Goal: Book appointment/travel/reservation

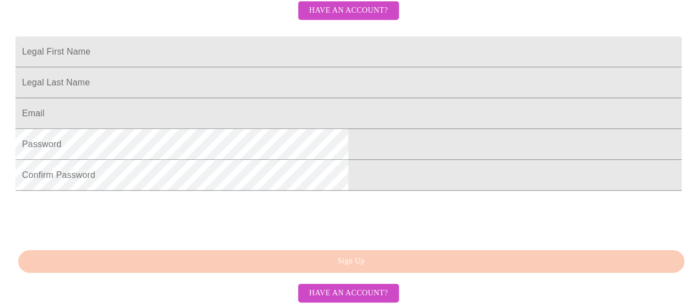
scroll to position [359, 0]
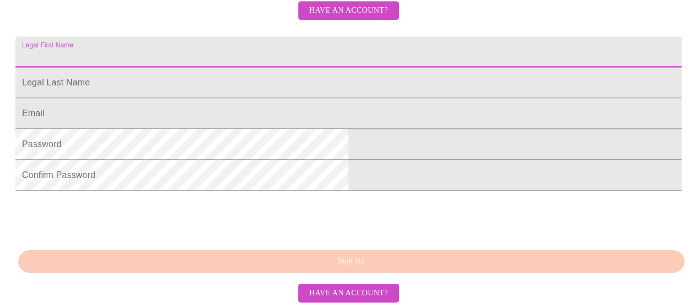
click at [312, 36] on input "Legal First Name" at bounding box center [348, 51] width 666 height 31
type input "[PERSON_NAME]"
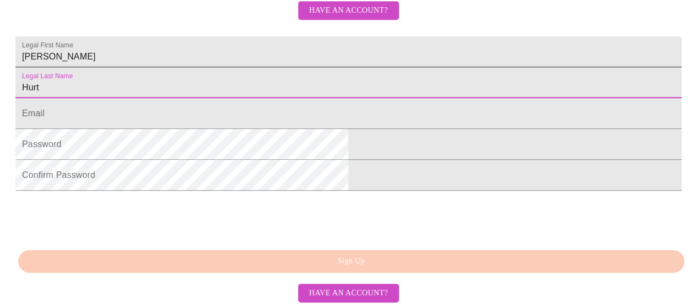
type input "Hurt"
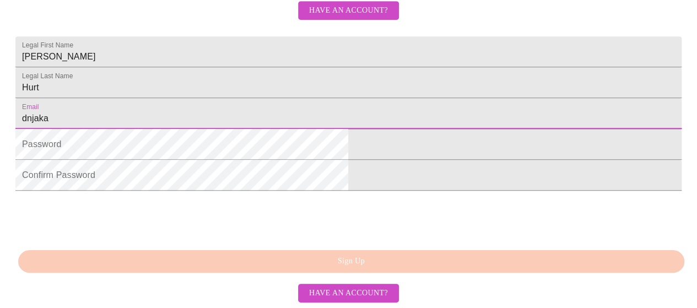
type input "dnjaka1908@yahoo.com"
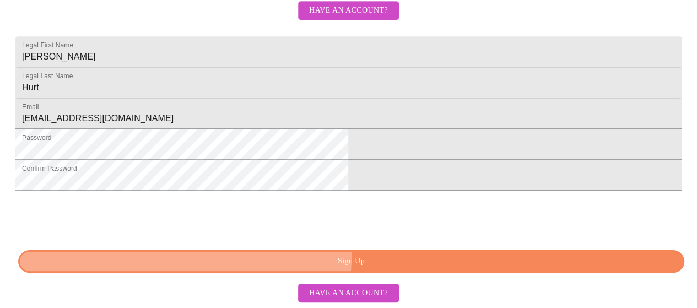
click at [349, 259] on span "Sign Up" at bounding box center [351, 261] width 641 height 14
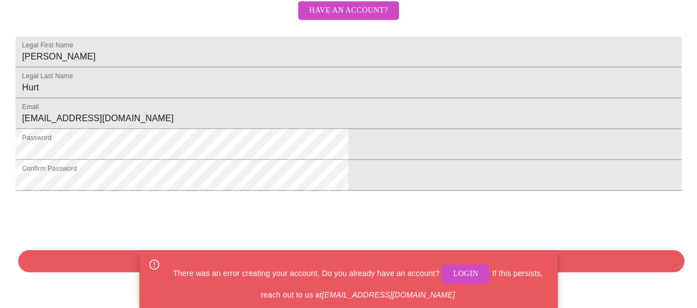
click at [459, 275] on span "Login" at bounding box center [465, 274] width 25 height 14
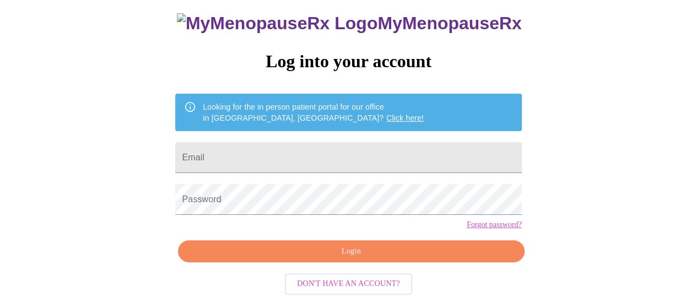
scroll to position [80, 0]
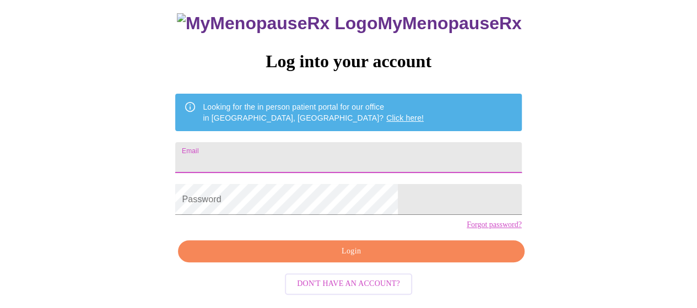
click at [343, 142] on input "Email" at bounding box center [348, 157] width 346 height 31
type input "dnjaka1908@yahoo.com"
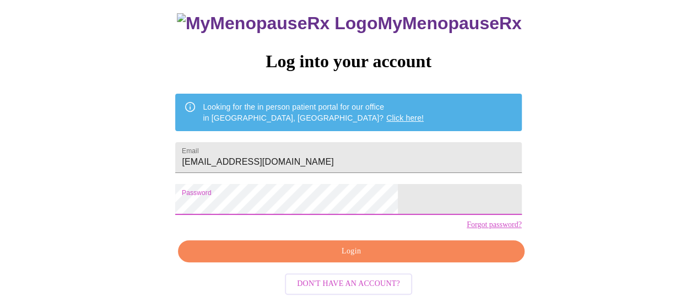
click at [345, 256] on span "Login" at bounding box center [351, 252] width 321 height 14
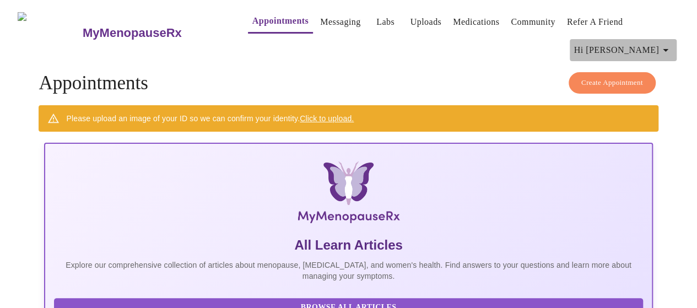
click at [669, 47] on icon "button" at bounding box center [665, 50] width 13 height 13
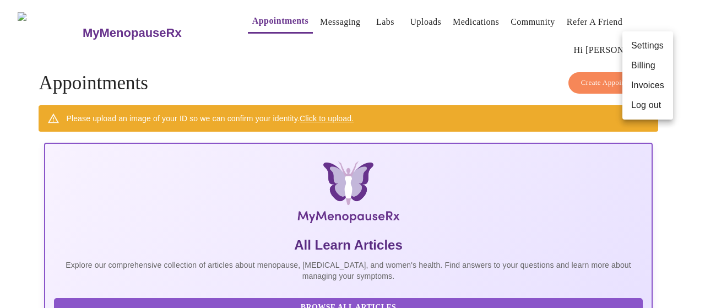
click at [539, 52] on div at bounding box center [352, 154] width 705 height 308
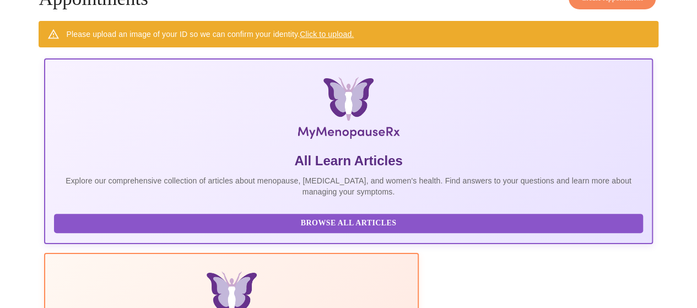
scroll to position [153, 0]
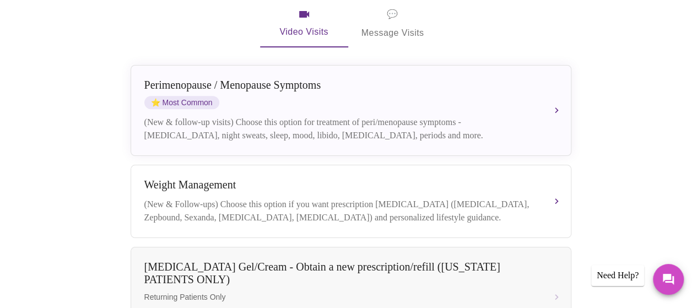
scroll to position [254, 0]
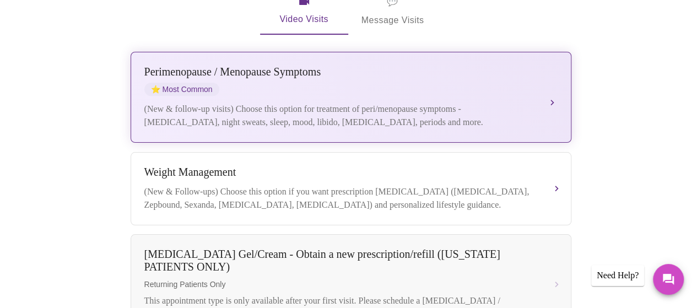
click at [324, 66] on div "Perimenopause / Menopause Symptoms ⭐ Most Common" at bounding box center [339, 81] width 391 height 30
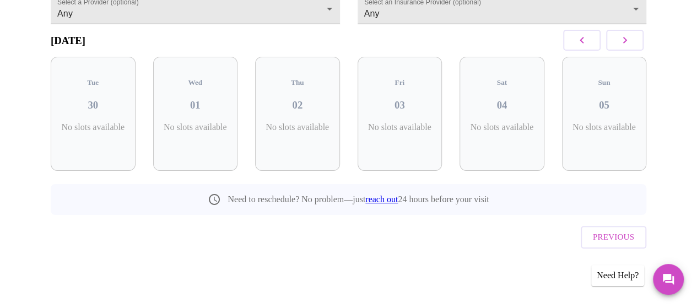
scroll to position [121, 0]
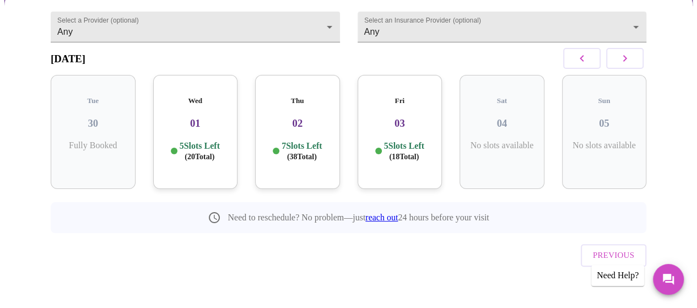
click at [180, 158] on div "Wed 01 5 Slots Left ( 20 Total)" at bounding box center [195, 132] width 85 height 114
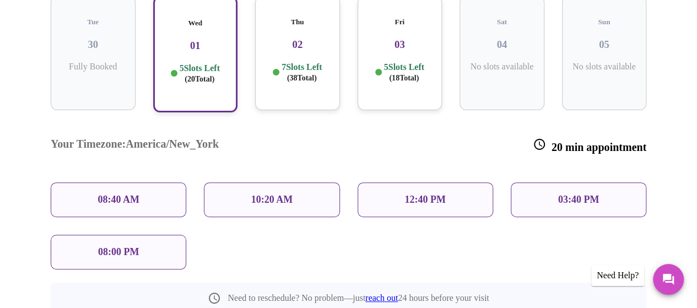
scroll to position [191, 0]
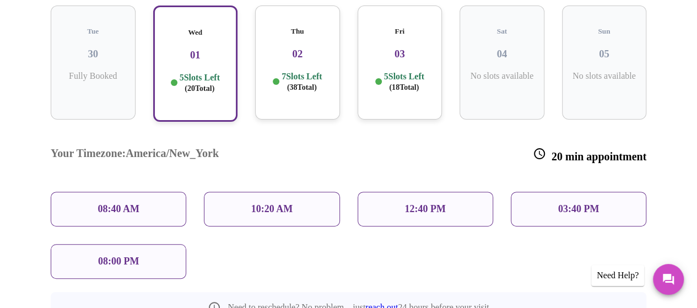
click at [277, 203] on p "10:20 AM" at bounding box center [272, 209] width 42 height 12
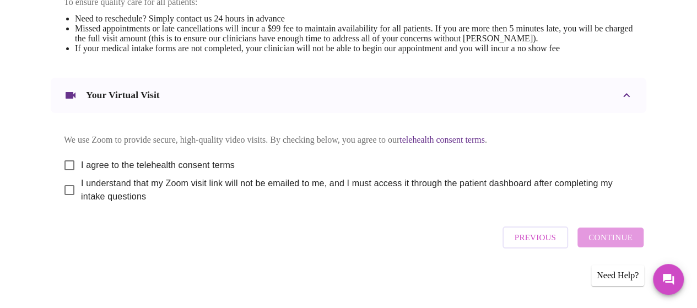
scroll to position [509, 0]
click at [160, 159] on span "I agree to the telehealth consent terms" at bounding box center [158, 165] width 154 height 13
click at [81, 157] on input "I agree to the telehealth consent terms" at bounding box center [69, 165] width 23 height 23
checkbox input "true"
click at [122, 182] on span "I understand that my Zoom visit link will not be emailed to me, and I must acce…" at bounding box center [352, 190] width 543 height 26
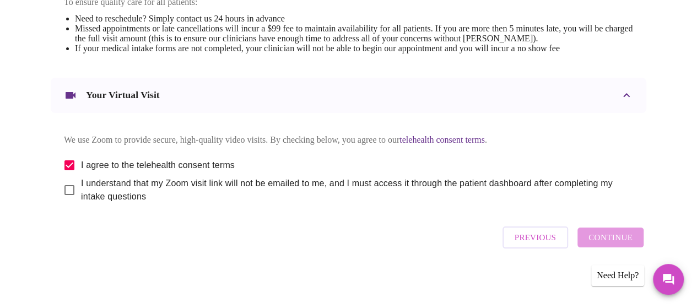
click at [81, 182] on input "I understand that my Zoom visit link will not be emailed to me, and I must acce…" at bounding box center [69, 189] width 23 height 23
checkbox input "true"
click at [625, 238] on span "Continue" at bounding box center [610, 237] width 44 height 14
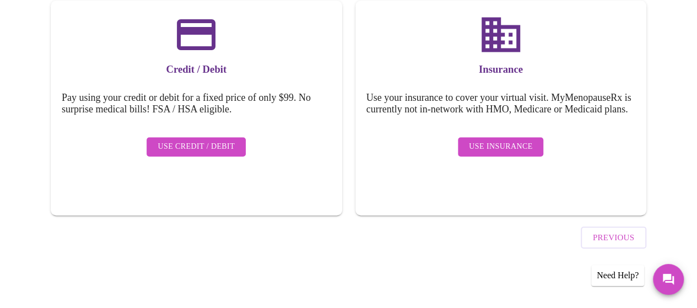
scroll to position [176, 0]
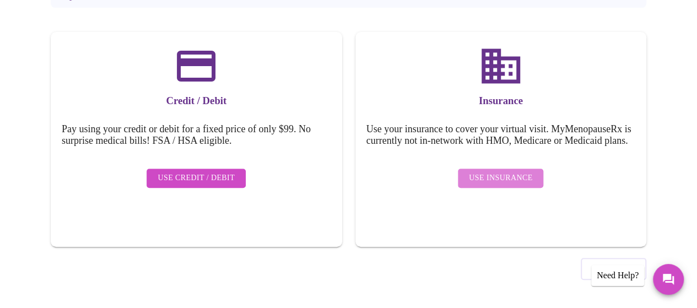
click at [505, 181] on span "Use Insurance" at bounding box center [500, 178] width 63 height 14
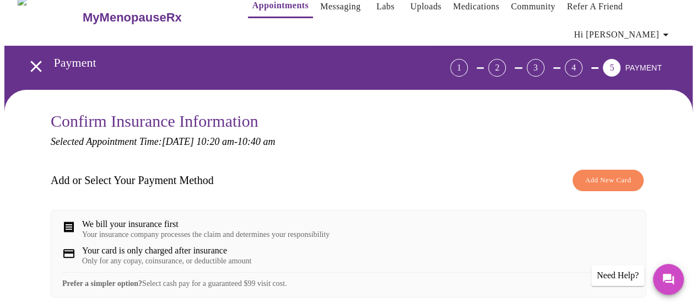
scroll to position [0, 0]
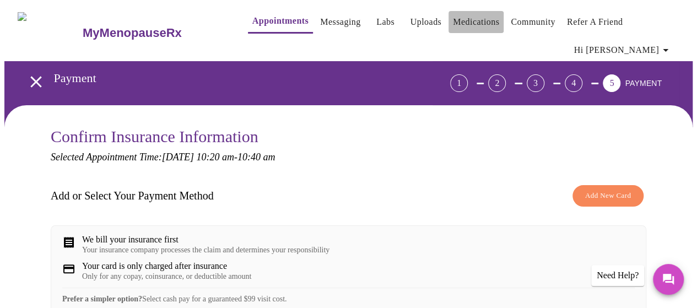
click at [458, 14] on link "Medications" at bounding box center [476, 21] width 46 height 15
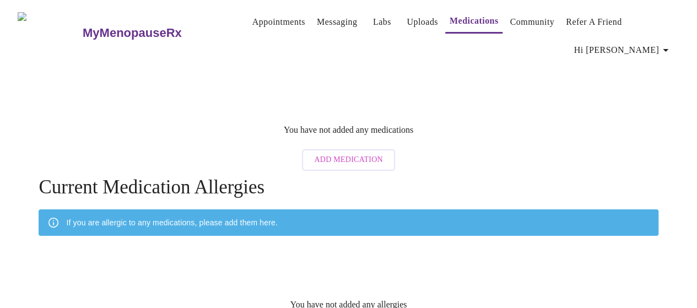
click at [373, 17] on link "Labs" at bounding box center [382, 21] width 18 height 15
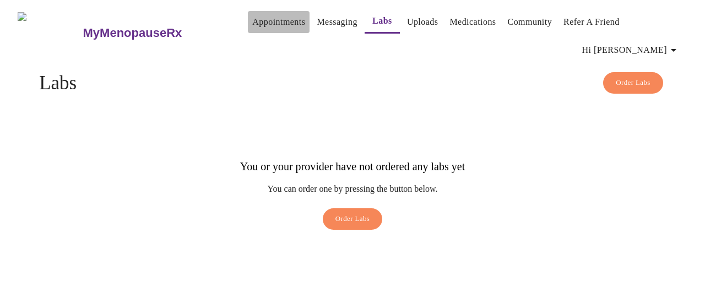
click at [262, 24] on link "Appointments" at bounding box center [278, 21] width 53 height 15
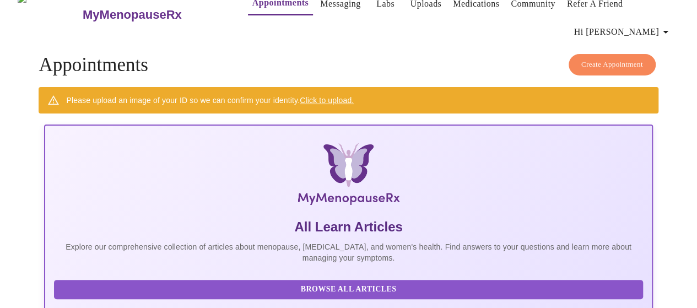
scroll to position [11, 0]
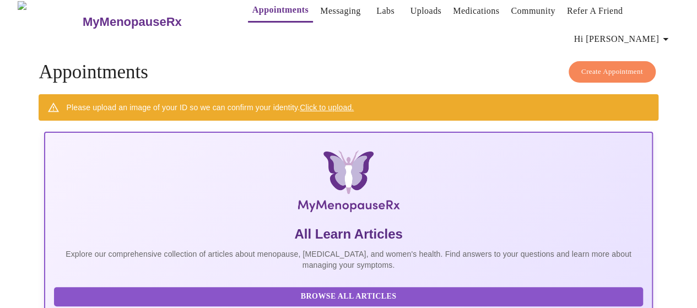
click at [619, 66] on span "Create Appointment" at bounding box center [612, 72] width 62 height 13
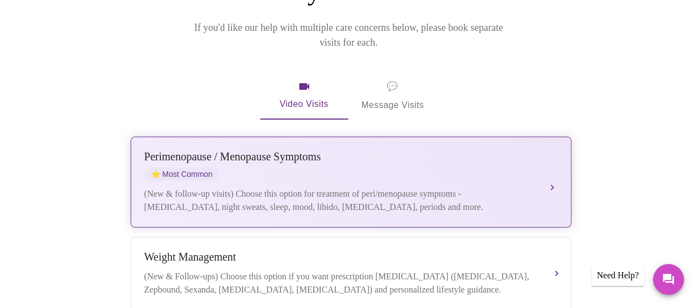
click at [423, 167] on div "[MEDICAL_DATA] / Menopause Symptoms ⭐ Most Common (New & follow-up visits) Choo…" at bounding box center [350, 181] width 413 height 63
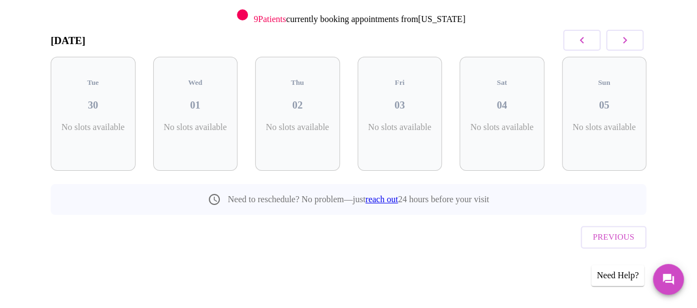
scroll to position [140, 0]
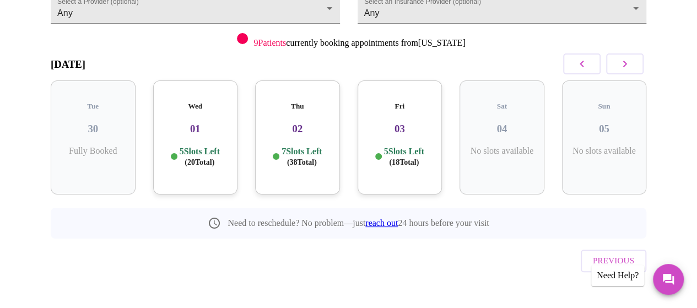
click at [204, 129] on div "Wed 01 5 Slots Left ( 20 Total)" at bounding box center [195, 137] width 85 height 114
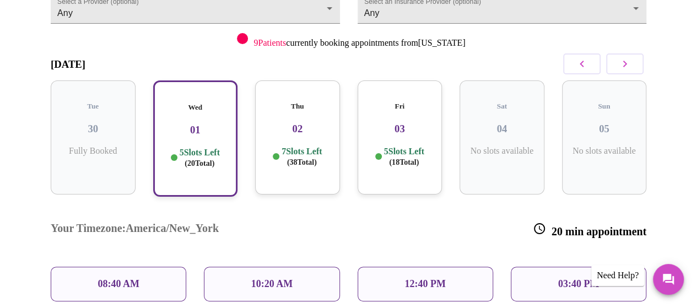
click at [290, 267] on div "10:20 AM" at bounding box center [272, 284] width 136 height 35
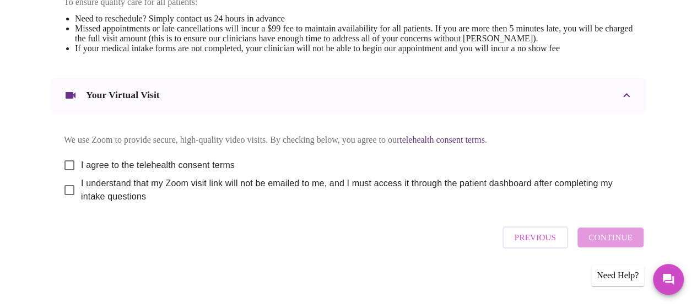
scroll to position [509, 0]
click at [95, 161] on span "I agree to the telehealth consent terms" at bounding box center [158, 165] width 154 height 13
click at [81, 161] on input "I agree to the telehealth consent terms" at bounding box center [69, 165] width 23 height 23
checkbox input "true"
click at [98, 188] on span "I understand that my Zoom visit link will not be emailed to me, and I must acce…" at bounding box center [352, 190] width 543 height 26
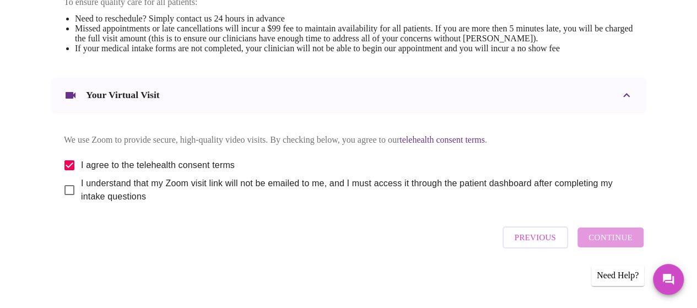
click at [81, 188] on input "I understand that my Zoom visit link will not be emailed to me, and I must acce…" at bounding box center [69, 189] width 23 height 23
checkbox input "true"
click at [616, 241] on span "Continue" at bounding box center [610, 237] width 44 height 14
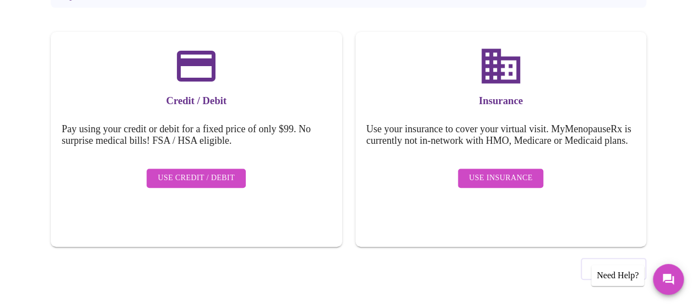
click at [492, 180] on span "Use Insurance" at bounding box center [500, 178] width 63 height 14
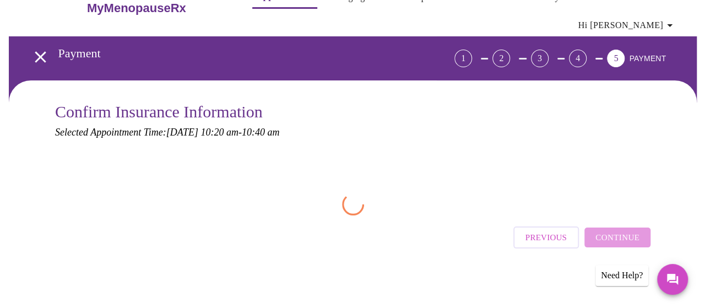
scroll to position [0, 0]
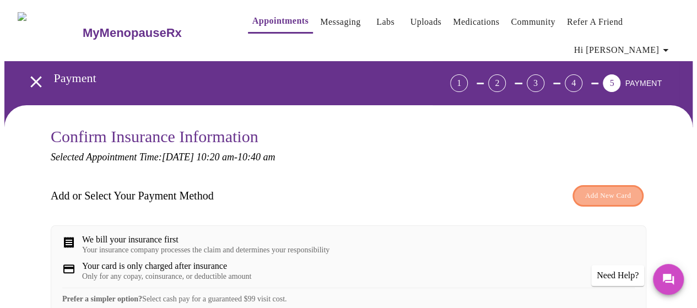
click at [603, 191] on span "Add New Card" at bounding box center [608, 195] width 46 height 13
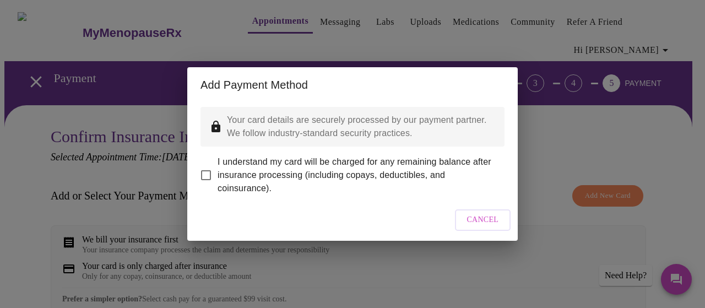
click at [243, 163] on span "I understand my card will be charged for any remaining balance after insurance …" at bounding box center [357, 175] width 278 height 40
click at [218, 164] on input "I understand my card will be charged for any remaining balance after insurance …" at bounding box center [205, 175] width 23 height 23
checkbox input "true"
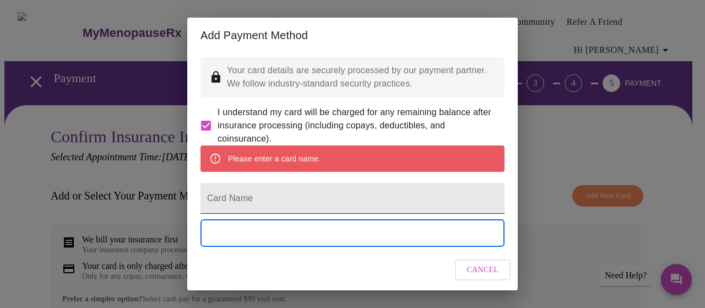
click at [314, 207] on input "Card Name" at bounding box center [353, 198] width 304 height 31
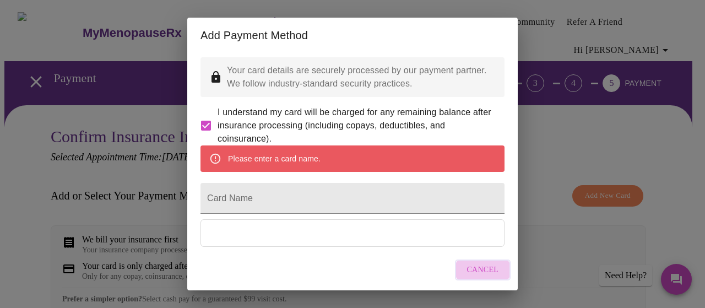
click at [501, 269] on button "Cancel" at bounding box center [483, 269] width 56 height 21
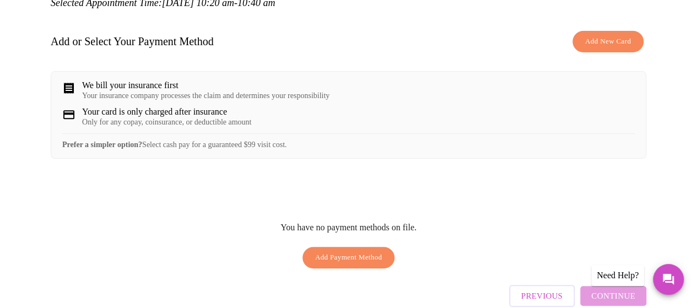
scroll to position [213, 0]
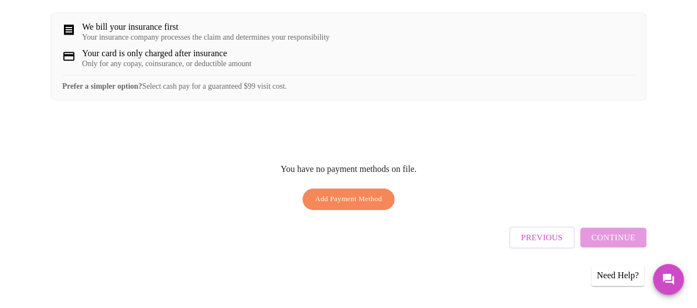
click at [624, 232] on div "Previous Continue" at bounding box center [577, 234] width 137 height 39
click at [327, 204] on span "Add Payment Method" at bounding box center [348, 199] width 67 height 13
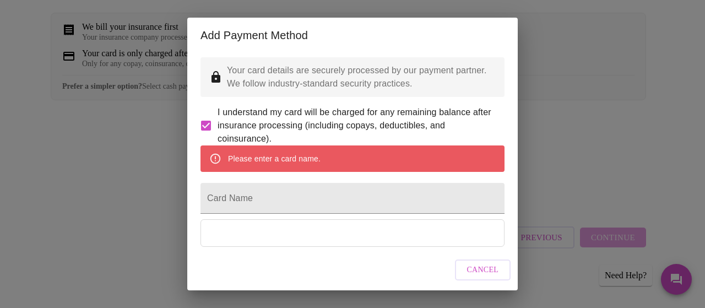
click at [519, 137] on div "Add Payment Method Your card details are securely processed by our payment part…" at bounding box center [352, 154] width 705 height 308
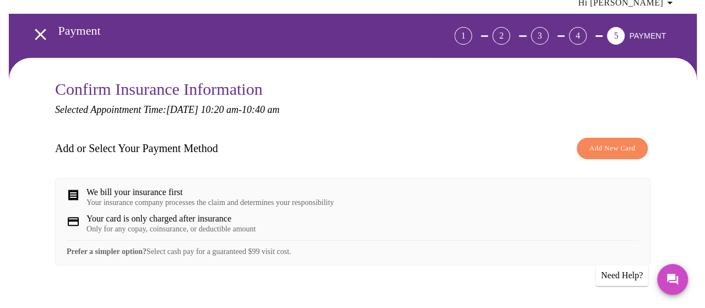
scroll to position [37, 0]
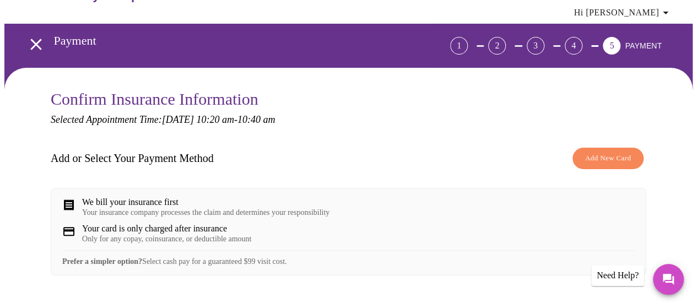
click at [633, 10] on span "Hi [PERSON_NAME]" at bounding box center [623, 12] width 98 height 15
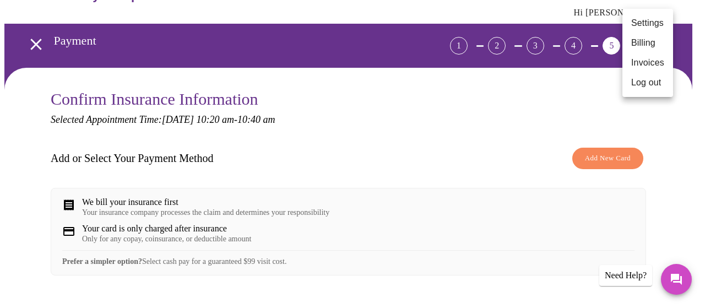
click at [384, 127] on div at bounding box center [352, 154] width 705 height 308
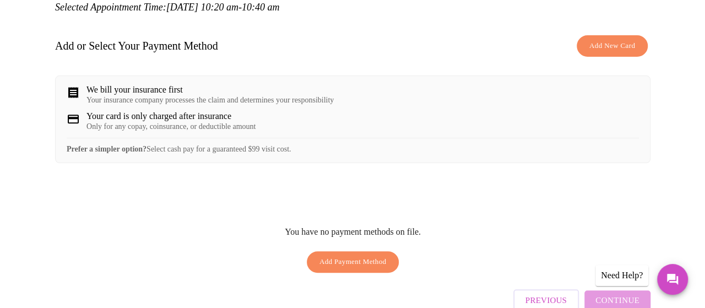
scroll to position [153, 0]
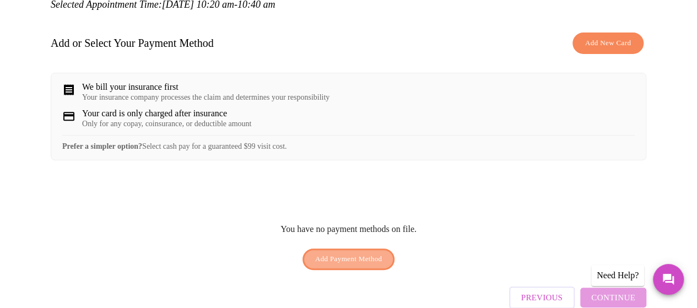
click at [346, 266] on span "Add Payment Method" at bounding box center [348, 259] width 67 height 13
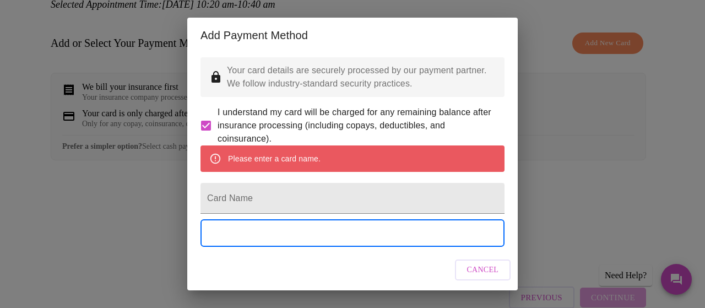
click at [325, 219] on form "Card Name" at bounding box center [353, 198] width 304 height 42
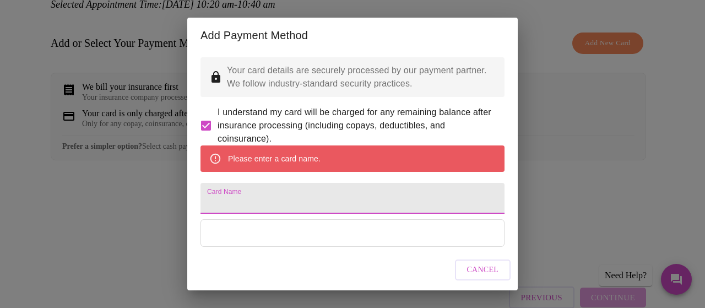
click at [319, 214] on input "Card Name" at bounding box center [353, 198] width 304 height 31
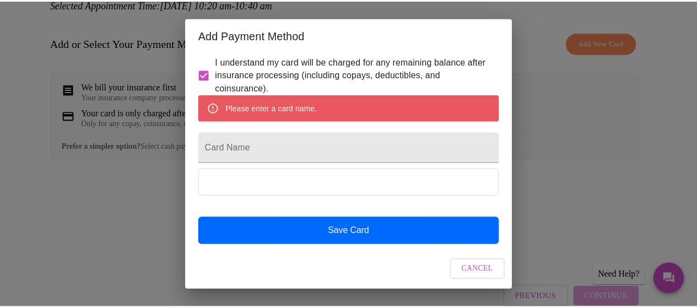
scroll to position [79, 0]
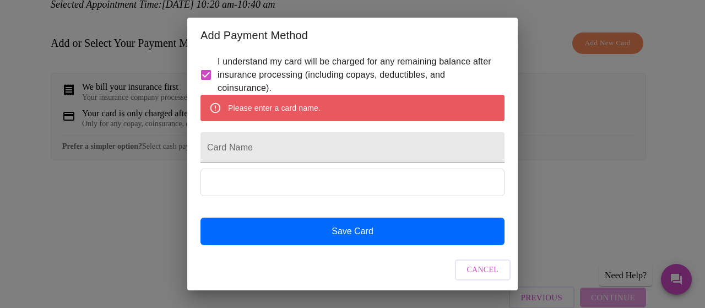
click at [484, 269] on span "Cancel" at bounding box center [483, 270] width 32 height 14
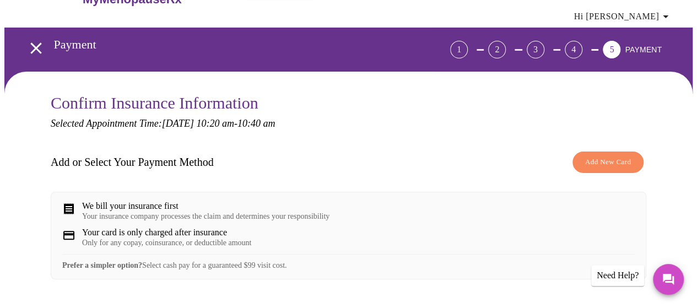
scroll to position [0, 0]
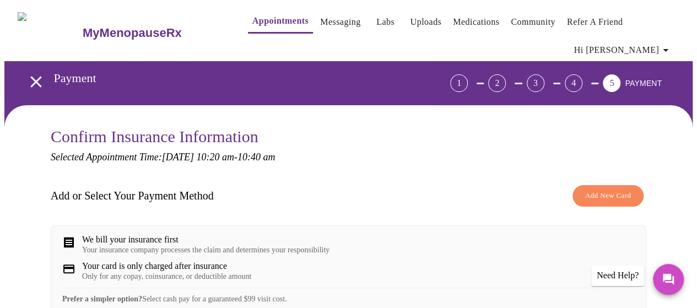
click at [453, 17] on link "Medications" at bounding box center [476, 21] width 46 height 15
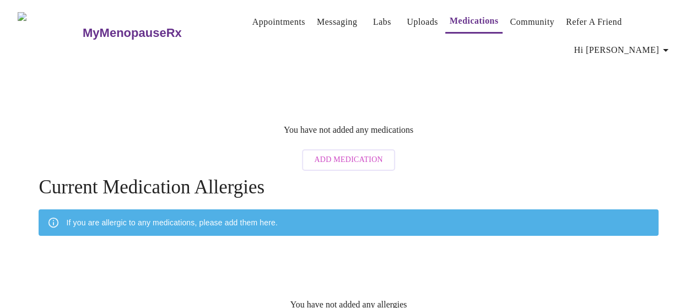
click at [120, 26] on h3 "MyMenopauseRx" at bounding box center [132, 33] width 99 height 14
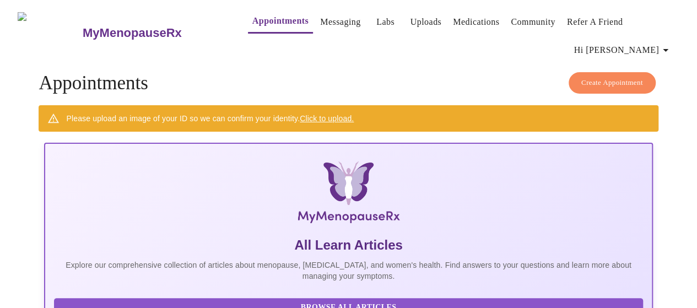
click at [105, 33] on h3 "MyMenopauseRx" at bounding box center [132, 33] width 99 height 14
click at [470, 18] on link "Medications" at bounding box center [476, 21] width 46 height 15
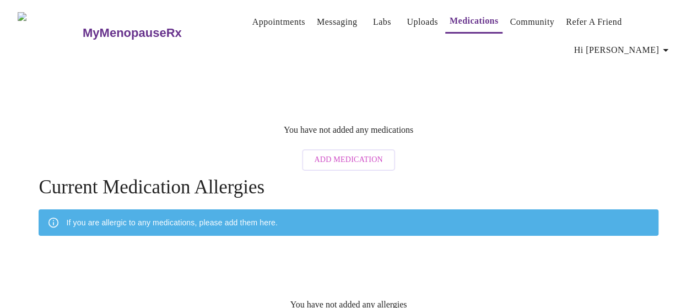
click at [127, 29] on h3 "MyMenopauseRx" at bounding box center [132, 33] width 99 height 14
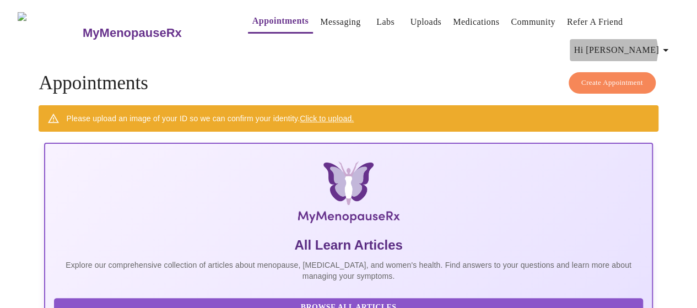
click at [657, 46] on span "Hi [PERSON_NAME]" at bounding box center [623, 49] width 98 height 15
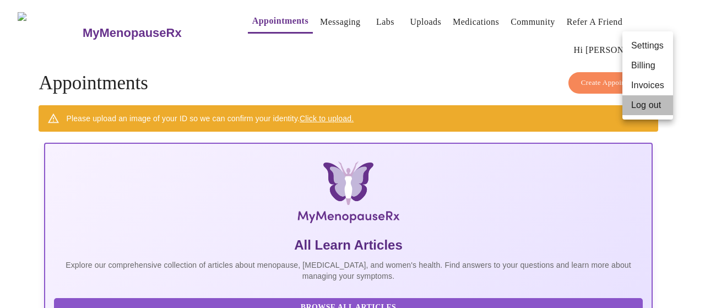
click at [656, 105] on li "Log out" at bounding box center [647, 105] width 51 height 20
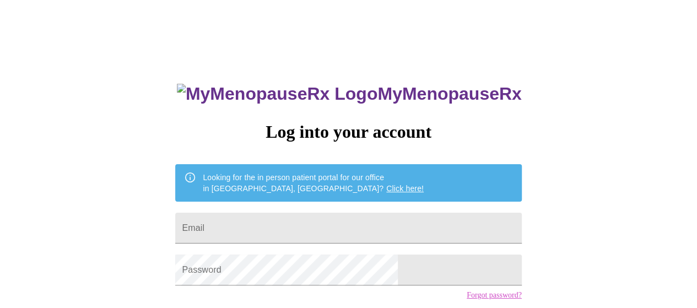
click at [403, 88] on h3 "MyMenopauseRx" at bounding box center [349, 94] width 345 height 20
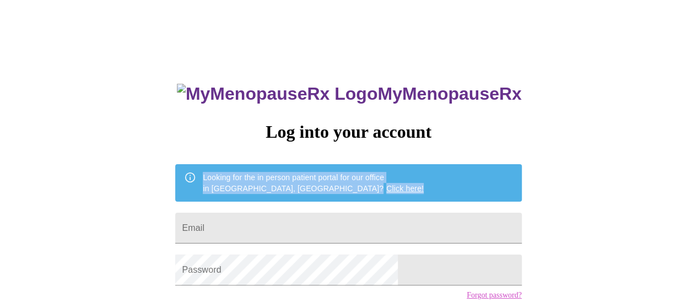
drag, startPoint x: 667, startPoint y: 168, endPoint x: 700, endPoint y: 150, distance: 37.9
click at [692, 155] on div "MyMenopauseRx Log into your account Looking for the in person patient portal fo…" at bounding box center [348, 189] width 688 height 370
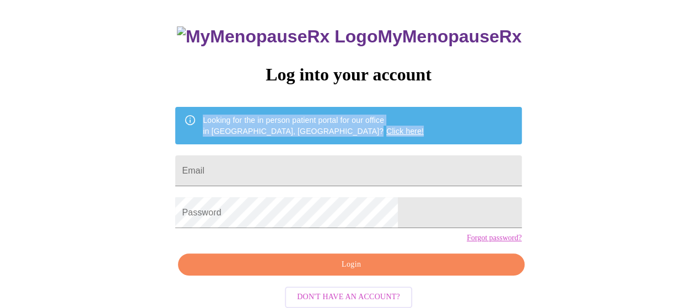
scroll to position [80, 0]
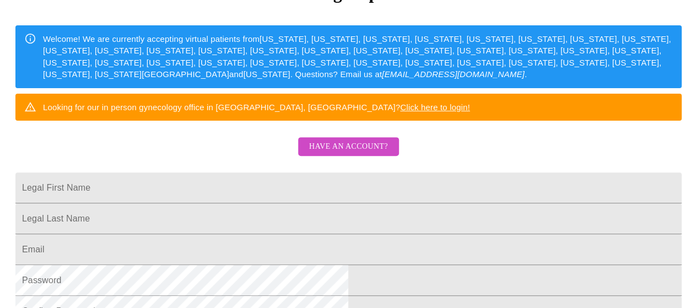
scroll to position [138, 0]
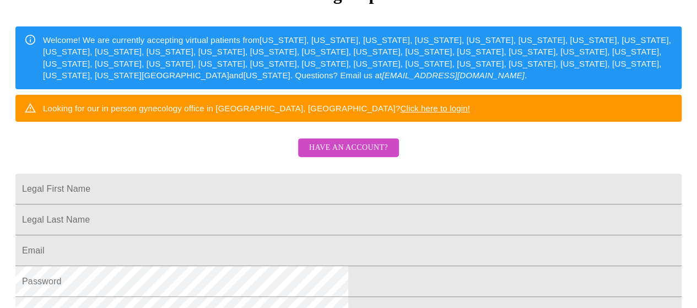
click at [470, 113] on link "Click here to login!" at bounding box center [435, 108] width 70 height 9
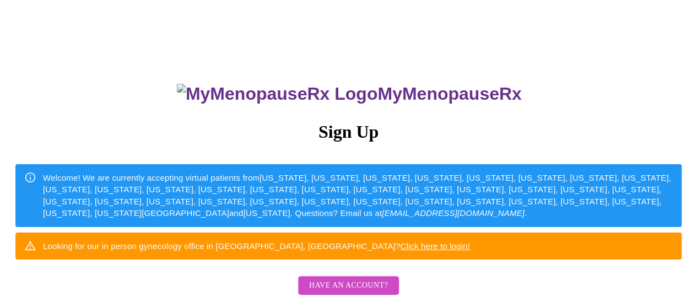
drag, startPoint x: 695, startPoint y: 84, endPoint x: 698, endPoint y: 134, distance: 50.3
click at [696, 161] on html "MyMenopauseRx Sign Up Welcome! We are currently accepting virtual patients from…" at bounding box center [348, 189] width 697 height 378
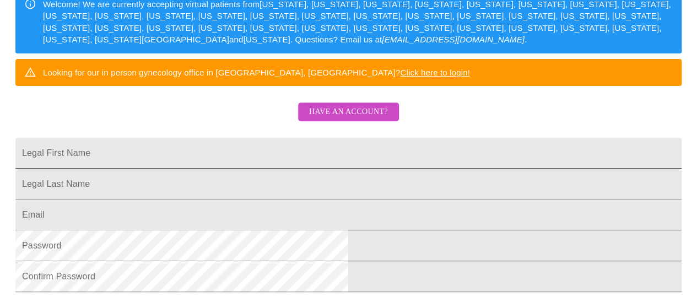
scroll to position [173, 0]
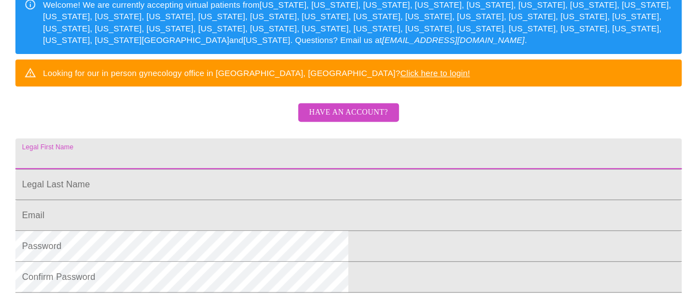
click at [256, 169] on input "Legal First Name" at bounding box center [348, 153] width 666 height 31
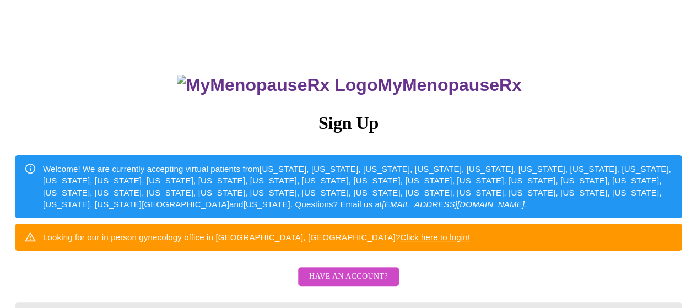
scroll to position [7, 0]
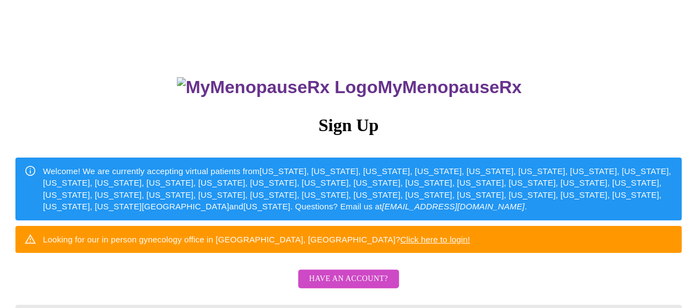
drag, startPoint x: 307, startPoint y: 132, endPoint x: 409, endPoint y: 148, distance: 103.2
click at [311, 131] on div "MyMenopauseRx Sign Up Welcome! We are currently accepting virtual patients from…" at bounding box center [348, 213] width 688 height 308
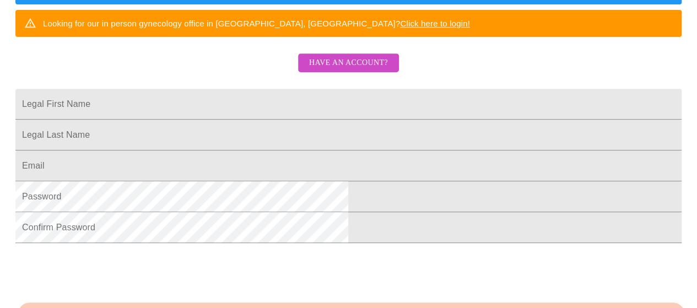
scroll to position [234, 0]
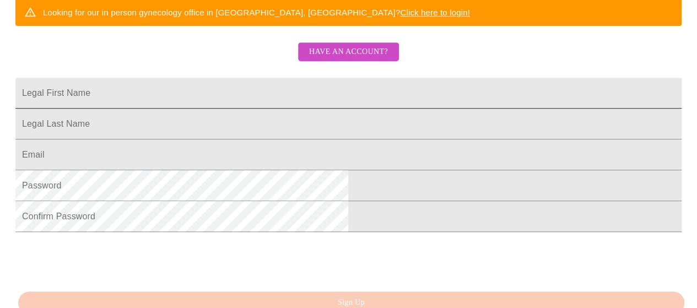
click at [218, 109] on input "Legal First Name" at bounding box center [348, 93] width 666 height 31
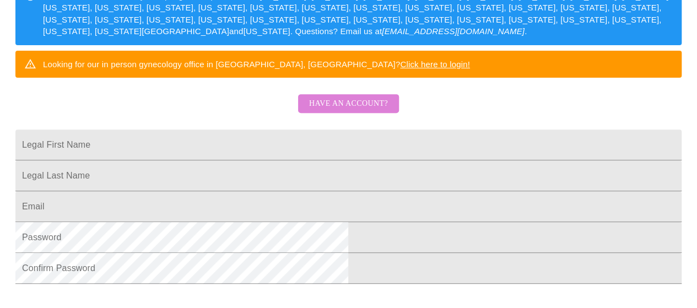
click at [359, 111] on span "Have an account?" at bounding box center [348, 104] width 79 height 14
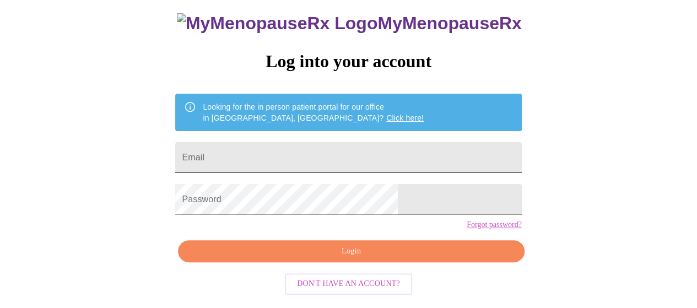
click at [359, 142] on input "Email" at bounding box center [348, 157] width 346 height 31
type input "dnjaka1908@yahoo.com"
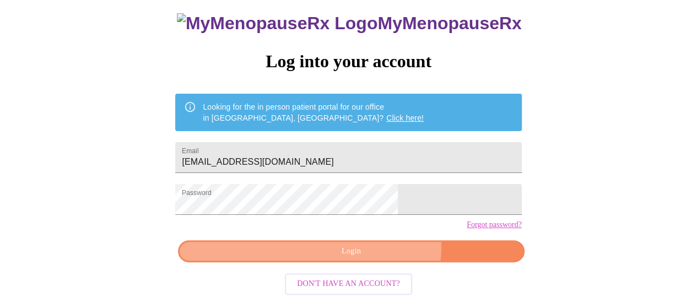
click at [371, 255] on span "Login" at bounding box center [351, 252] width 321 height 14
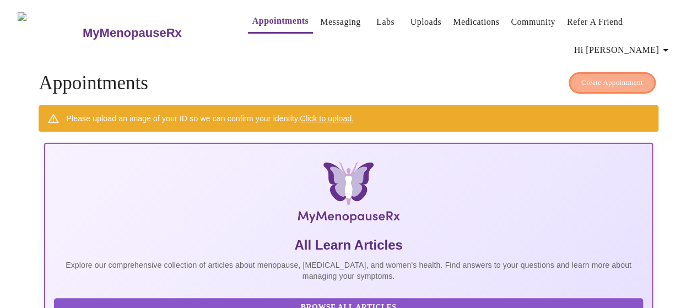
click at [615, 81] on span "Create Appointment" at bounding box center [612, 83] width 62 height 13
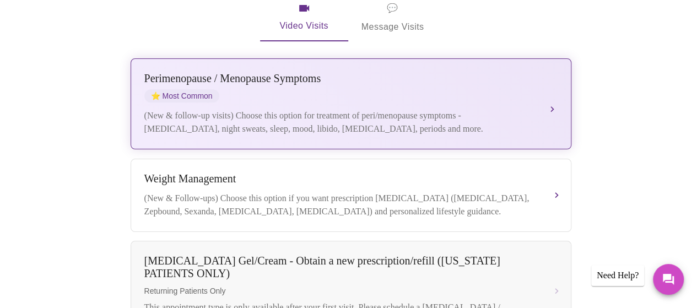
click at [513, 81] on div "[MEDICAL_DATA] / Menopause Symptoms ⭐ Most Common" at bounding box center [339, 87] width 391 height 30
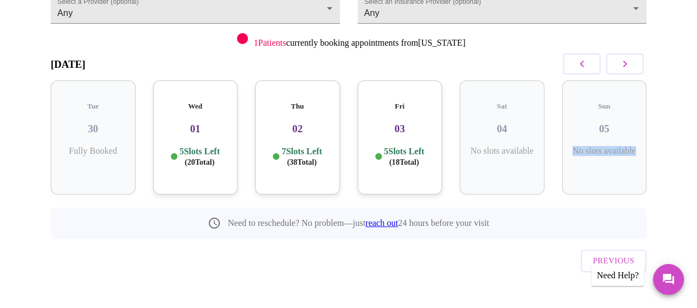
drag, startPoint x: 696, startPoint y: 137, endPoint x: 703, endPoint y: 105, distance: 32.6
click at [696, 105] on html "MyMenopauseRx Appointments Messaging Labs Uploads Medications Community Refer a…" at bounding box center [348, 96] width 697 height 472
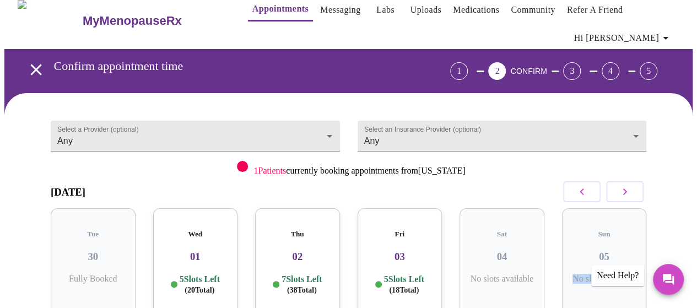
scroll to position [3, 0]
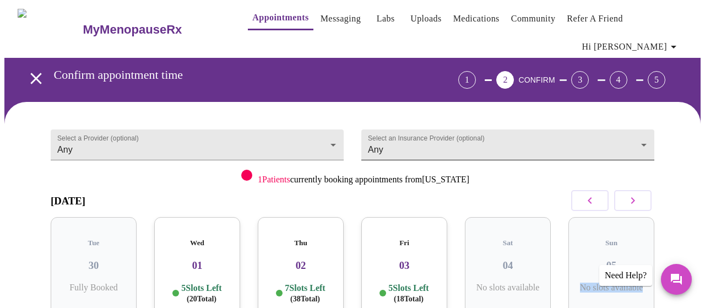
click at [511, 150] on body "MyMenopauseRx Appointments Messaging Labs Uploads Medications Community Refer a…" at bounding box center [352, 232] width 696 height 463
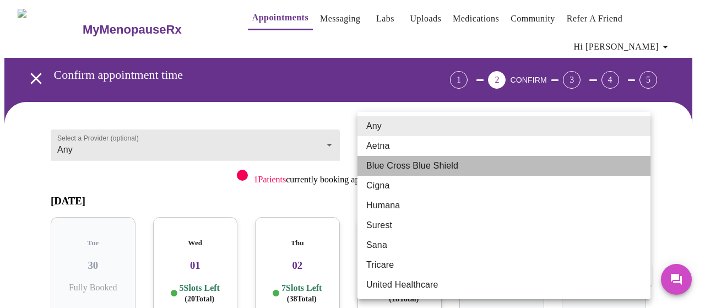
click at [497, 160] on li "Blue Cross Blue Shield" at bounding box center [504, 166] width 293 height 20
type input "Blue Cross Blue Shield"
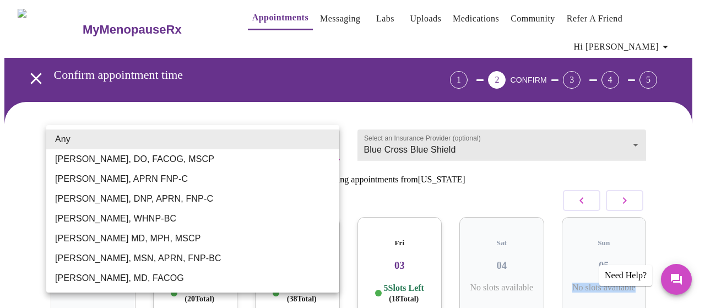
click at [223, 145] on body "MyMenopauseRx Appointments Messaging Labs Uploads Medications Community Refer a…" at bounding box center [352, 232] width 696 height 463
click at [129, 157] on li "[PERSON_NAME], DO, FACOG, MSCP" at bounding box center [192, 159] width 293 height 20
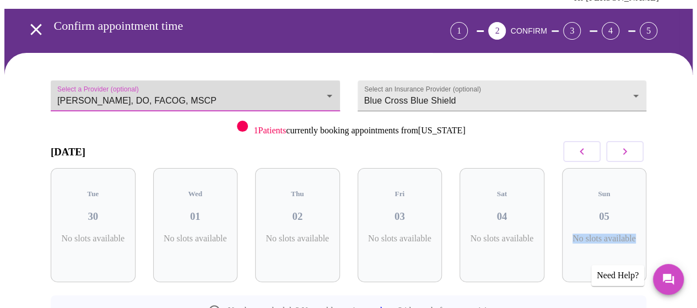
scroll to position [46, 0]
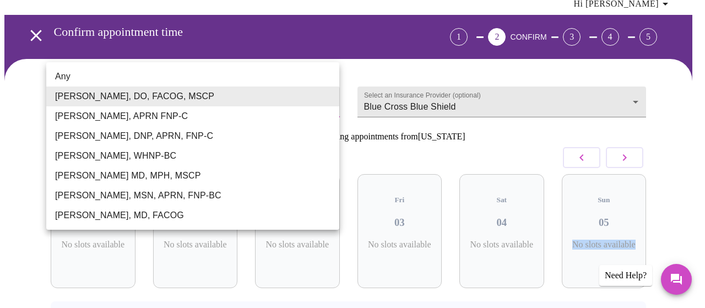
click at [131, 105] on body "MyMenopauseRx Appointments Messaging Labs Uploads Medications Community Refer a…" at bounding box center [352, 189] width 696 height 463
click at [123, 120] on li "[PERSON_NAME], APRN FNP-C" at bounding box center [192, 116] width 293 height 20
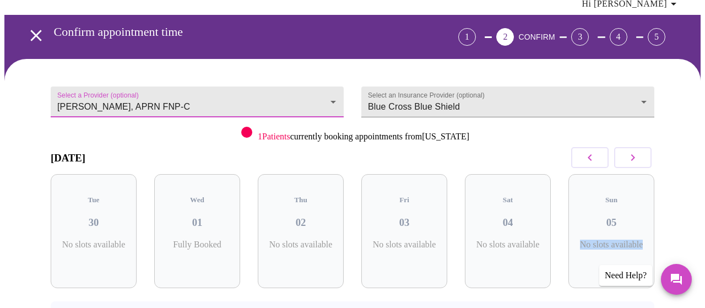
click at [115, 102] on body "MyMenopauseRx Appointments Messaging Labs Uploads Medications Community Refer a…" at bounding box center [352, 189] width 696 height 463
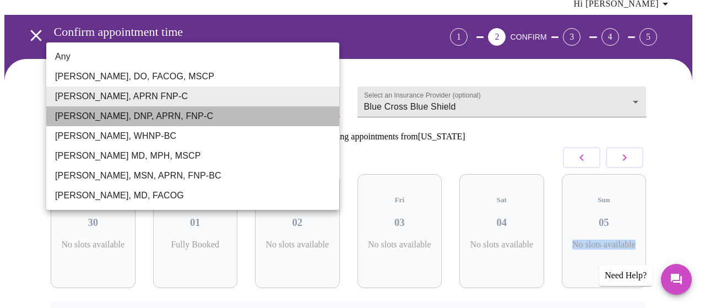
click at [118, 116] on li "[PERSON_NAME], DNP, APRN, FNP-C" at bounding box center [192, 116] width 293 height 20
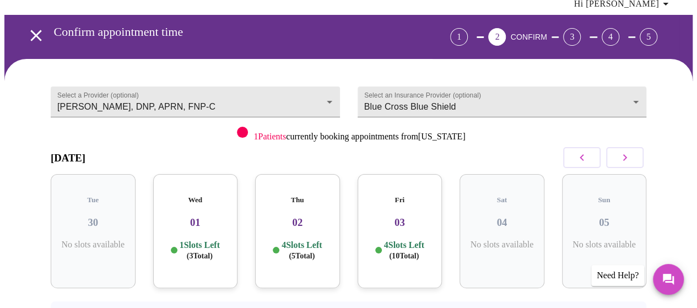
click at [171, 216] on h3 "01" at bounding box center [195, 222] width 67 height 12
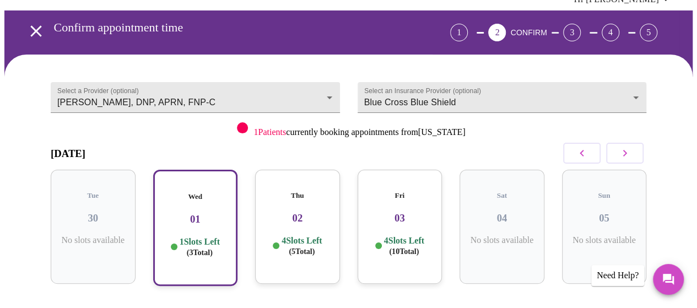
scroll to position [50, 0]
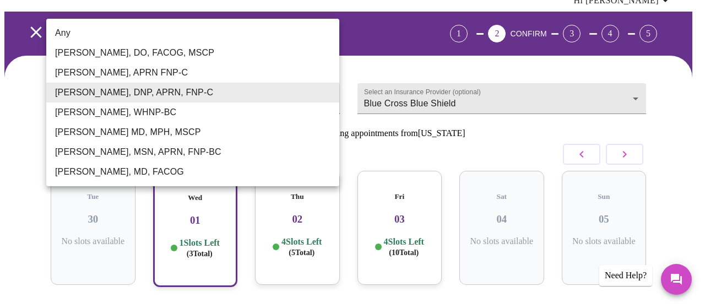
click at [227, 92] on body "MyMenopauseRx Appointments Messaging Labs Uploads Medications Community Refer a…" at bounding box center [352, 240] width 696 height 570
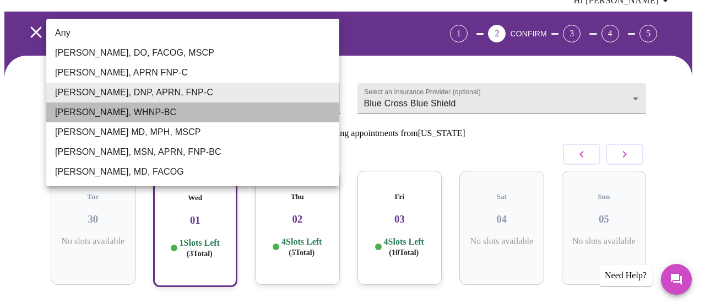
click at [196, 111] on li "[PERSON_NAME], WHNP-BC" at bounding box center [192, 112] width 293 height 20
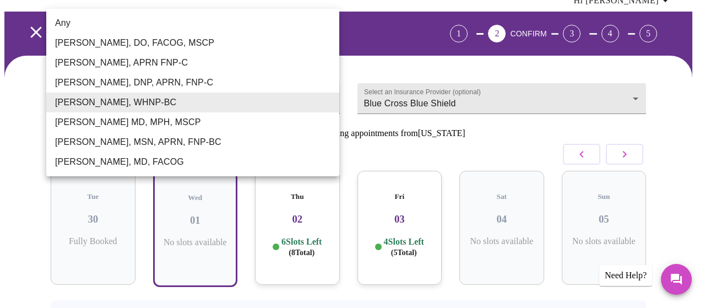
click at [199, 99] on body "MyMenopauseRx Appointments Messaging Labs Uploads Medications Community Refer a…" at bounding box center [352, 187] width 696 height 465
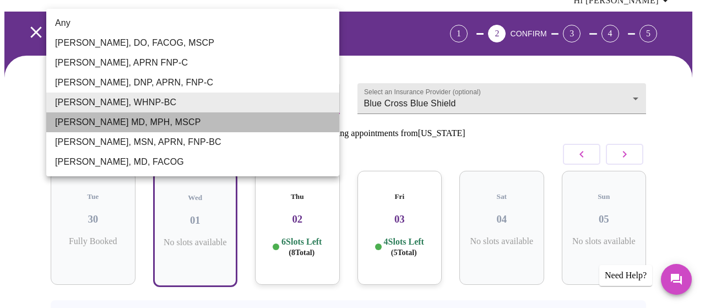
click at [197, 125] on li "[PERSON_NAME] MD, MPH, MSCP" at bounding box center [192, 122] width 293 height 20
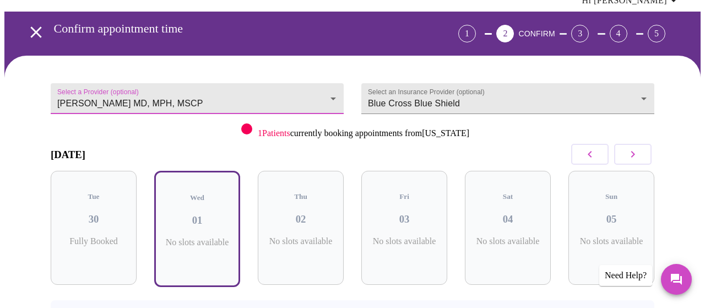
click at [198, 98] on body "MyMenopauseRx Appointments Messaging Labs Uploads Medications Community Refer a…" at bounding box center [352, 187] width 696 height 465
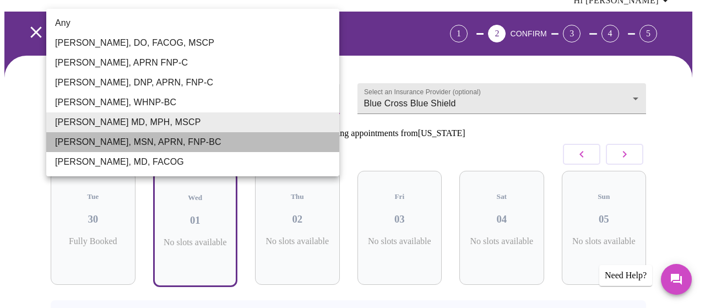
click at [191, 142] on li "[PERSON_NAME], MSN, APRN, FNP-BC" at bounding box center [192, 142] width 293 height 20
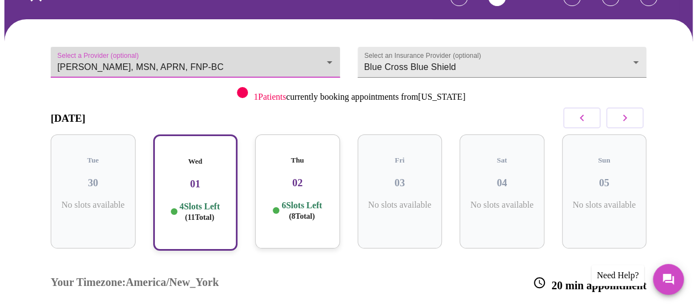
scroll to position [83, 0]
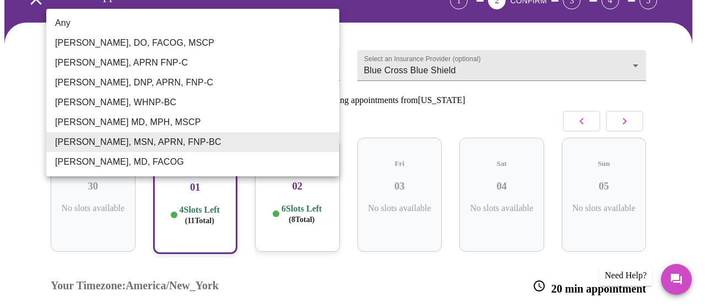
click at [291, 59] on body "MyMenopauseRx Appointments Messaging Labs Uploads Medications Community Refer a…" at bounding box center [352, 207] width 696 height 570
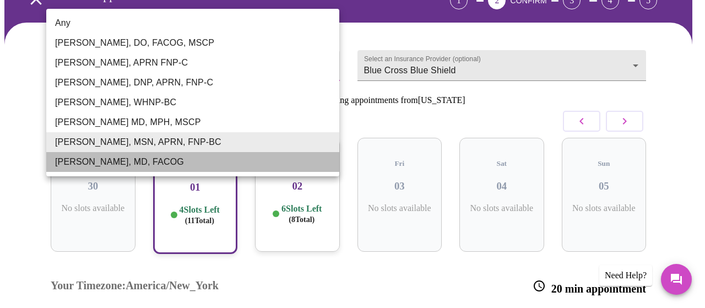
click at [176, 165] on li "[PERSON_NAME], MD, FACOG" at bounding box center [192, 162] width 293 height 20
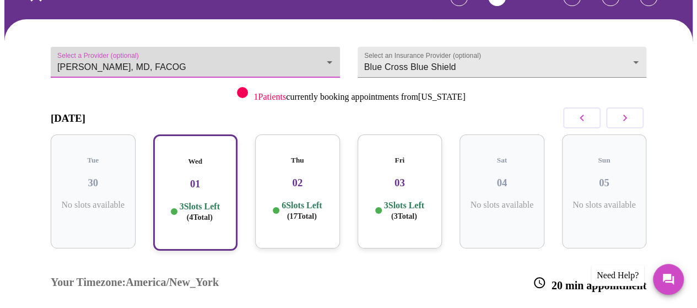
scroll to position [84, 0]
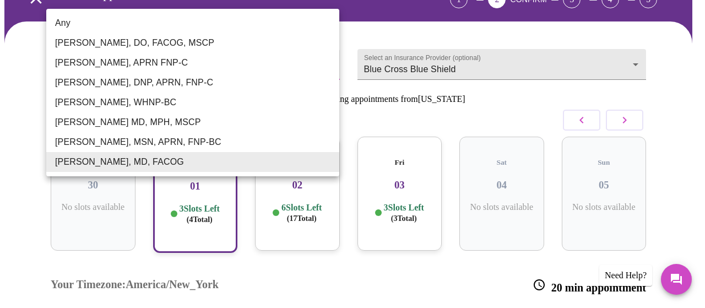
click at [238, 58] on body "MyMenopauseRx Appointments Messaging Labs Uploads Medications Community Refer a…" at bounding box center [352, 206] width 696 height 570
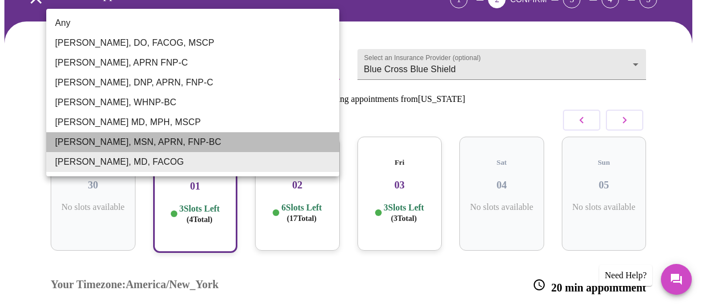
click at [122, 143] on li "[PERSON_NAME], MSN, APRN, FNP-BC" at bounding box center [192, 142] width 293 height 20
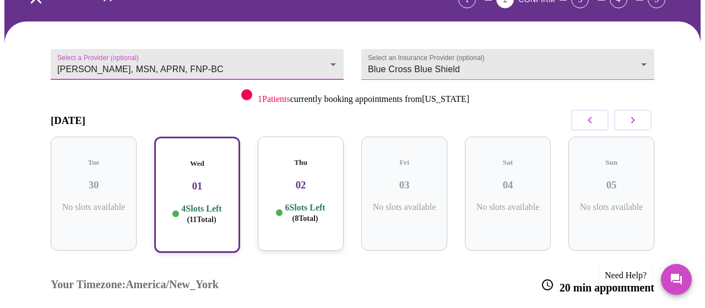
click at [265, 57] on body "MyMenopauseRx Appointments Messaging Labs Uploads Medications Community Refer a…" at bounding box center [352, 206] width 696 height 570
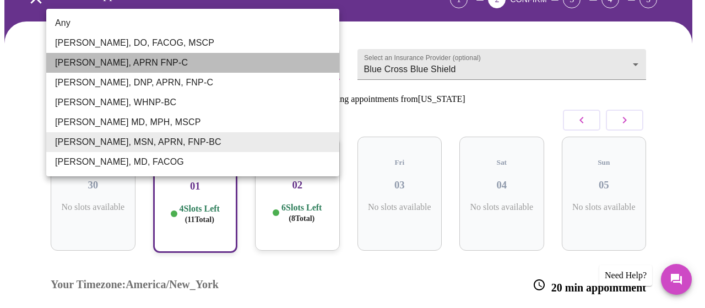
click at [131, 60] on li "[PERSON_NAME], APRN FNP-C" at bounding box center [192, 63] width 293 height 20
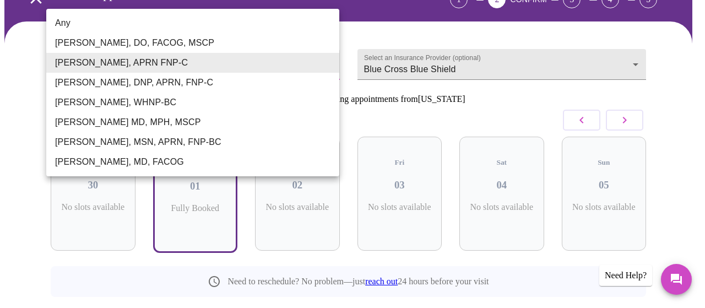
click at [318, 51] on body "MyMenopauseRx Appointments Messaging Labs Uploads Medications Community Refer a…" at bounding box center [352, 153] width 696 height 465
click at [257, 83] on li "[PERSON_NAME], DNP, APRN, FNP-C" at bounding box center [192, 83] width 293 height 20
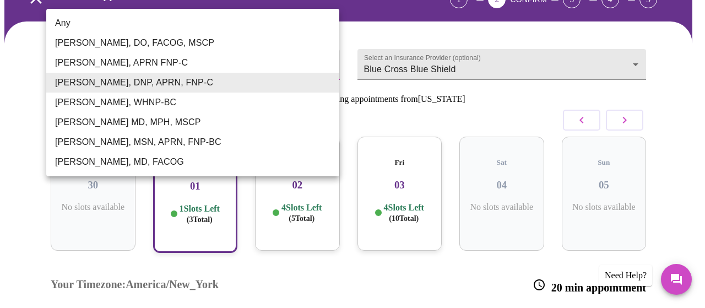
click at [184, 60] on body "MyMenopauseRx Appointments Messaging Labs Uploads Medications Community Refer a…" at bounding box center [352, 206] width 696 height 570
click at [161, 104] on li "[PERSON_NAME], WHNP-BC" at bounding box center [192, 103] width 293 height 20
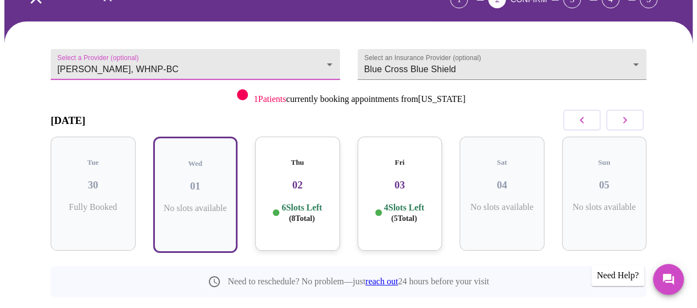
click at [172, 61] on body "MyMenopauseRx Appointments Messaging Labs Uploads Medications Community Refer a…" at bounding box center [348, 153] width 688 height 465
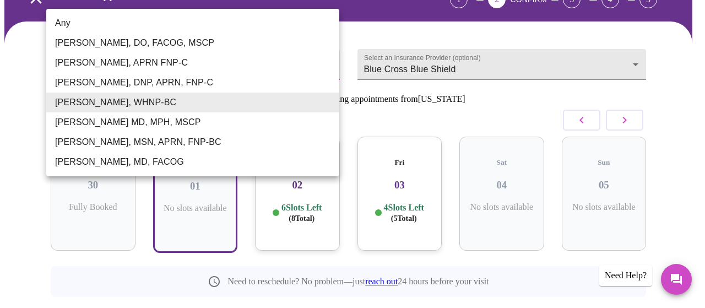
click at [151, 122] on li "[PERSON_NAME] MD, MPH, MSCP" at bounding box center [192, 122] width 293 height 20
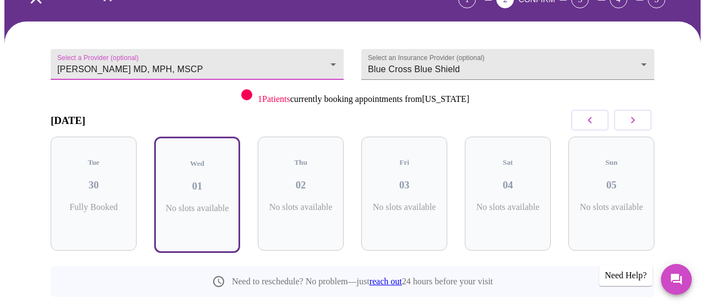
click at [159, 65] on body "MyMenopauseRx Appointments Messaging Labs Uploads Medications Community Refer a…" at bounding box center [352, 153] width 696 height 465
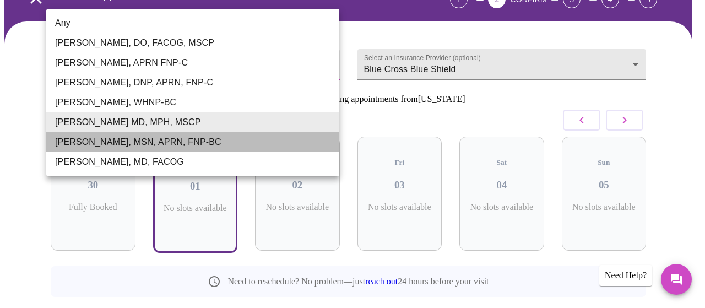
click at [159, 136] on li "[PERSON_NAME], MSN, APRN, FNP-BC" at bounding box center [192, 142] width 293 height 20
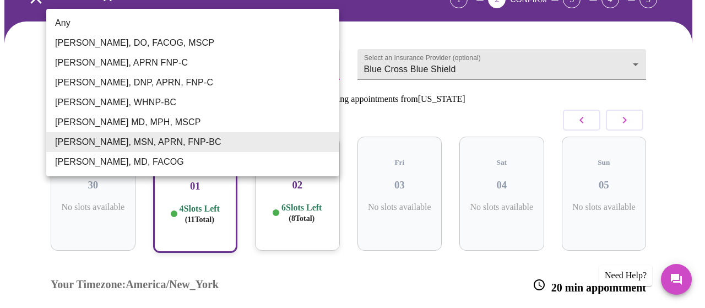
click at [228, 56] on body "MyMenopauseRx Appointments Messaging Labs Uploads Medications Community Refer a…" at bounding box center [352, 206] width 696 height 570
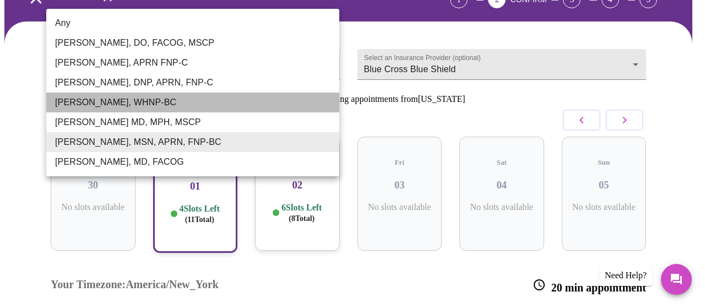
click at [124, 98] on li "[PERSON_NAME], WHNP-BC" at bounding box center [192, 103] width 293 height 20
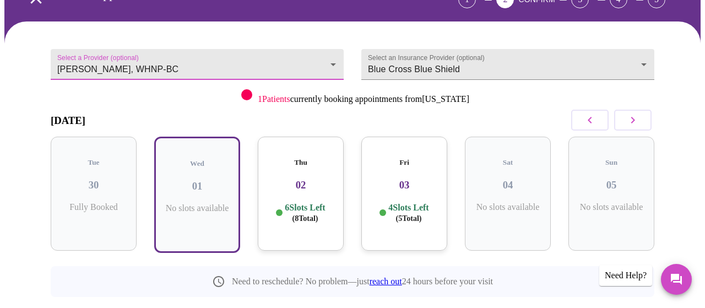
click at [161, 57] on body "MyMenopauseRx Appointments Messaging Labs Uploads Medications Community Refer a…" at bounding box center [352, 153] width 696 height 465
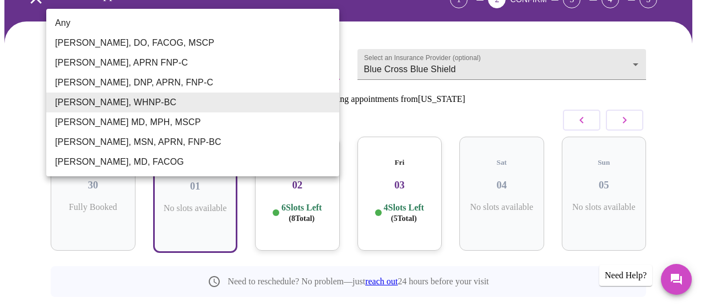
click at [128, 83] on li "[PERSON_NAME], DNP, APRN, FNP-C" at bounding box center [192, 83] width 293 height 20
type input "[PERSON_NAME], DNP, APRN, FNP-C"
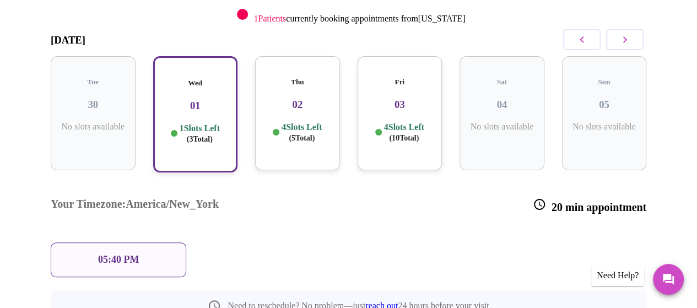
scroll to position [174, 0]
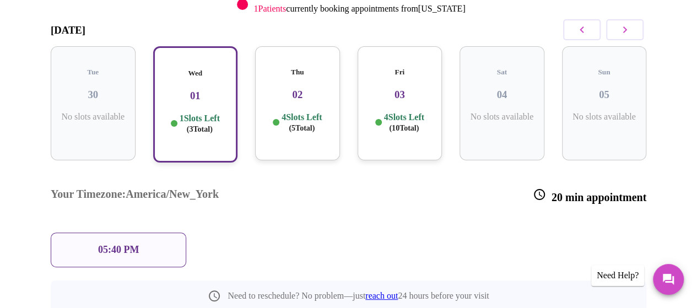
click at [138, 232] on div "05:40 PM" at bounding box center [119, 249] width 136 height 35
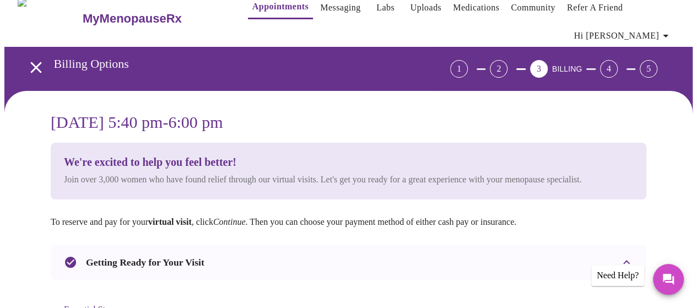
scroll to position [0, 0]
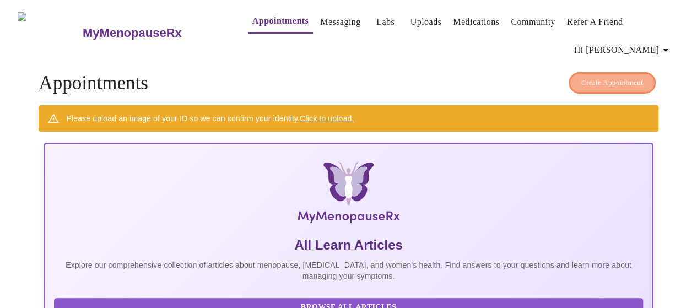
click at [620, 77] on span "Create Appointment" at bounding box center [612, 83] width 62 height 13
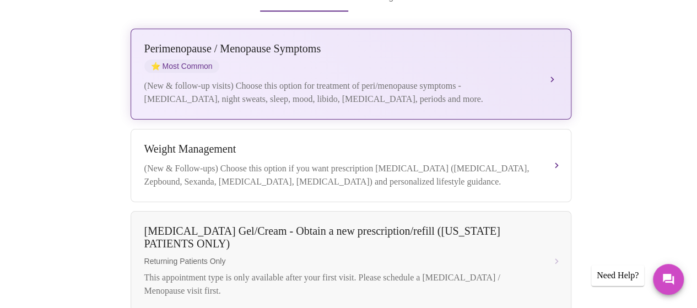
click at [383, 51] on div "[MEDICAL_DATA] / Menopause Symptoms ⭐ Most Common" at bounding box center [339, 57] width 391 height 30
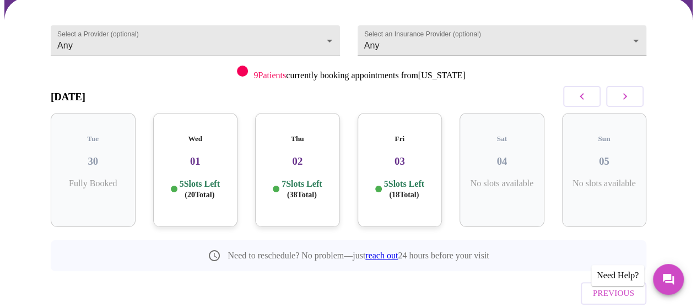
scroll to position [104, 0]
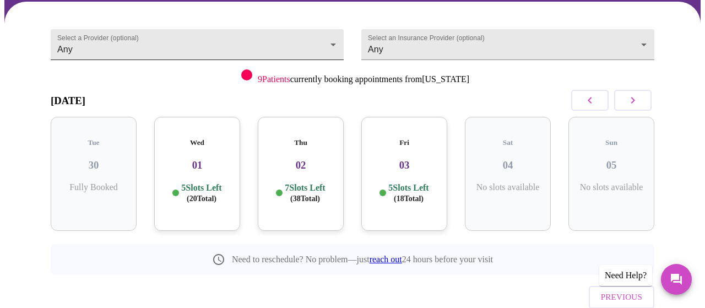
click at [163, 39] on body "MyMenopauseRx Appointments Messaging Labs Uploads Medications Community Refer a…" at bounding box center [352, 132] width 696 height 463
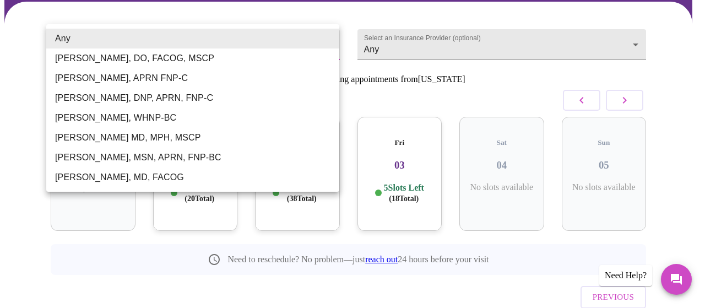
click at [143, 102] on li "[PERSON_NAME], DNP, APRN, FNP-C" at bounding box center [192, 98] width 293 height 20
type input "[PERSON_NAME], DNP, APRN, FNP-C"
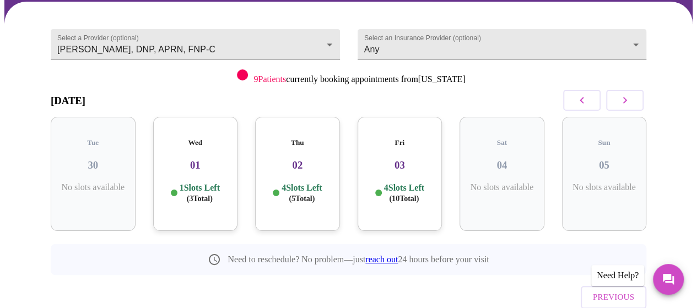
click at [284, 159] on h3 "02" at bounding box center [297, 165] width 67 height 12
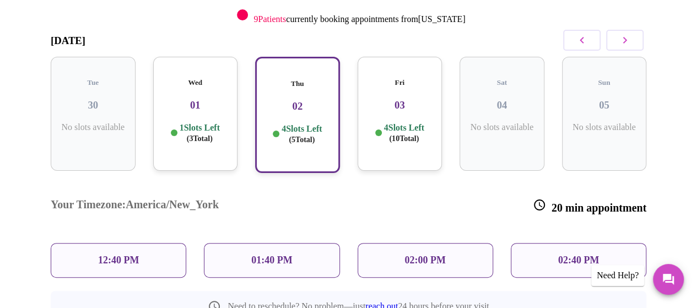
scroll to position [168, 0]
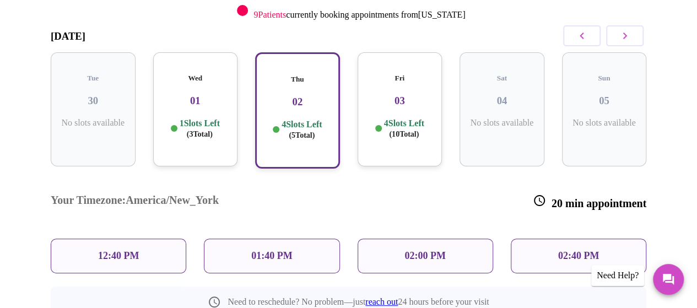
click at [208, 118] on p "1 Slots Left ( 3 Total)" at bounding box center [200, 128] width 40 height 21
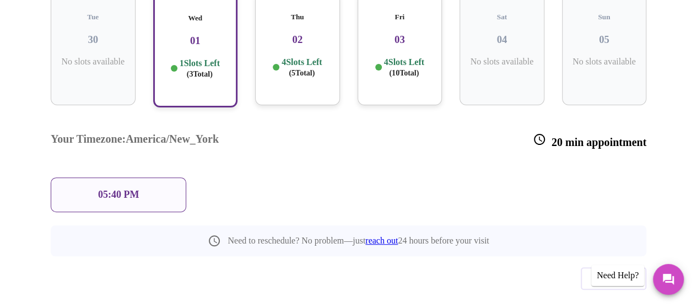
scroll to position [226, 0]
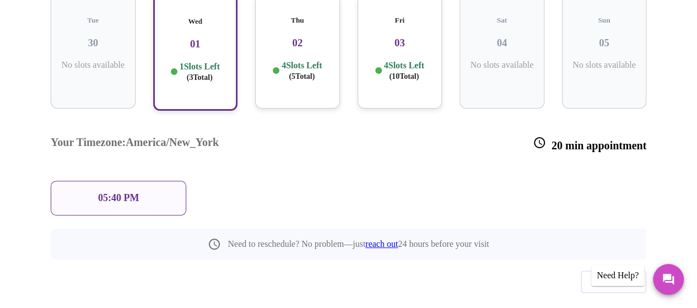
click at [295, 37] on h3 "02" at bounding box center [297, 43] width 67 height 12
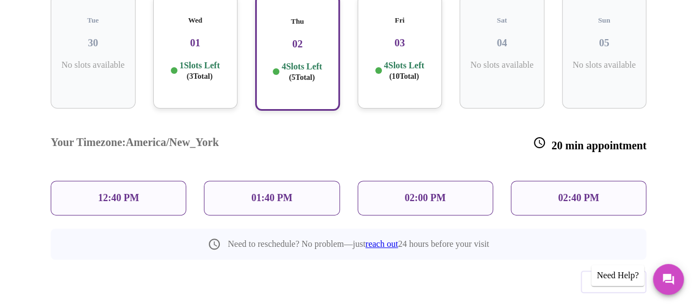
click at [284, 192] on p "01:40 PM" at bounding box center [271, 198] width 41 height 12
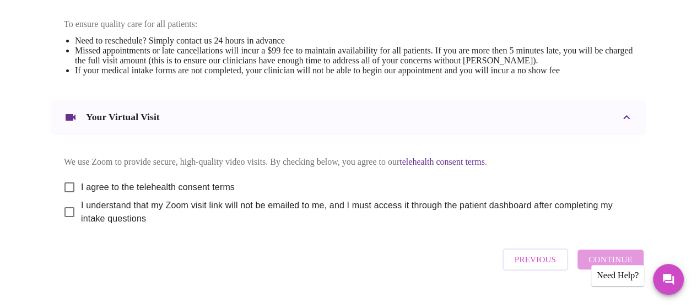
scroll to position [509, 0]
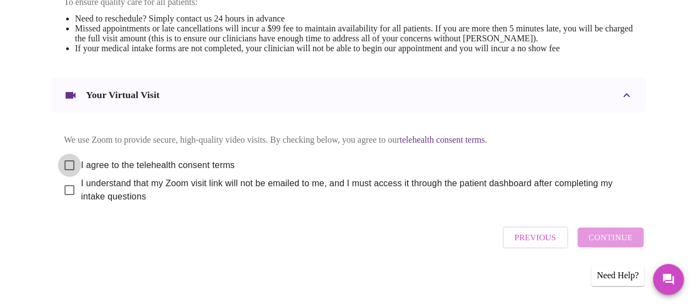
click at [68, 163] on input "I agree to the telehealth consent terms" at bounding box center [69, 165] width 23 height 23
checkbox input "true"
click at [64, 186] on input "I understand that my Zoom visit link will not be emailed to me, and I must acce…" at bounding box center [69, 189] width 23 height 23
checkbox input "true"
click at [610, 236] on span "Continue" at bounding box center [610, 237] width 44 height 14
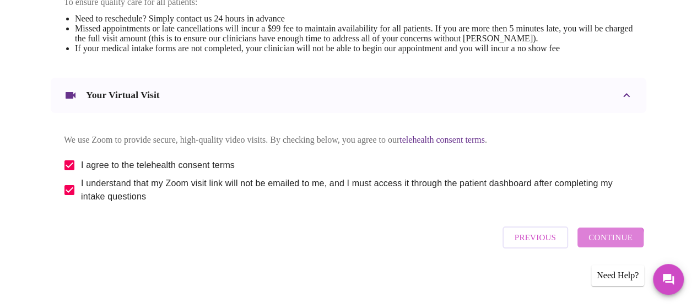
scroll to position [176, 0]
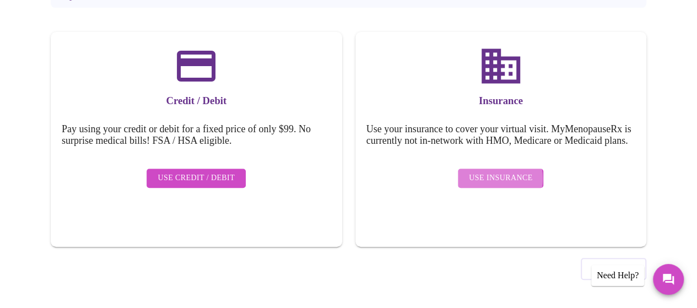
click at [494, 182] on span "Use Insurance" at bounding box center [500, 178] width 63 height 14
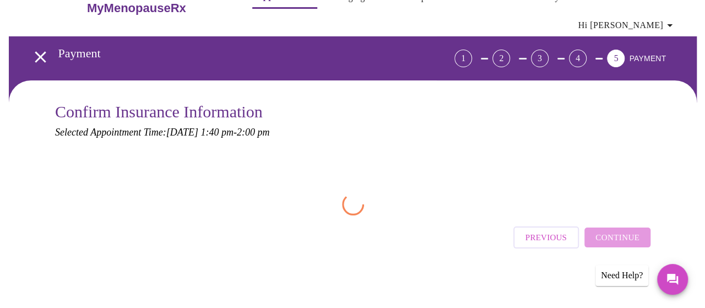
scroll to position [0, 0]
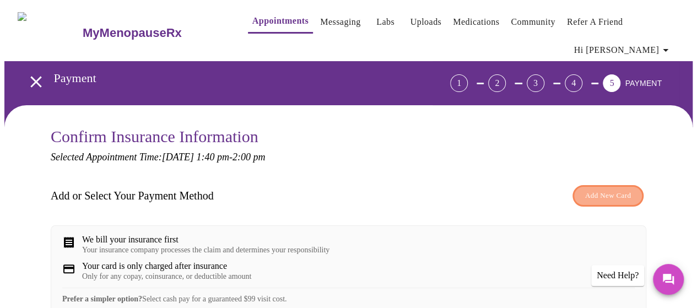
click at [607, 196] on span "Add New Card" at bounding box center [608, 195] width 46 height 13
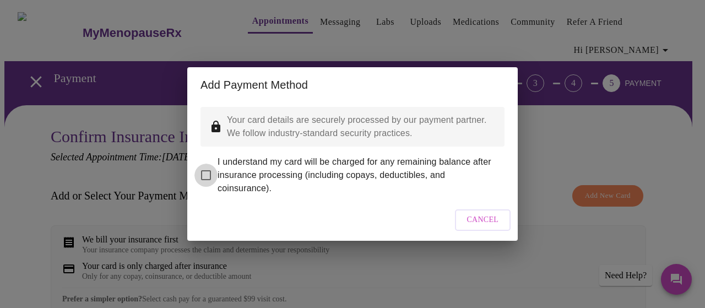
click at [204, 167] on input "I understand my card will be charged for any remaining balance after insurance …" at bounding box center [205, 175] width 23 height 23
checkbox input "true"
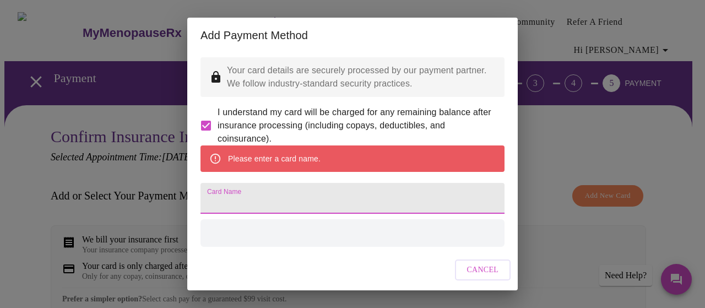
click at [362, 212] on input "Card Name" at bounding box center [353, 198] width 304 height 31
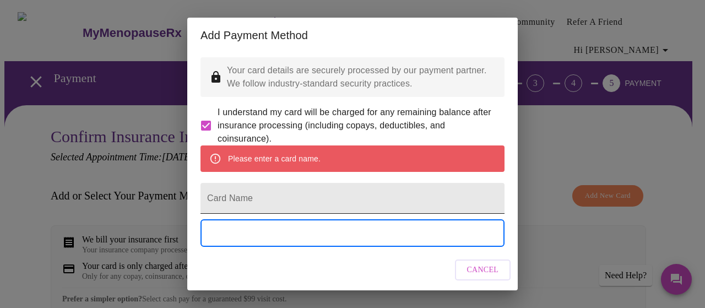
scroll to position [15, 0]
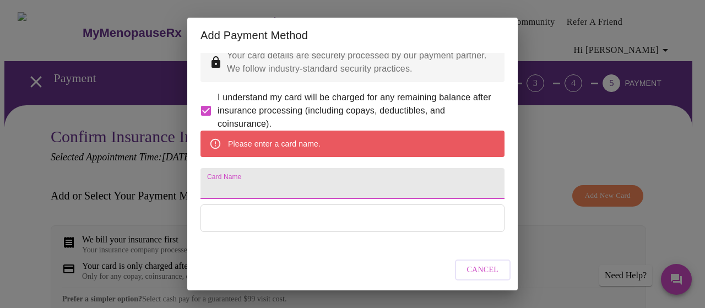
click at [361, 199] on input "Card Name" at bounding box center [353, 183] width 304 height 31
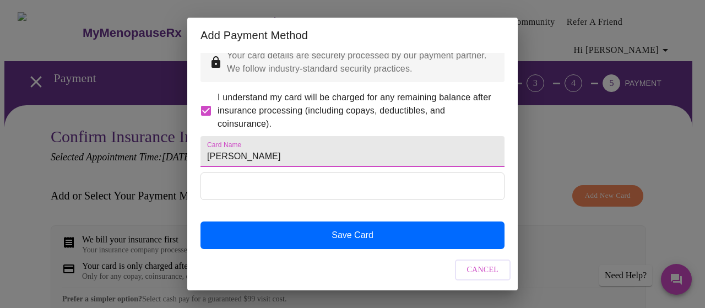
type input "[PERSON_NAME]"
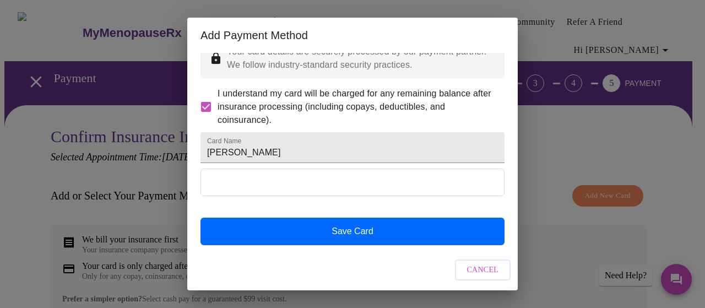
scroll to position [47, 0]
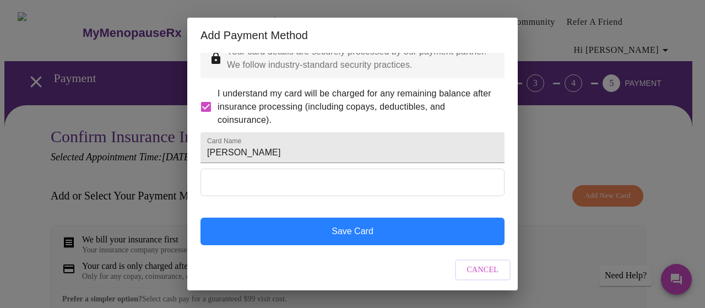
click at [424, 231] on button "Save Card" at bounding box center [353, 232] width 304 height 28
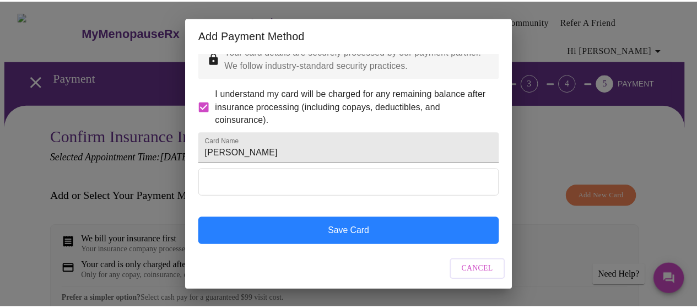
scroll to position [0, 0]
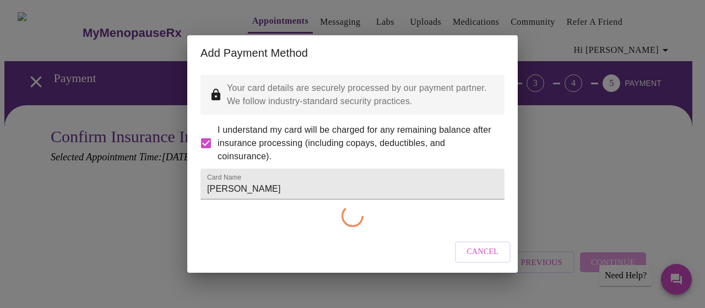
checkbox input "false"
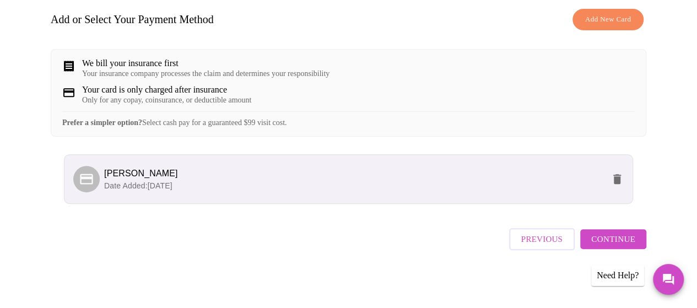
scroll to position [185, 0]
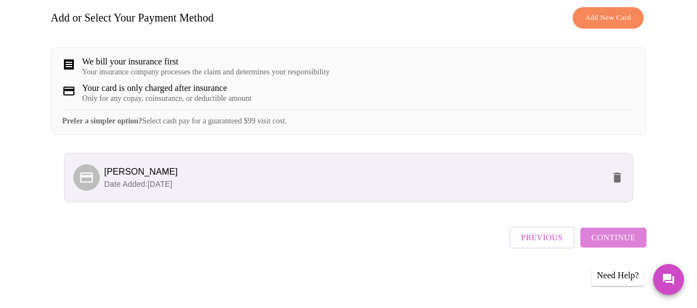
click at [625, 241] on span "Continue" at bounding box center [613, 237] width 44 height 14
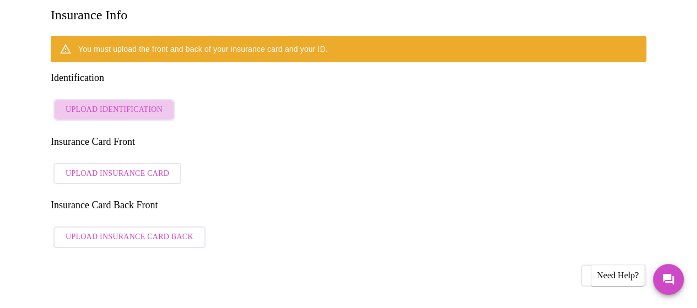
click at [125, 103] on span "Upload Identification" at bounding box center [114, 110] width 97 height 14
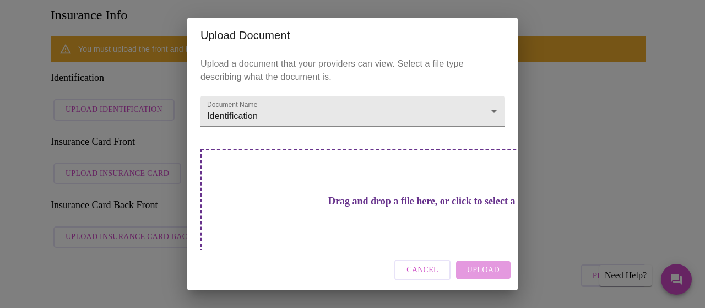
click at [353, 129] on div "Upload a document that your providers can view. Select a file type describing w…" at bounding box center [352, 151] width 331 height 197
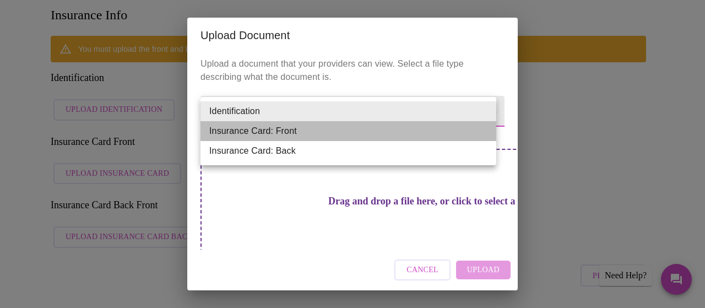
click at [307, 133] on li "Insurance Card: Front" at bounding box center [349, 131] width 296 height 20
type input "Insurance Card: Front"
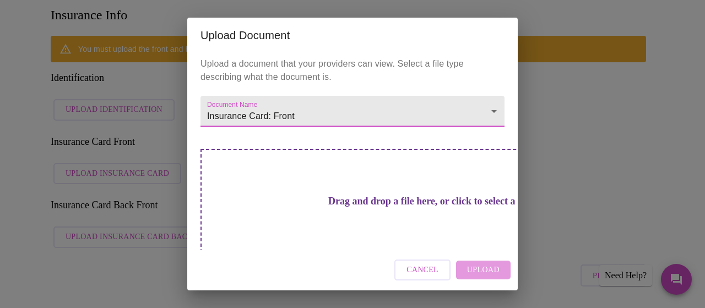
click at [360, 223] on div "Drag and drop a file here, or click to select a file" at bounding box center [430, 223] width 458 height 148
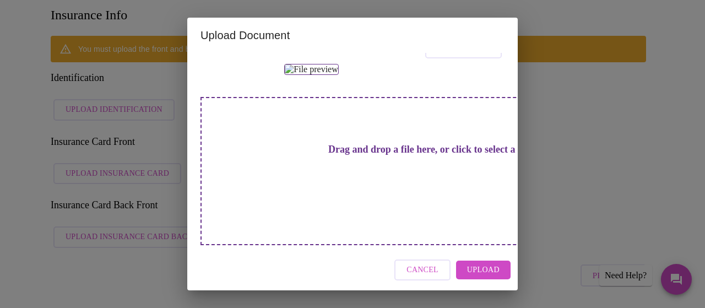
scroll to position [214, 0]
click at [488, 268] on span "Upload" at bounding box center [483, 270] width 33 height 14
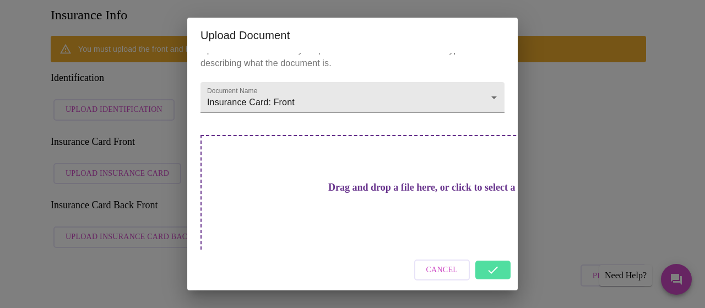
click at [348, 184] on h3 "Drag and drop a file here, or click to select a file" at bounding box center [430, 188] width 304 height 12
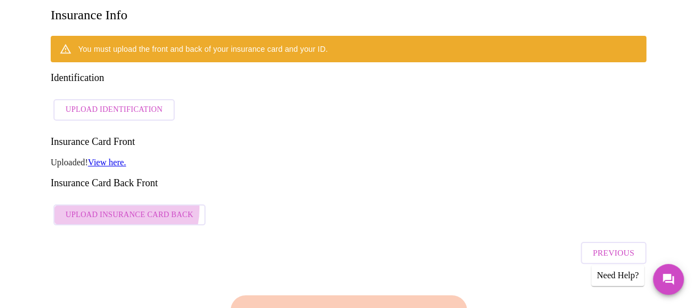
click at [110, 208] on span "Upload Insurance Card Back" at bounding box center [130, 215] width 128 height 14
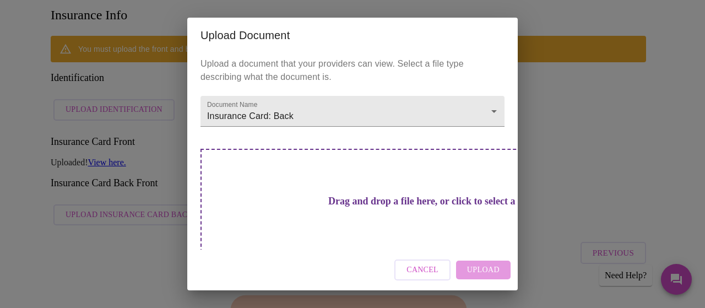
drag, startPoint x: 416, startPoint y: 270, endPoint x: 385, endPoint y: 250, distance: 37.9
click at [412, 266] on span "Cancel" at bounding box center [423, 270] width 32 height 14
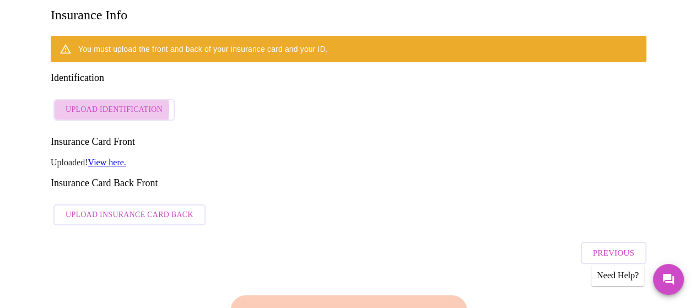
click at [88, 103] on span "Upload Identification" at bounding box center [114, 110] width 97 height 14
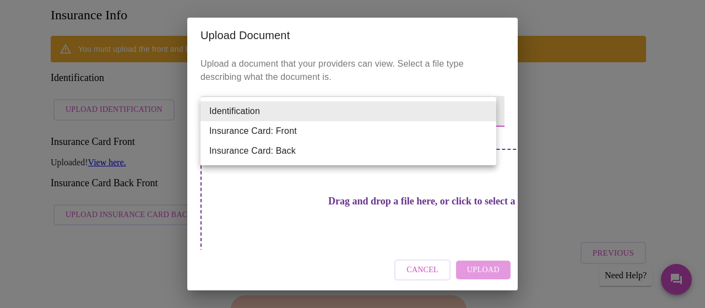
click at [118, 113] on div at bounding box center [352, 154] width 705 height 308
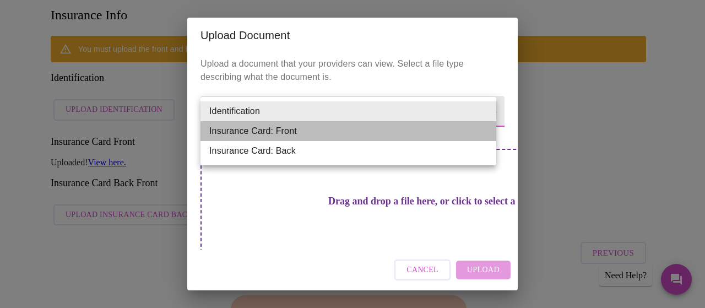
click at [258, 133] on li "Insurance Card: Front" at bounding box center [349, 131] width 296 height 20
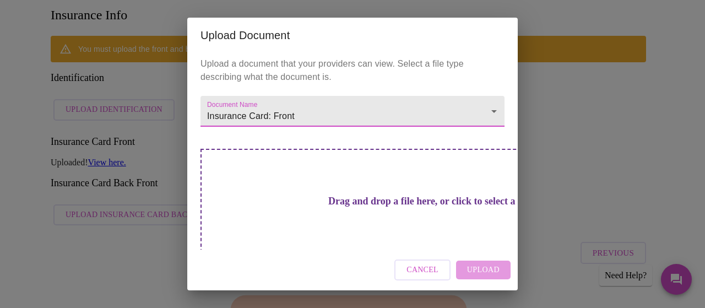
click at [334, 203] on h3 "Drag and drop a file here, or click to select a file" at bounding box center [430, 202] width 304 height 12
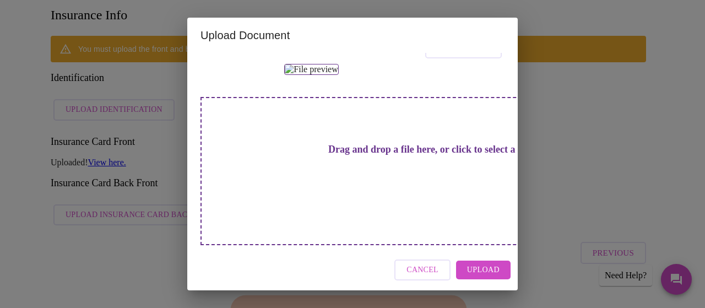
scroll to position [162, 0]
click at [479, 270] on span "Upload" at bounding box center [483, 270] width 33 height 14
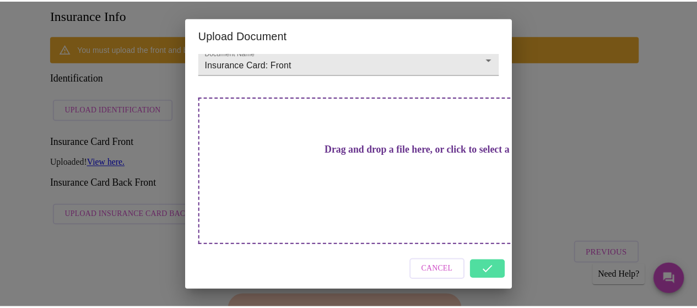
scroll to position [0, 0]
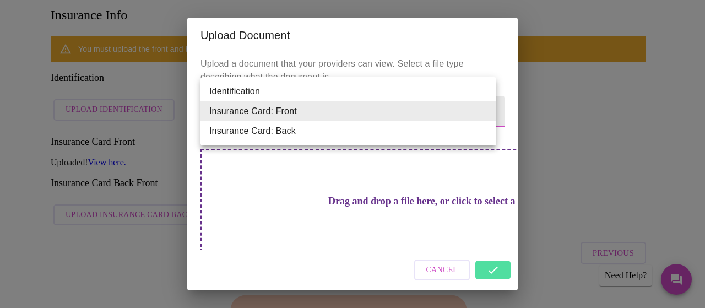
click at [321, 136] on li "Insurance Card: Back" at bounding box center [349, 131] width 296 height 20
type input "Insurance Card: Back"
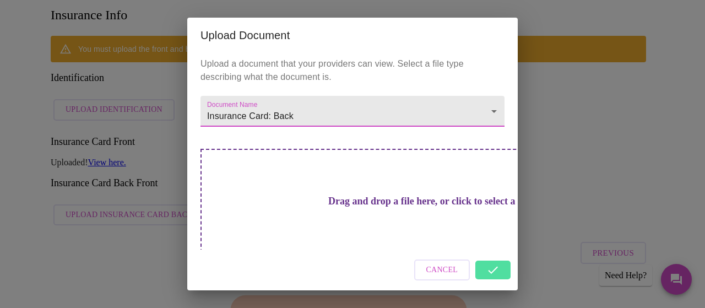
click at [351, 196] on h3 "Drag and drop a file here, or click to select a file" at bounding box center [430, 202] width 304 height 12
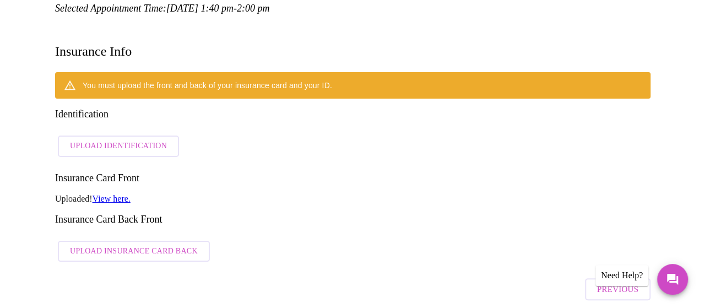
scroll to position [96, 0]
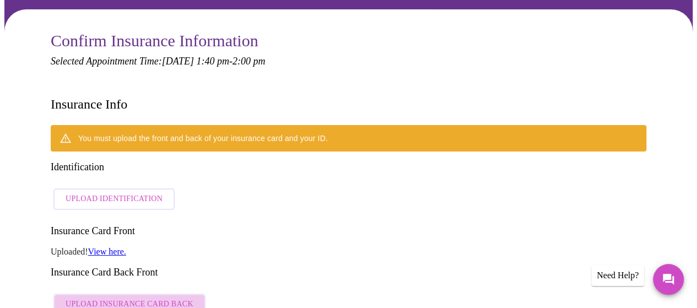
click at [146, 297] on span "Upload Insurance Card Back" at bounding box center [130, 304] width 128 height 14
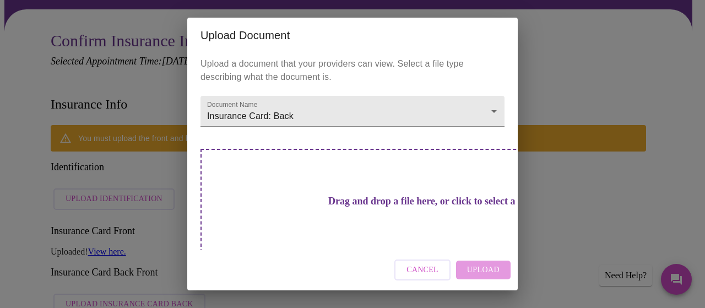
click at [375, 197] on h3 "Drag and drop a file here, or click to select a file" at bounding box center [430, 202] width 304 height 12
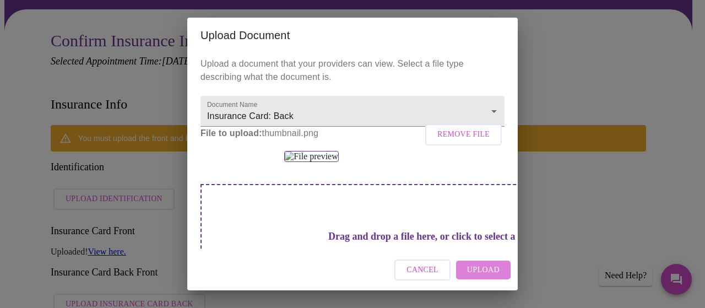
click at [483, 265] on span "Upload" at bounding box center [483, 270] width 33 height 14
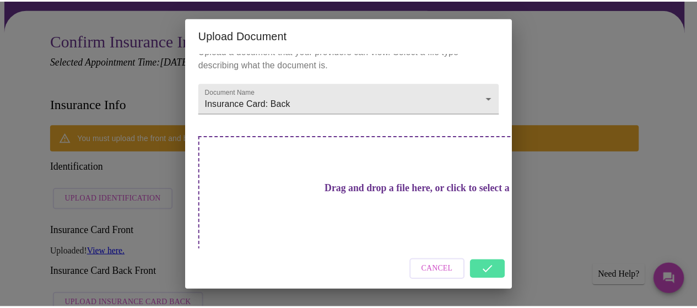
scroll to position [14, 0]
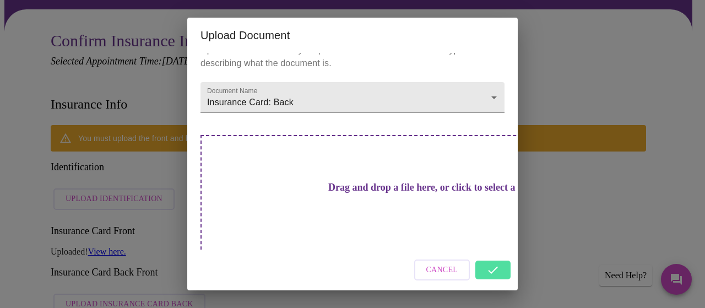
click at [498, 271] on div "Cancel" at bounding box center [352, 270] width 331 height 41
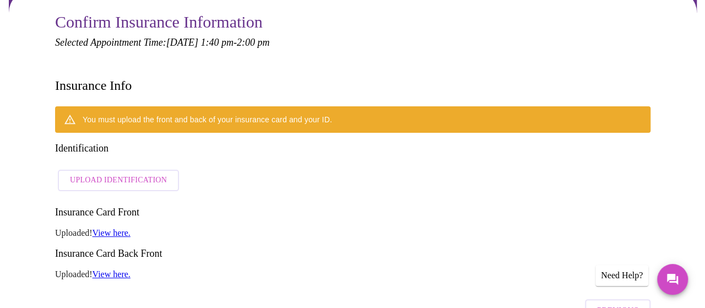
scroll to position [121, 0]
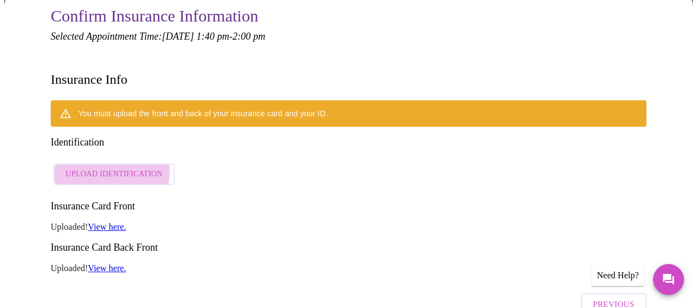
click at [96, 167] on span "Upload Identification" at bounding box center [114, 174] width 97 height 14
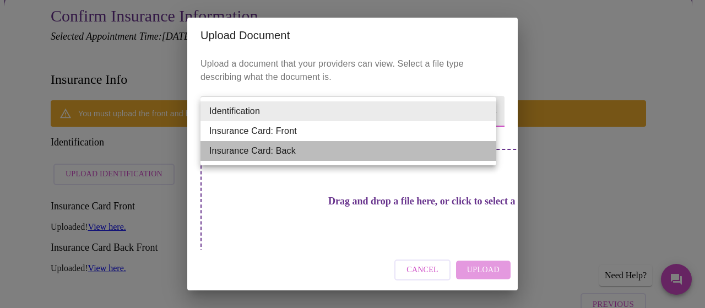
drag, startPoint x: 286, startPoint y: 148, endPoint x: 297, endPoint y: 144, distance: 11.2
click at [286, 148] on li "Insurance Card: Back" at bounding box center [349, 151] width 296 height 20
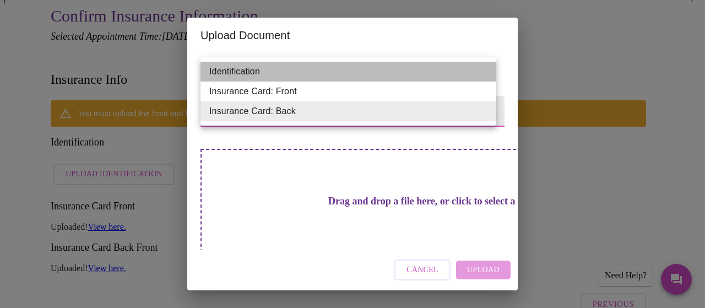
click at [259, 66] on li "Identification" at bounding box center [349, 72] width 296 height 20
type input "Identification"
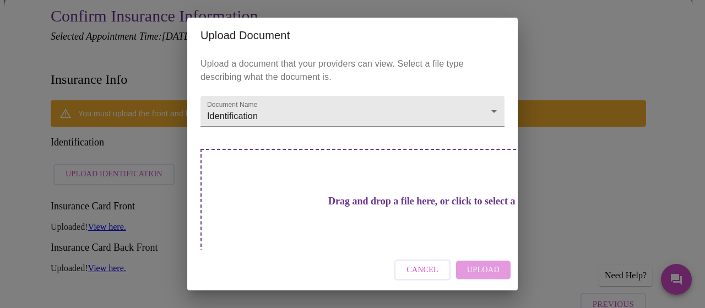
click at [375, 202] on h3 "Drag and drop a file here, or click to select a file" at bounding box center [430, 202] width 304 height 12
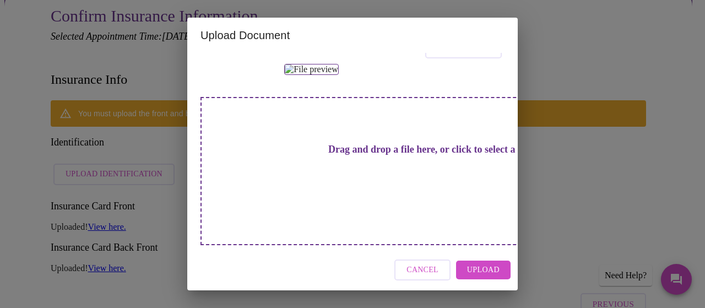
scroll to position [214, 0]
click at [260, 165] on div "Drag and drop a file here, or click to select a file" at bounding box center [430, 171] width 458 height 148
click at [354, 155] on h3 "Drag and drop a file here, or click to select a file" at bounding box center [430, 150] width 304 height 12
click at [483, 267] on span "Upload" at bounding box center [483, 270] width 33 height 14
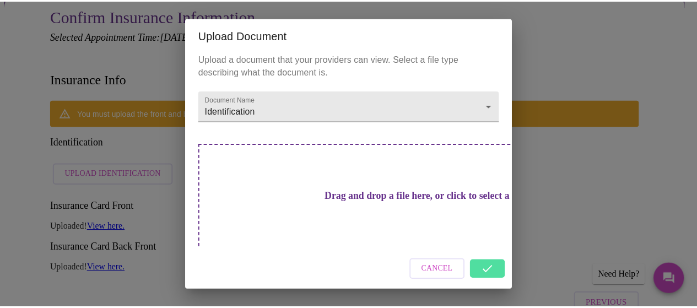
scroll to position [14, 0]
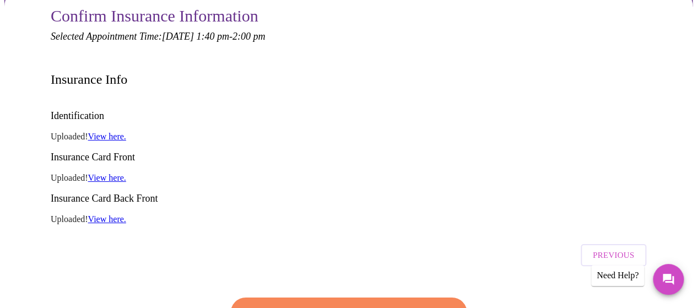
drag, startPoint x: 510, startPoint y: 156, endPoint x: 512, endPoint y: 146, distance: 10.2
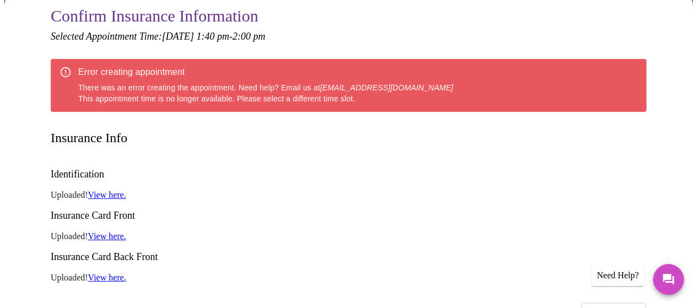
click at [430, 61] on div "Error creating appointment There was an error creating the appointment. Need he…" at bounding box center [348, 85] width 595 height 53
drag, startPoint x: 307, startPoint y: 84, endPoint x: 337, endPoint y: 81, distance: 29.4
click at [308, 83] on div "Error creating appointment There was an error creating the appointment. Need he…" at bounding box center [265, 85] width 375 height 46
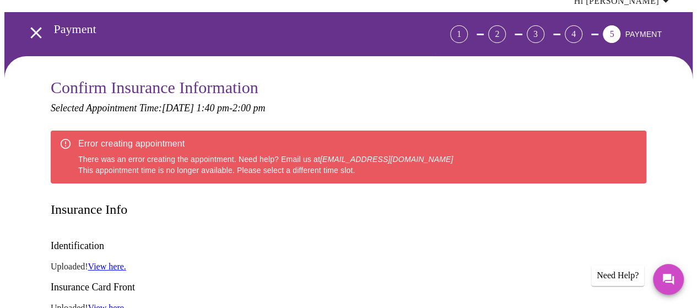
scroll to position [0, 0]
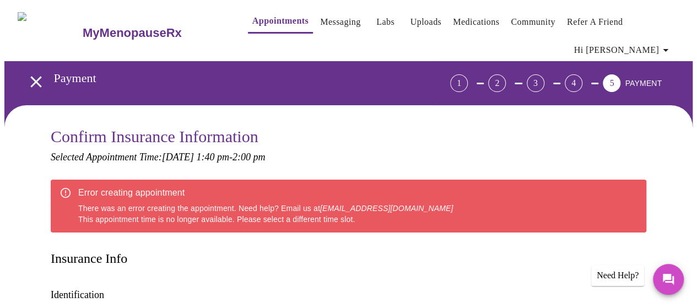
click at [265, 153] on em "Selected Appointment Time: Thursday, October 2nd @ 1:40 pm - 2:00 pm" at bounding box center [158, 156] width 214 height 11
click at [265, 157] on em "Selected Appointment Time: Thursday, October 2nd @ 1:40 pm - 2:00 pm" at bounding box center [158, 156] width 214 height 11
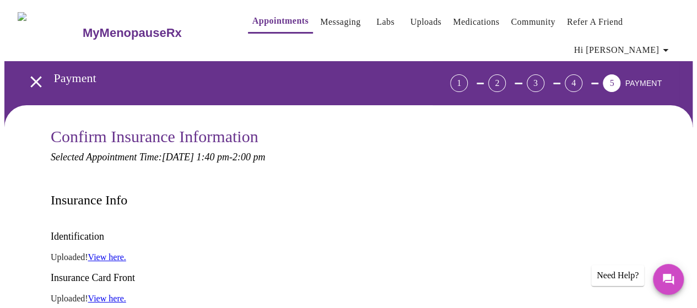
click at [468, 80] on div "1" at bounding box center [459, 83] width 18 height 18
click at [506, 78] on div "2" at bounding box center [497, 83] width 18 height 18
click at [544, 79] on div "3" at bounding box center [536, 83] width 18 height 18
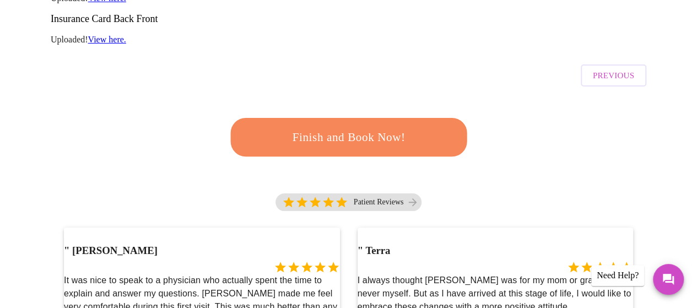
scroll to position [121, 0]
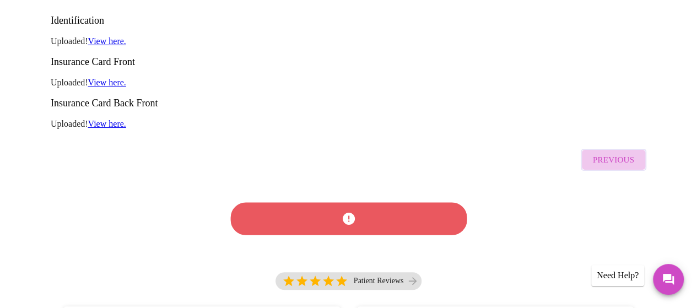
click at [617, 153] on span "Previous" at bounding box center [613, 160] width 41 height 14
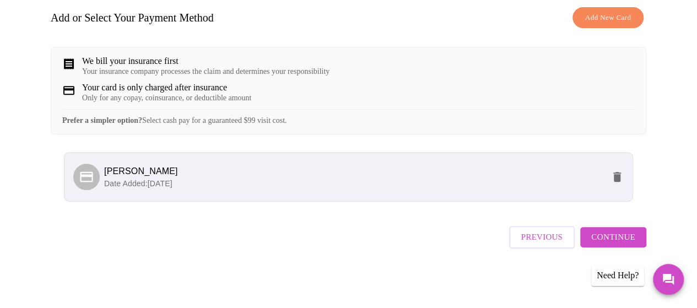
scroll to position [243, 0]
click at [541, 244] on span "Previous" at bounding box center [541, 237] width 41 height 14
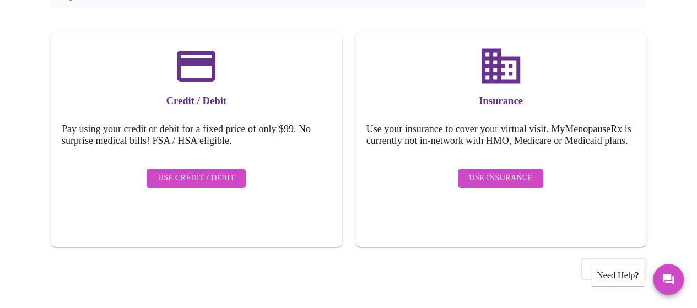
click at [630, 262] on span "Previous" at bounding box center [613, 269] width 41 height 14
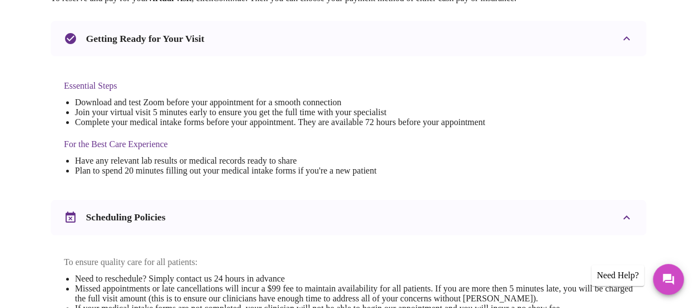
scroll to position [259, 0]
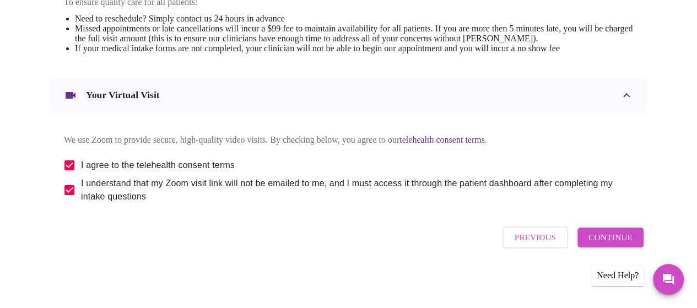
click at [542, 240] on span "Previous" at bounding box center [535, 237] width 41 height 14
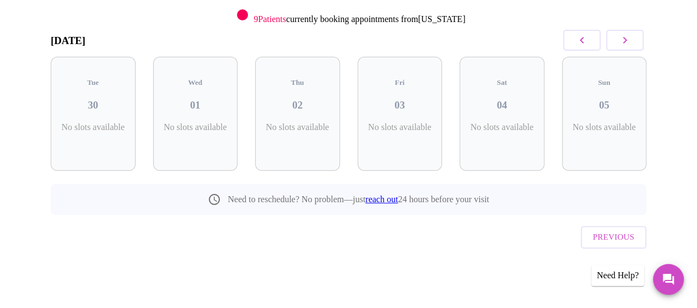
scroll to position [140, 0]
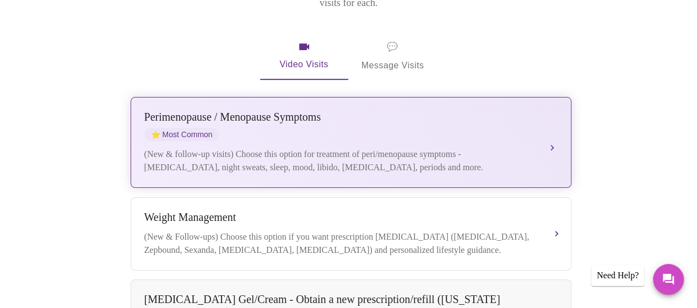
click at [443, 115] on div "[MEDICAL_DATA] / Menopause Symptoms ⭐ Most Common" at bounding box center [339, 126] width 391 height 30
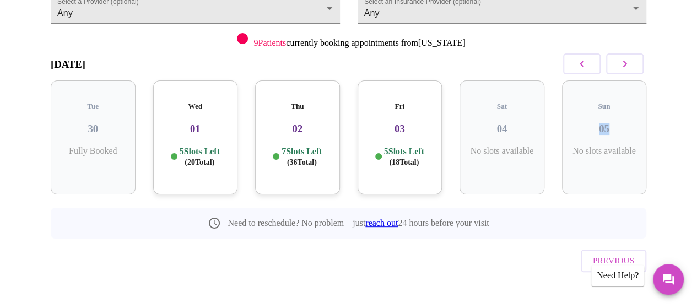
drag, startPoint x: 697, startPoint y: 118, endPoint x: 704, endPoint y: 90, distance: 28.3
click at [697, 90] on html "MyMenopauseRx Appointments Messaging Labs Uploads Medications Community Refer a…" at bounding box center [348, 96] width 697 height 472
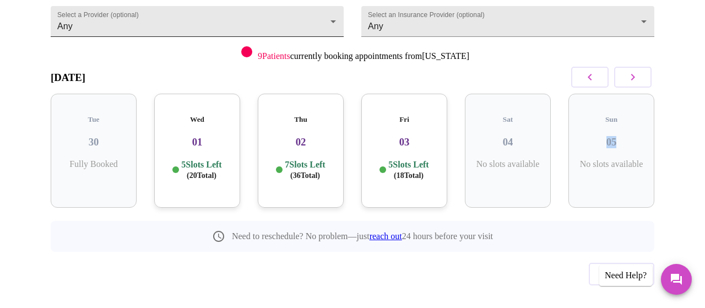
click at [283, 6] on body "MyMenopauseRx Appointments Messaging Labs Uploads Medications Community Refer a…" at bounding box center [352, 109] width 696 height 463
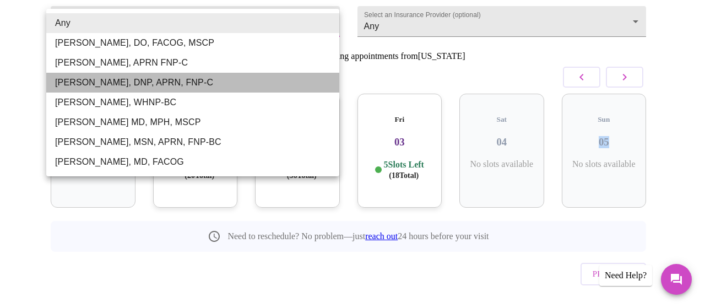
click at [169, 79] on li "[PERSON_NAME], DNP, APRN, FNP-C" at bounding box center [192, 83] width 293 height 20
type input "[PERSON_NAME], DNP, APRN, FNP-C"
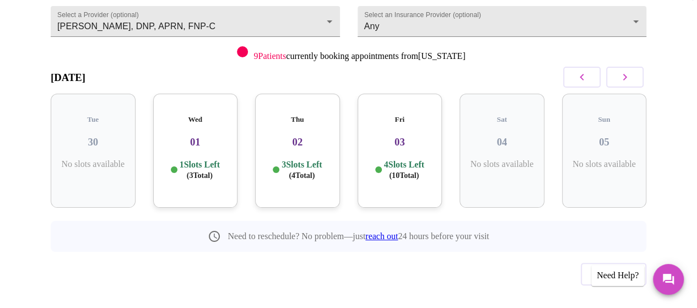
click at [293, 136] on h3 "02" at bounding box center [297, 142] width 67 height 12
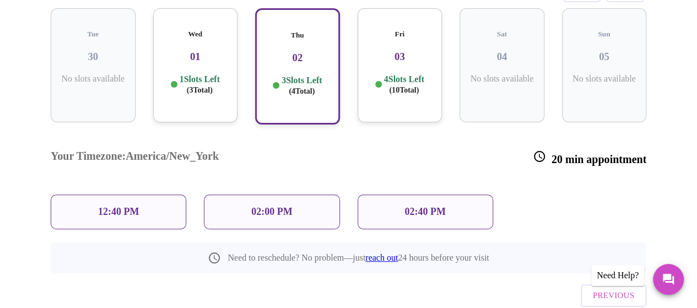
scroll to position [216, 0]
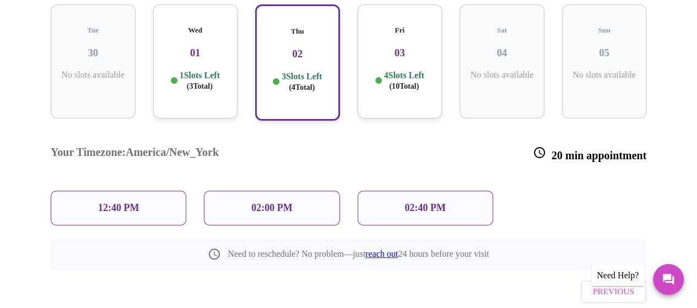
click at [121, 202] on p "12:40 PM" at bounding box center [118, 208] width 41 height 12
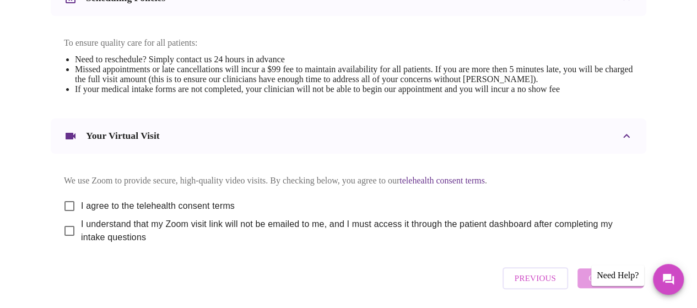
scroll to position [509, 0]
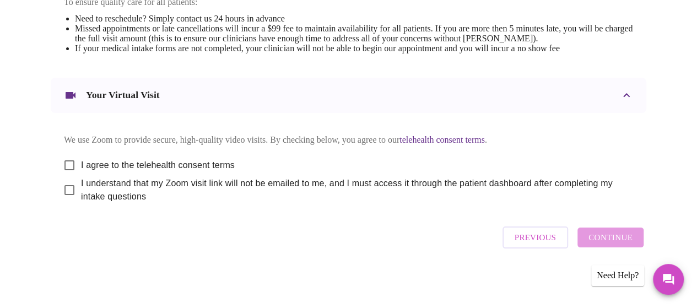
click at [90, 164] on span "I agree to the telehealth consent terms" at bounding box center [158, 165] width 154 height 13
click at [81, 164] on input "I agree to the telehealth consent terms" at bounding box center [69, 165] width 23 height 23
checkbox input "true"
drag, startPoint x: 95, startPoint y: 192, endPoint x: 148, endPoint y: 201, distance: 54.2
click at [95, 192] on span "I understand that my Zoom visit link will not be emailed to me, and I must acce…" at bounding box center [352, 190] width 543 height 26
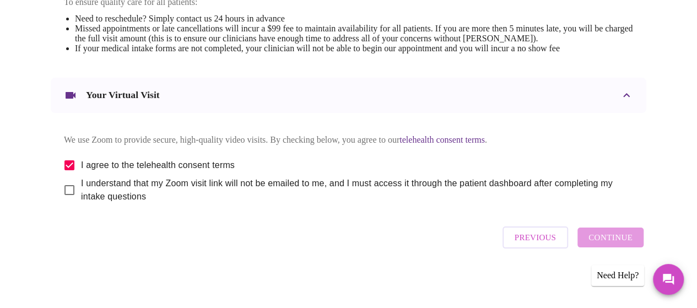
click at [81, 192] on input "I understand that my Zoom visit link will not be emailed to me, and I must acce…" at bounding box center [69, 189] width 23 height 23
checkbox input "true"
click at [598, 239] on span "Continue" at bounding box center [610, 237] width 44 height 14
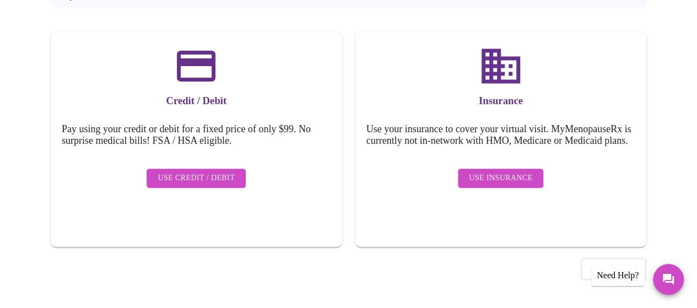
click at [519, 187] on button "Use Insurance" at bounding box center [500, 178] width 85 height 19
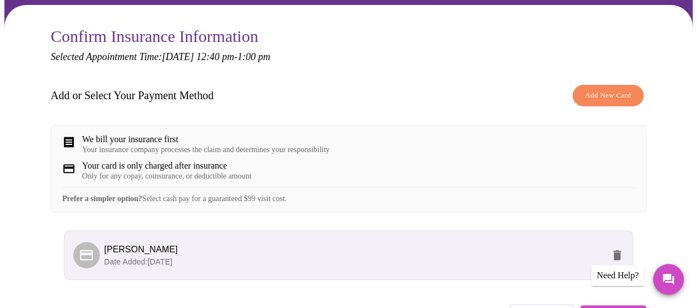
scroll to position [104, 0]
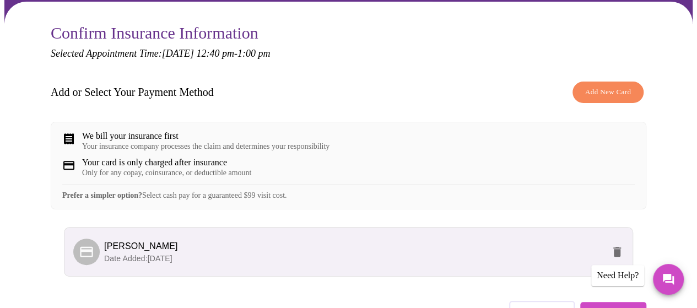
drag, startPoint x: 603, startPoint y: 89, endPoint x: 702, endPoint y: 132, distance: 108.1
click at [659, 162] on div "Confirm Insurance Information Selected Appointment Time: [DATE] 12:40 pm - 1:00…" at bounding box center [348, 190] width 622 height 332
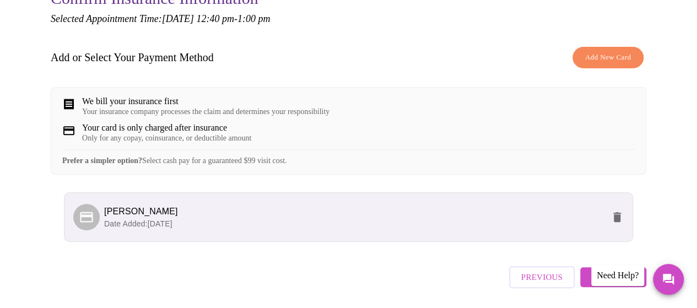
scroll to position [185, 0]
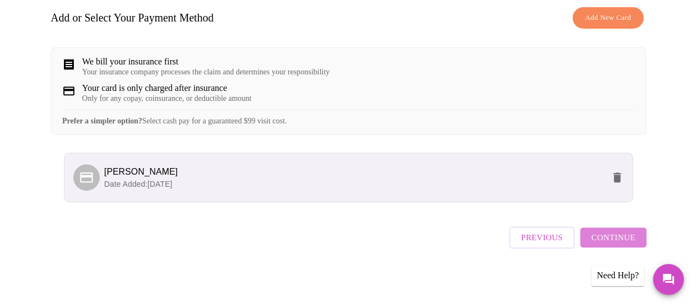
click at [619, 237] on span "Continue" at bounding box center [613, 237] width 44 height 14
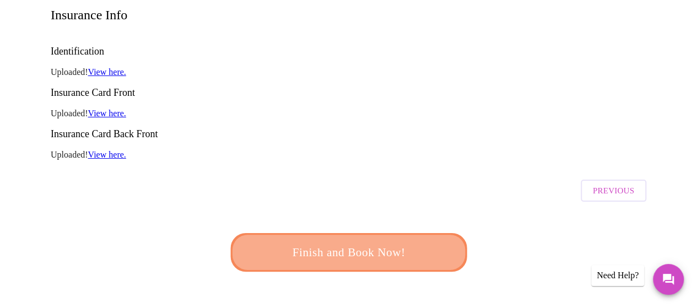
click at [354, 242] on span "Finish and Book Now!" at bounding box center [348, 252] width 204 height 20
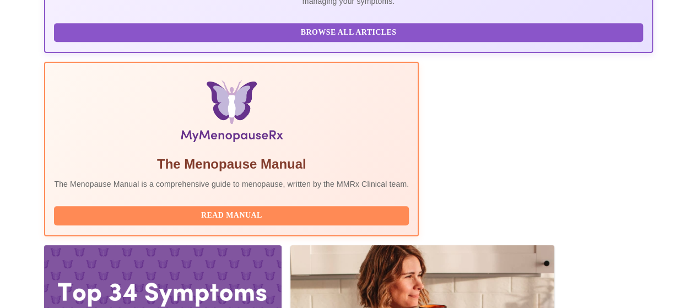
scroll to position [309, 0]
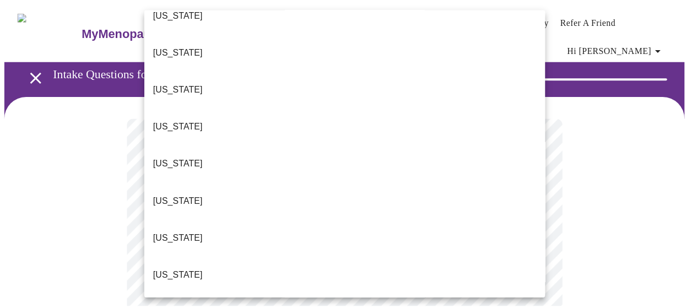
scroll to position [1138, 0]
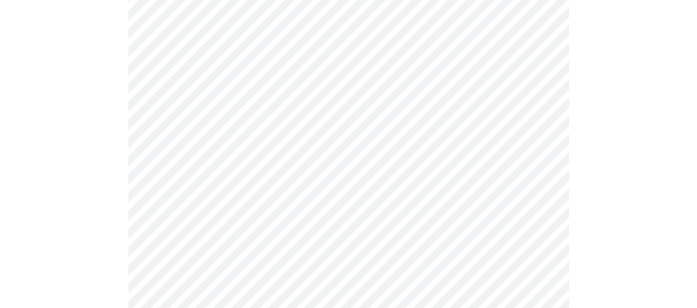
scroll to position [220, 0]
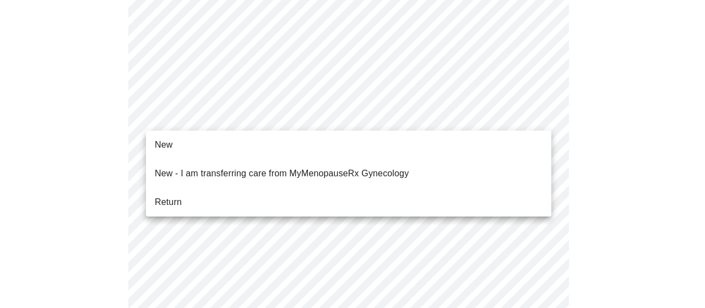
click at [226, 115] on body "MyMenopauseRx Appointments Messaging Labs Uploads Medications Community Refer a…" at bounding box center [352, 295] width 696 height 1020
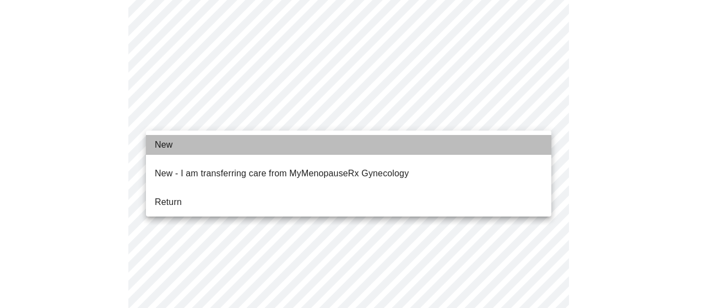
click at [197, 144] on li "New" at bounding box center [348, 145] width 405 height 20
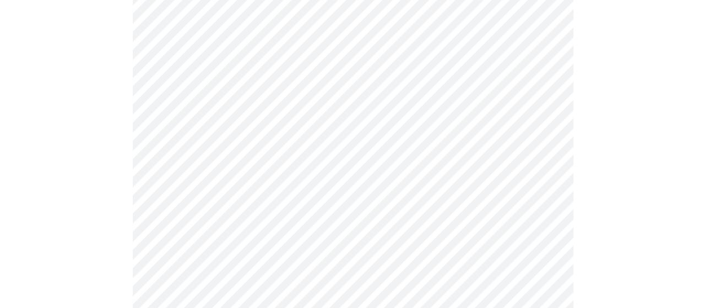
scroll to position [696, 0]
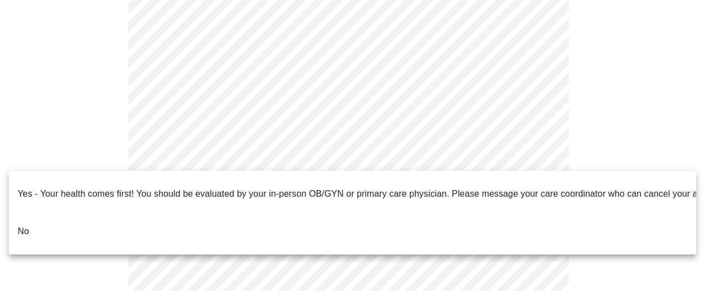
click at [164, 213] on li "No" at bounding box center [352, 231] width 687 height 37
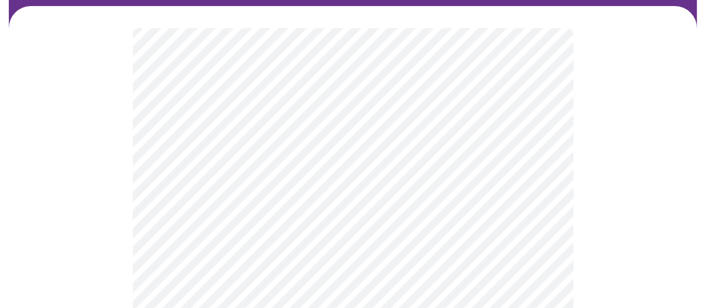
scroll to position [110, 0]
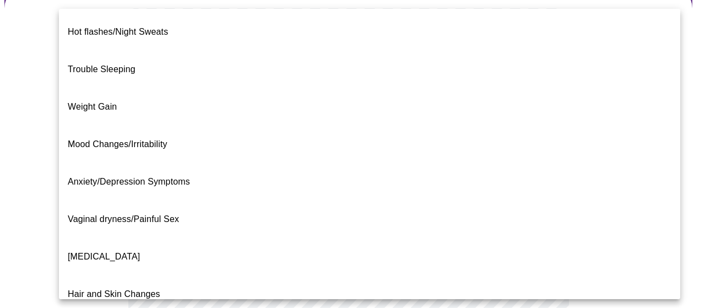
click at [448, 128] on body "MyMenopauseRx Appointments Messaging Labs Uploads Medications Community Refer a…" at bounding box center [352, 232] width 696 height 677
click at [661, 65] on div at bounding box center [352, 154] width 705 height 308
click at [278, 135] on body "MyMenopauseRx Appointments Messaging Labs Uploads Medications Community Refer a…" at bounding box center [352, 232] width 696 height 677
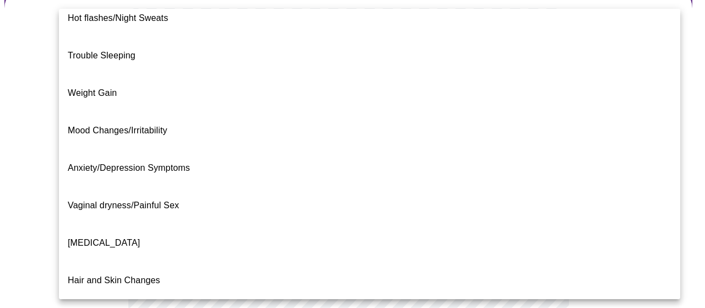
scroll to position [0, 0]
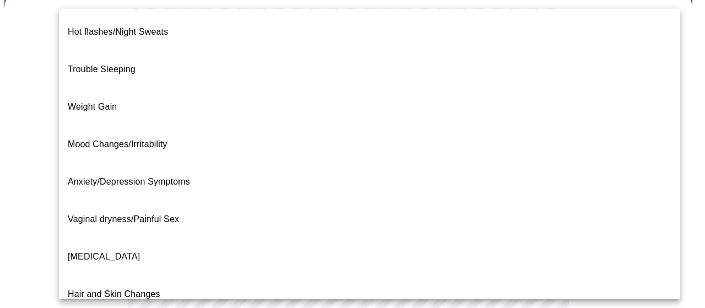
click at [259, 126] on li "Mood Changes/Irritability" at bounding box center [369, 144] width 621 height 37
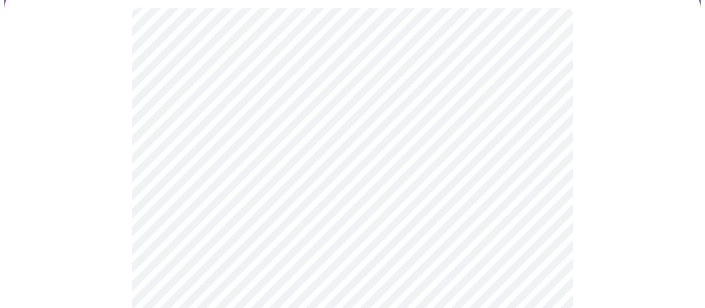
click at [355, 252] on body "MyMenopauseRx Appointments Messaging Labs Uploads Medications Community Refer a…" at bounding box center [352, 229] width 696 height 670
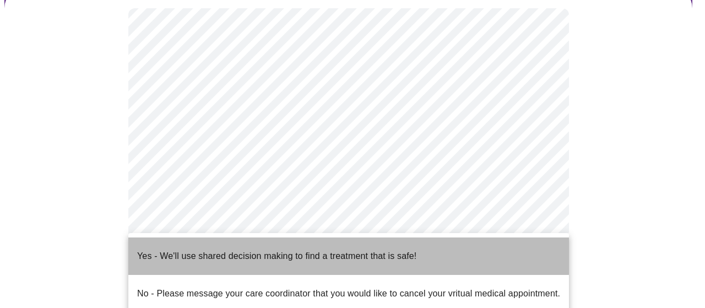
click at [322, 251] on p "Yes - We'll use shared decision making to find a treatment that is safe!" at bounding box center [276, 256] width 279 height 13
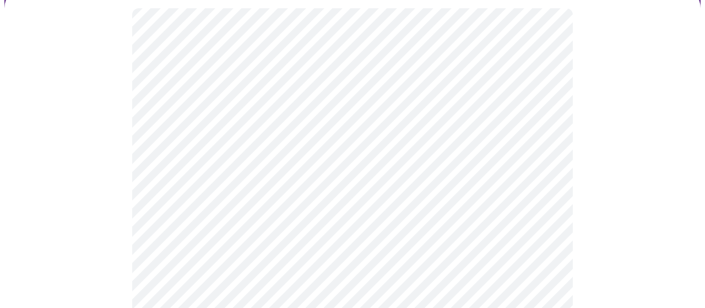
click at [429, 132] on body "MyMenopauseRx Appointments Messaging Labs Uploads Medications Community Refer a…" at bounding box center [352, 226] width 696 height 664
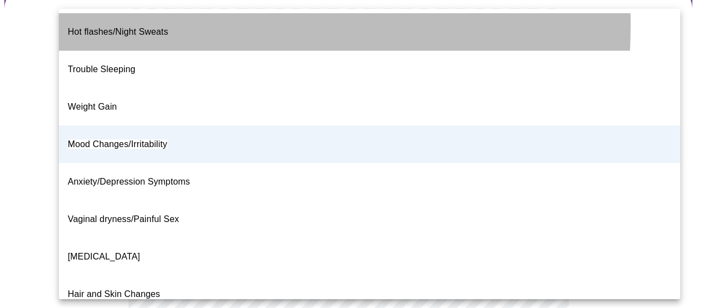
click at [128, 27] on span "Hot flashes/Night Sweats" at bounding box center [118, 31] width 100 height 9
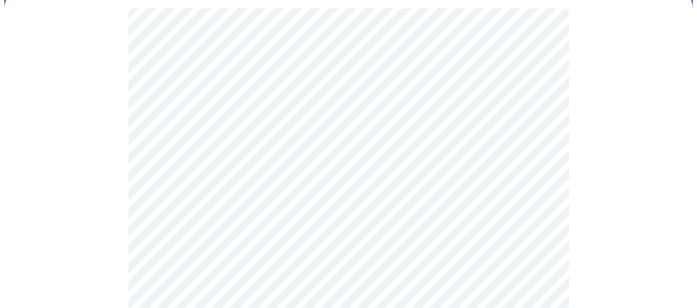
click at [276, 136] on body "MyMenopauseRx Appointments Messaging Labs Uploads Medications Community Refer a…" at bounding box center [348, 226] width 688 height 664
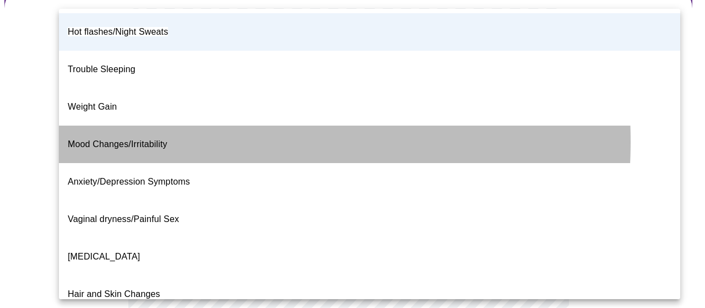
click at [151, 138] on p "Mood Changes/Irritability" at bounding box center [118, 144] width 100 height 13
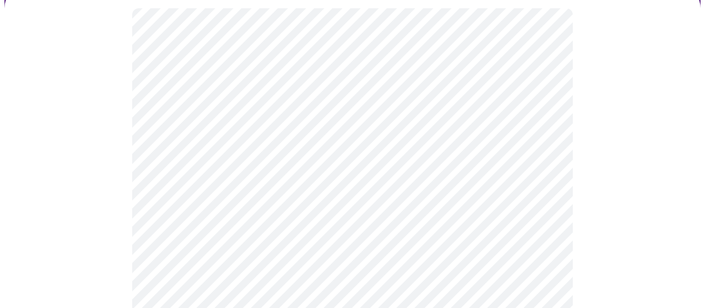
click at [277, 138] on body "MyMenopauseRx Appointments Messaging Labs Uploads Medications Community Refer a…" at bounding box center [352, 226] width 696 height 664
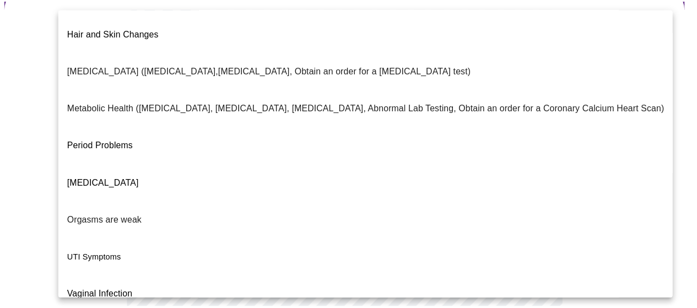
scroll to position [262, 0]
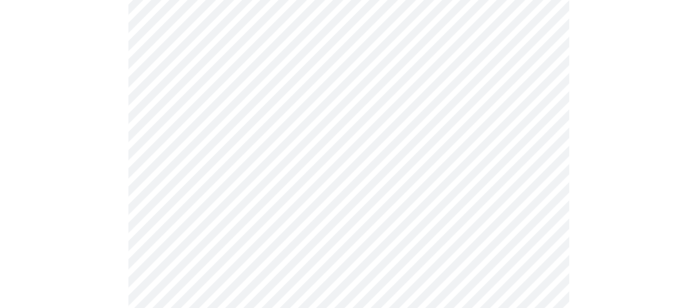
scroll to position [196, 0]
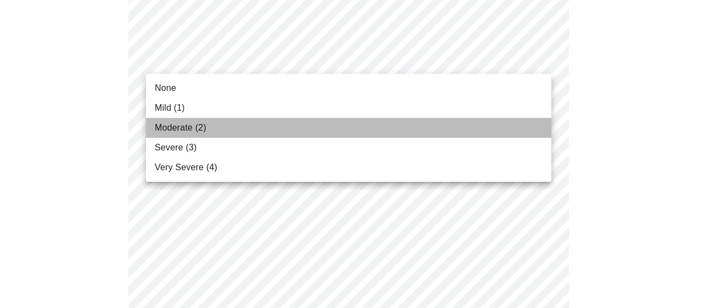
click at [279, 132] on li "Moderate (2)" at bounding box center [348, 128] width 405 height 20
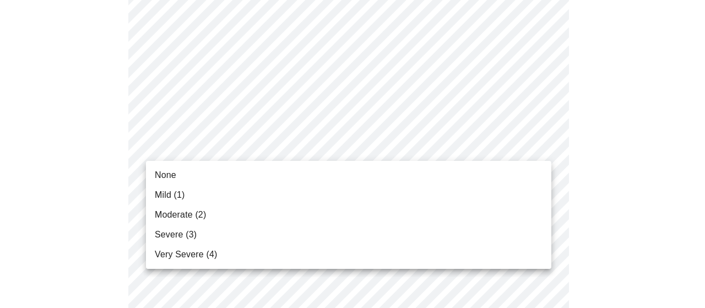
click at [188, 195] on li "Mild (1)" at bounding box center [348, 195] width 405 height 20
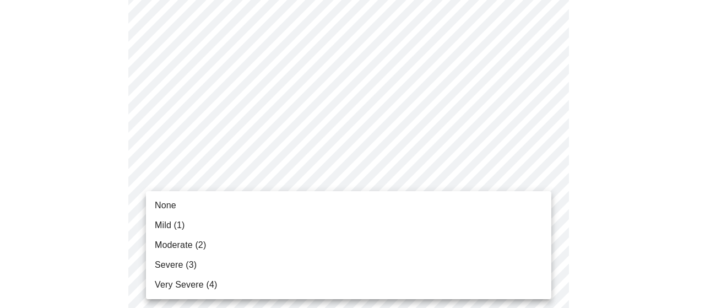
click at [248, 250] on li "Moderate (2)" at bounding box center [348, 245] width 405 height 20
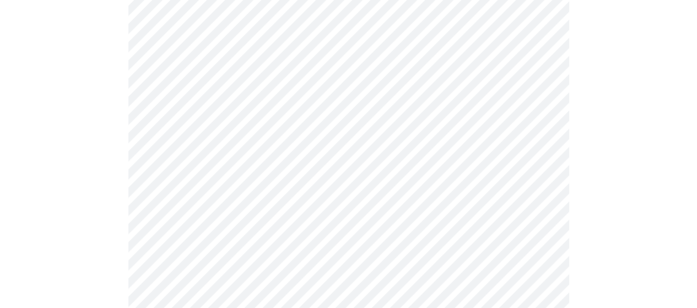
scroll to position [387, 0]
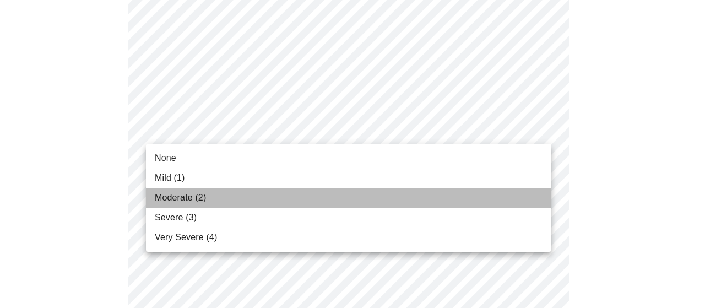
click at [202, 201] on span "Moderate (2)" at bounding box center [180, 197] width 51 height 13
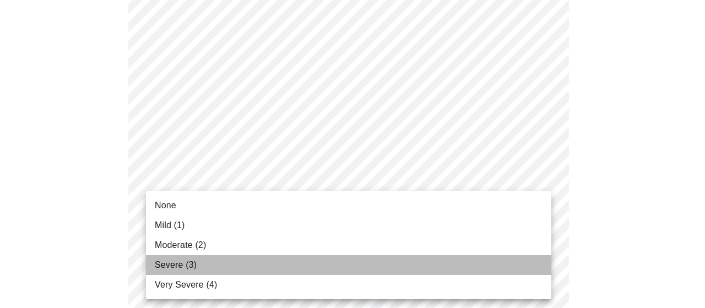
click at [213, 259] on li "Severe (3)" at bounding box center [348, 265] width 405 height 20
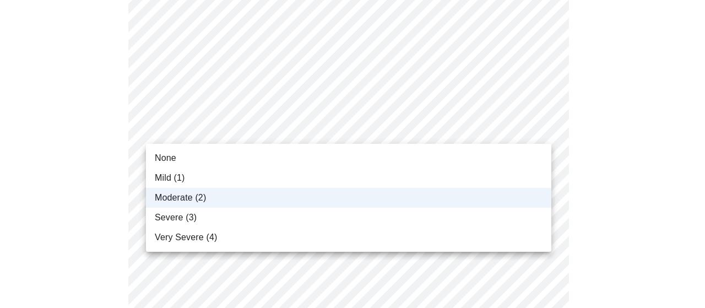
click at [273, 168] on li "Mild (1)" at bounding box center [348, 178] width 405 height 20
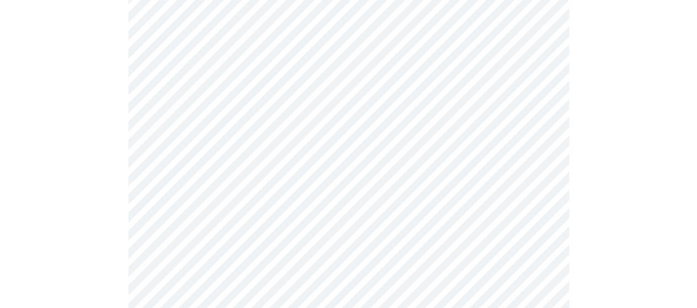
scroll to position [594, 0]
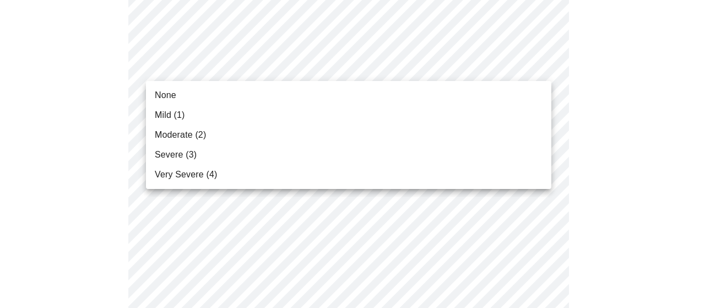
click at [377, 63] on body "MyMenopauseRx Appointments Messaging Labs Uploads Medications Community Refer a…" at bounding box center [352, 113] width 696 height 1404
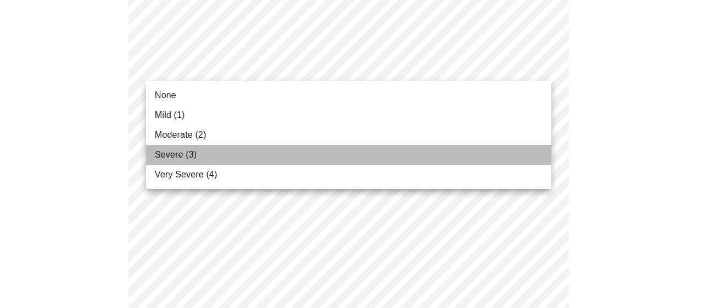
drag, startPoint x: 334, startPoint y: 153, endPoint x: 327, endPoint y: 167, distance: 16.0
click at [334, 153] on li "Severe (3)" at bounding box center [348, 155] width 405 height 20
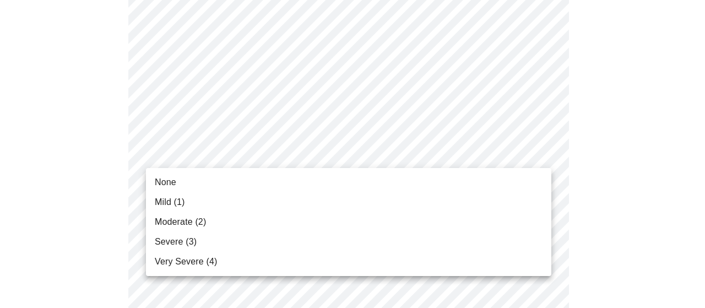
click at [305, 150] on body "MyMenopauseRx Appointments Messaging Labs Uploads Medications Community Refer a…" at bounding box center [352, 105] width 696 height 1388
drag, startPoint x: 200, startPoint y: 241, endPoint x: 199, endPoint y: 268, distance: 27.6
click at [199, 268] on ul "None Mild (1) Moderate (2) Severe (3) Very Severe (4)" at bounding box center [348, 222] width 405 height 108
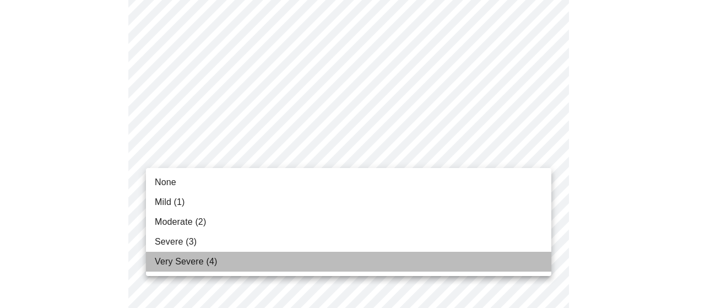
click at [198, 268] on li "Very Severe (4)" at bounding box center [348, 262] width 405 height 20
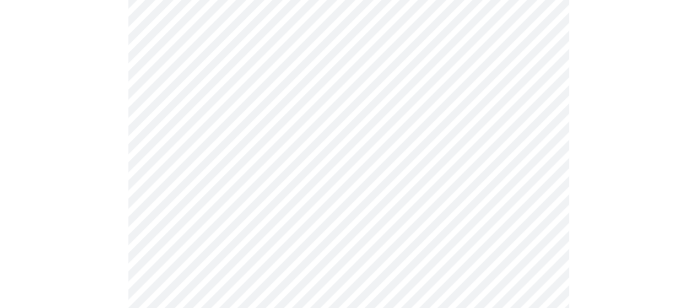
scroll to position [691, 0]
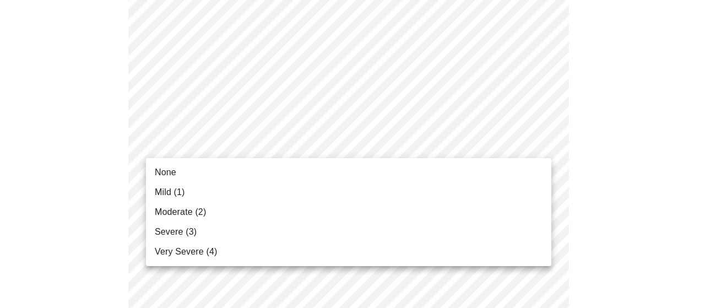
click at [287, 139] on body "MyMenopauseRx Appointments Messaging Labs Uploads Medications Community Refer a…" at bounding box center [352, 0] width 696 height 1373
click at [242, 180] on li "None" at bounding box center [348, 173] width 405 height 20
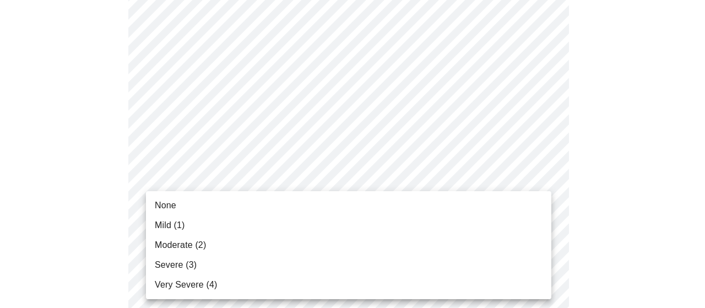
click at [240, 248] on li "Moderate (2)" at bounding box center [348, 245] width 405 height 20
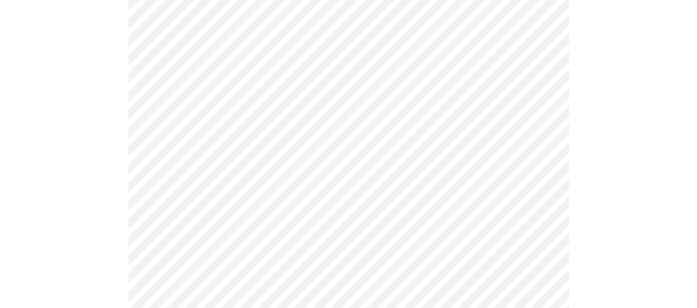
scroll to position [878, 0]
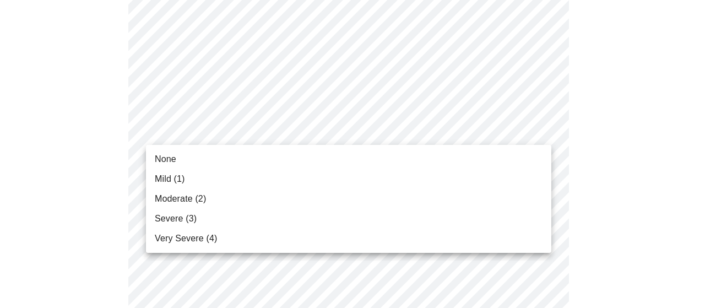
click at [335, 180] on li "Mild (1)" at bounding box center [348, 179] width 405 height 20
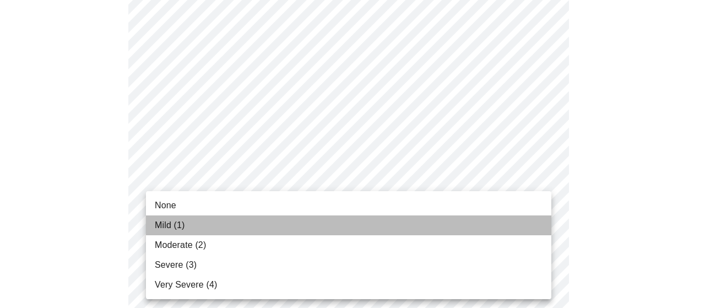
drag, startPoint x: 228, startPoint y: 228, endPoint x: 381, endPoint y: 217, distance: 153.5
click at [228, 228] on li "Mild (1)" at bounding box center [348, 225] width 405 height 20
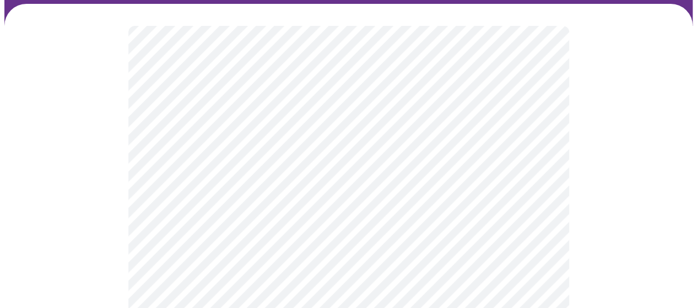
scroll to position [98, 0]
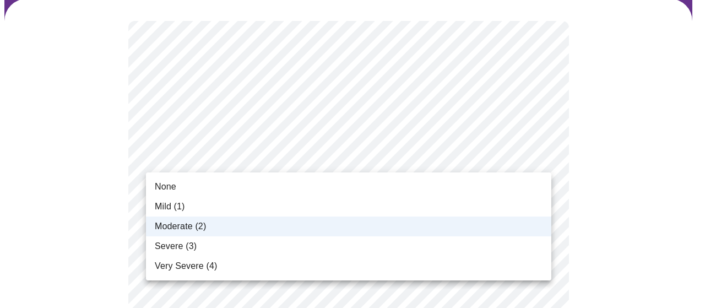
click at [193, 250] on span "Severe (3)" at bounding box center [176, 246] width 42 height 13
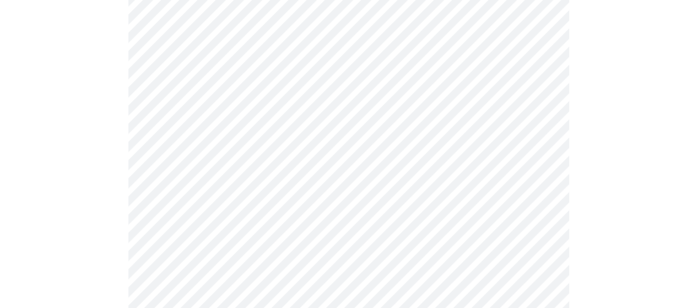
scroll to position [496, 0]
click at [263, 85] on body "MyMenopauseRx Appointments Messaging Labs Uploads Medications Community Refer a…" at bounding box center [352, 164] width 696 height 1311
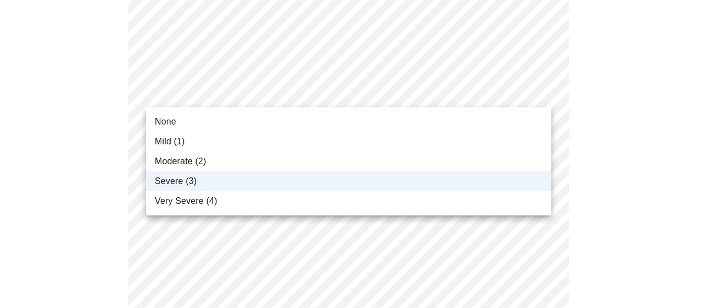
click at [647, 134] on div at bounding box center [352, 154] width 705 height 308
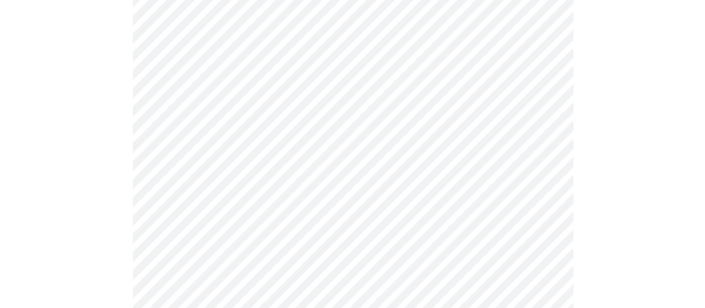
scroll to position [566, 0]
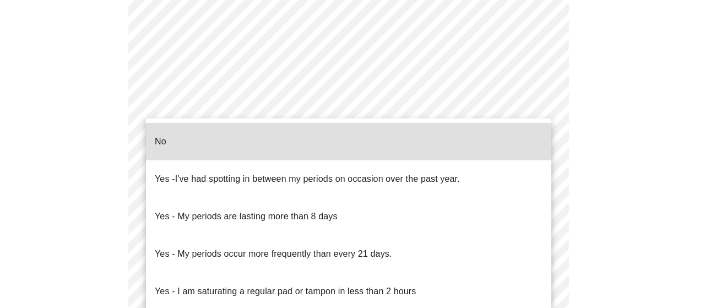
click at [269, 139] on li "No" at bounding box center [348, 141] width 405 height 37
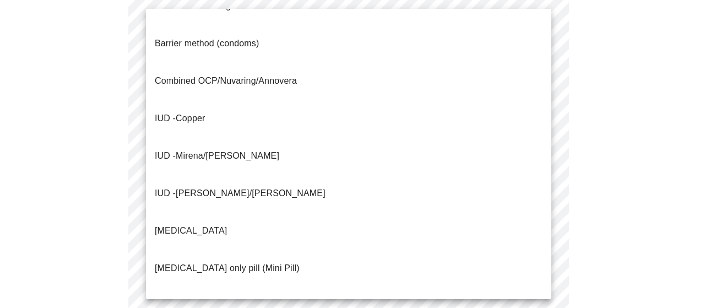
scroll to position [33, 0]
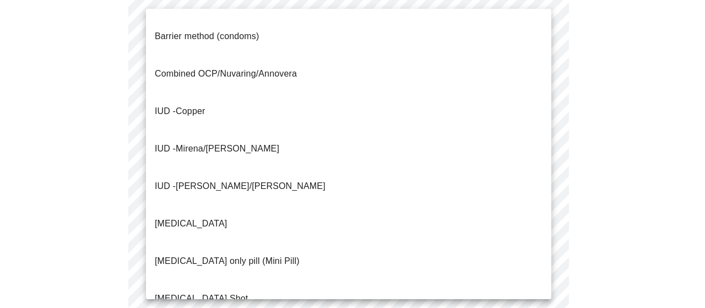
click at [26, 203] on div at bounding box center [352, 154] width 705 height 308
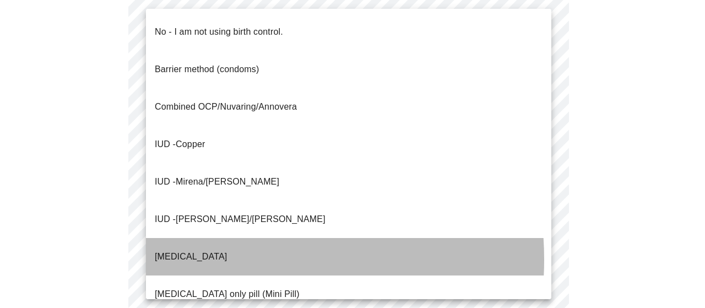
click at [207, 238] on li "[MEDICAL_DATA]" at bounding box center [348, 256] width 405 height 37
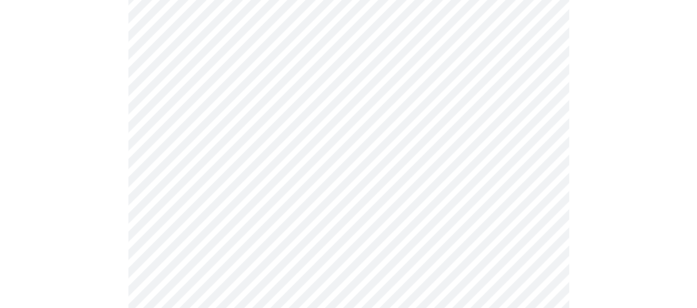
scroll to position [740, 0]
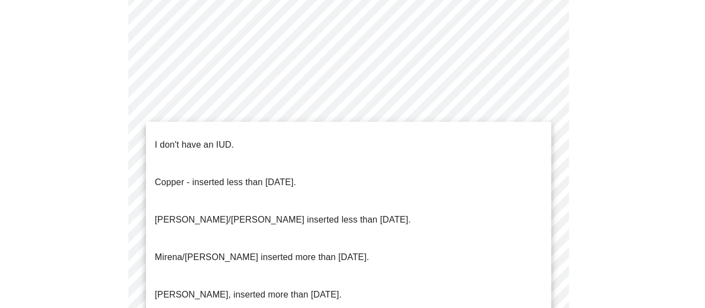
click at [249, 136] on li "I don't have an IUD." at bounding box center [348, 144] width 405 height 37
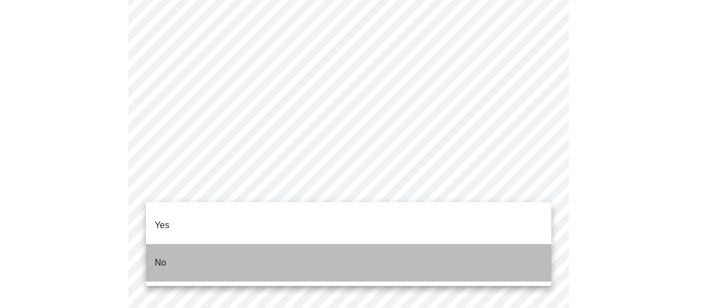
drag, startPoint x: 229, startPoint y: 246, endPoint x: 298, endPoint y: 264, distance: 71.7
click at [231, 247] on li "No" at bounding box center [348, 262] width 405 height 37
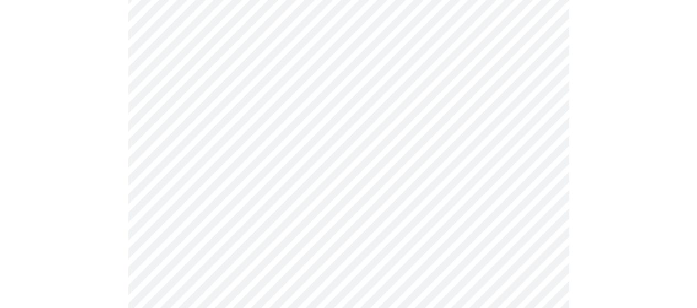
scroll to position [132, 0]
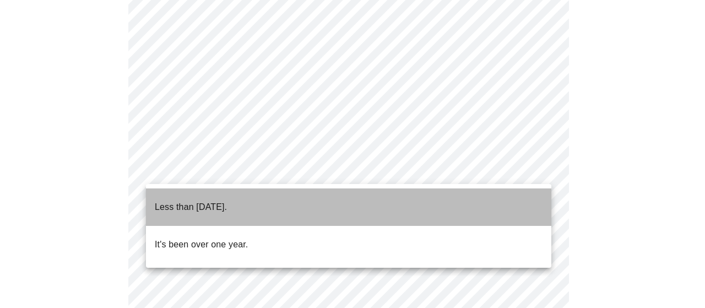
click at [217, 202] on p "Less than [DATE]." at bounding box center [191, 207] width 72 height 13
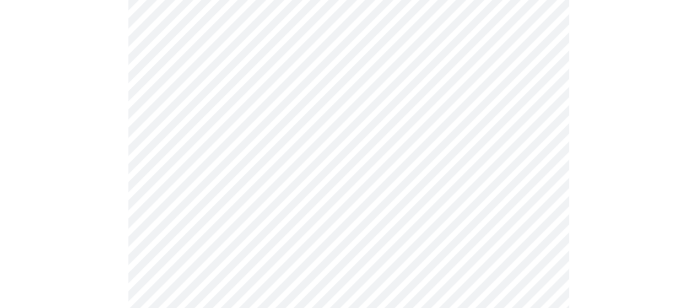
scroll to position [283, 0]
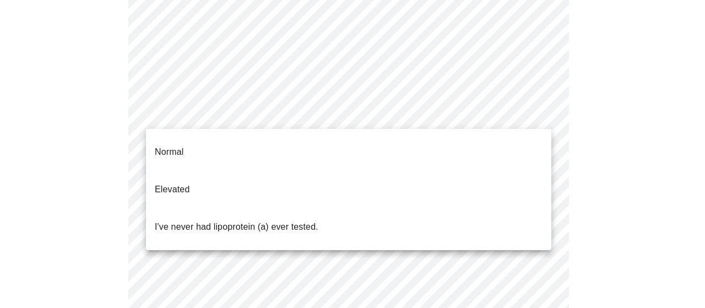
click at [345, 121] on body "MyMenopauseRx Appointments Messaging Labs Uploads Medications Community Refer a…" at bounding box center [352, 171] width 696 height 901
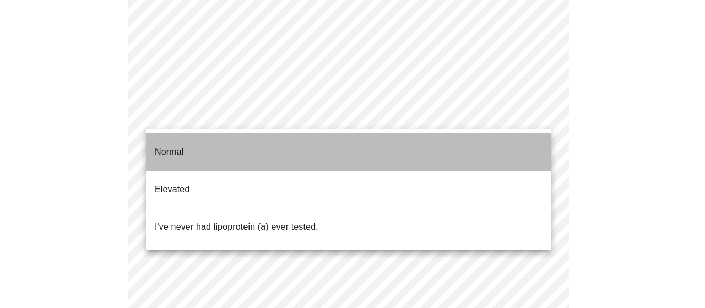
click at [317, 144] on li "Normal" at bounding box center [348, 151] width 405 height 37
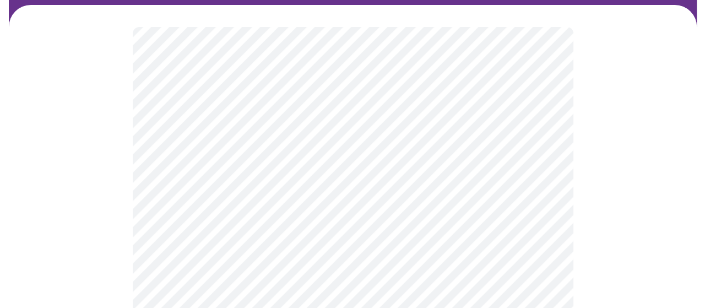
scroll to position [92, 0]
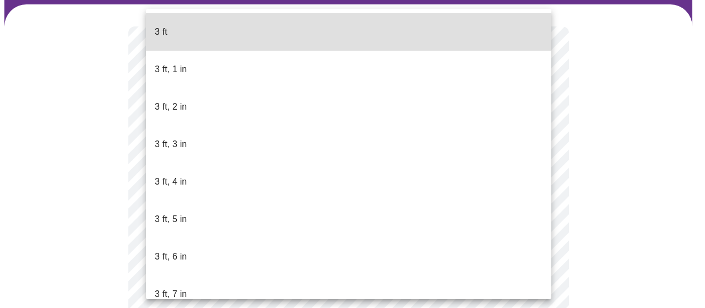
click at [195, 236] on body "MyMenopauseRx Appointments Messaging Labs Uploads Medications Community Refer a…" at bounding box center [352, 213] width 696 height 603
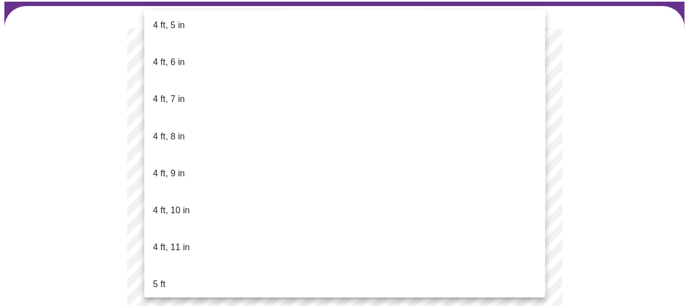
scroll to position [647, 0]
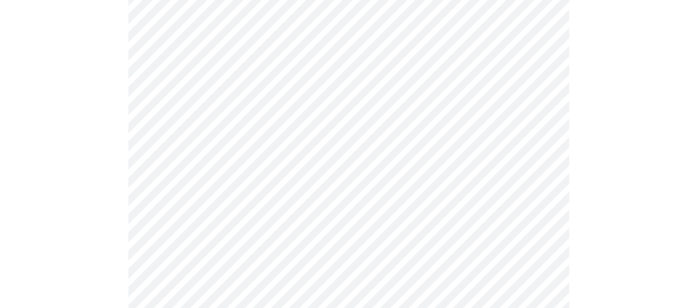
scroll to position [2917, 0]
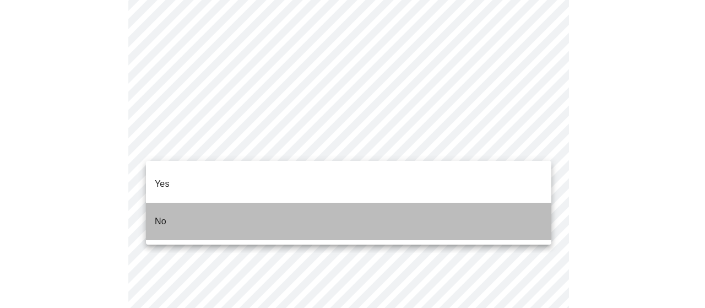
click at [311, 203] on li "No" at bounding box center [348, 221] width 405 height 37
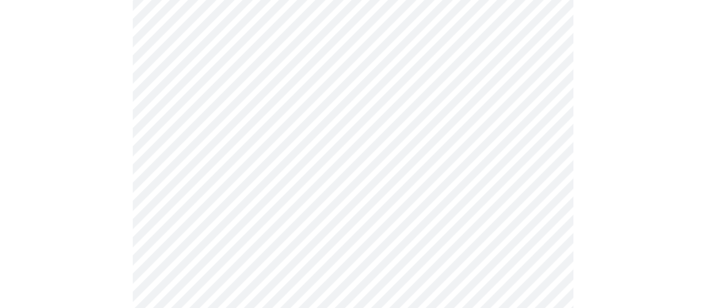
scroll to position [780, 0]
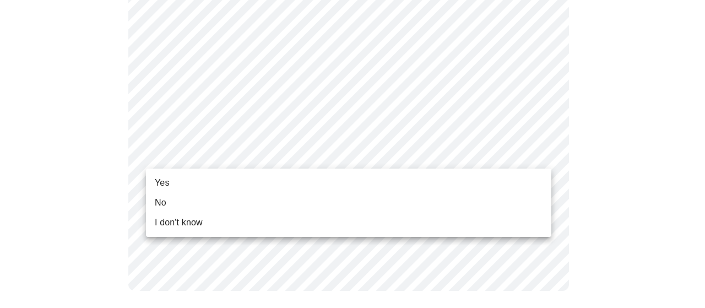
click at [221, 184] on li "Yes" at bounding box center [348, 183] width 405 height 20
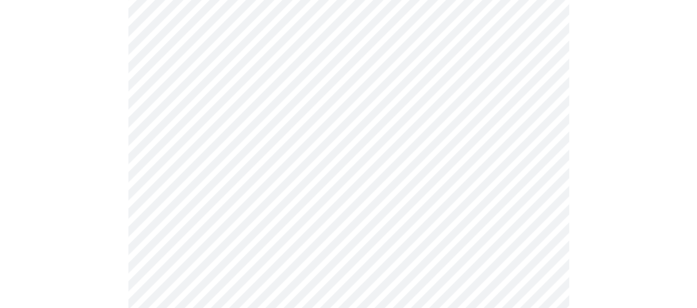
scroll to position [169, 0]
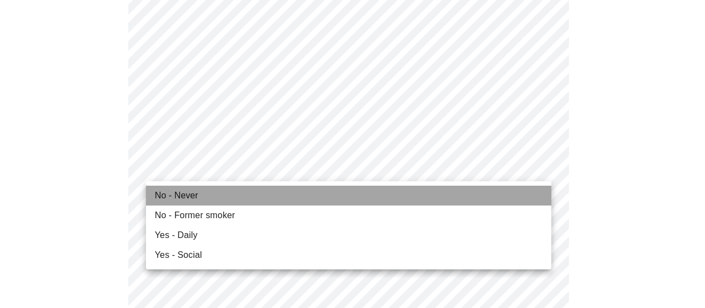
click at [230, 193] on li "No - Never" at bounding box center [348, 196] width 405 height 20
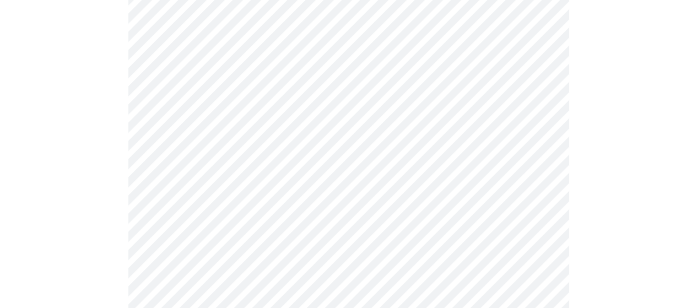
scroll to position [351, 0]
drag, startPoint x: 695, startPoint y: 105, endPoint x: 704, endPoint y: 133, distance: 29.4
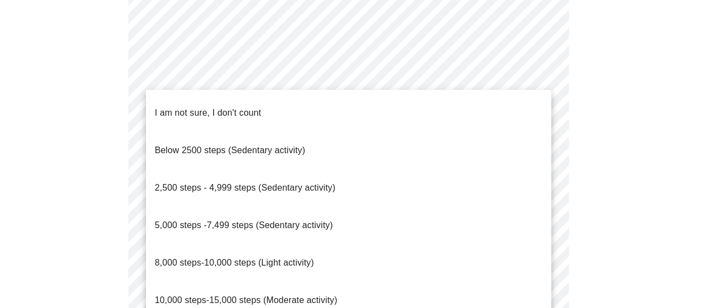
click at [201, 145] on span "Below 2500 steps (Sedentary activity)" at bounding box center [230, 149] width 150 height 9
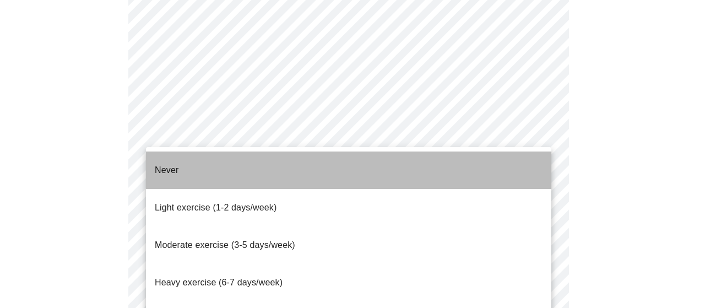
click at [174, 165] on span "Never" at bounding box center [167, 169] width 24 height 9
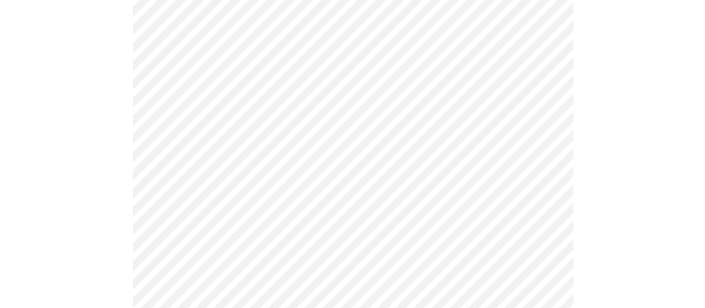
scroll to position [1134, 0]
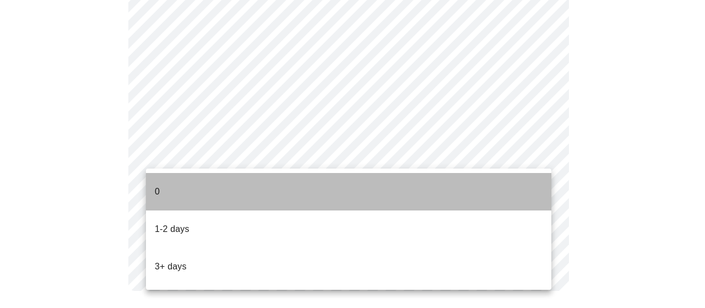
drag, startPoint x: 192, startPoint y: 193, endPoint x: 181, endPoint y: 210, distance: 20.3
click at [192, 193] on li "0" at bounding box center [348, 191] width 405 height 37
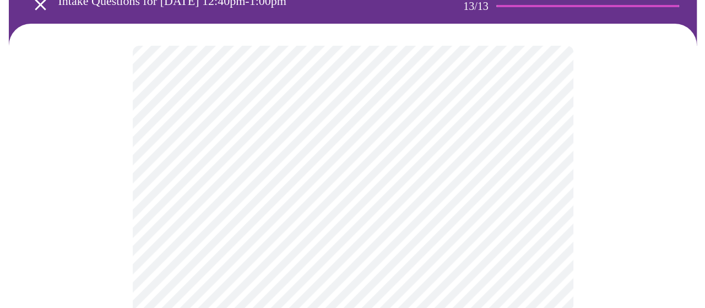
scroll to position [0, 0]
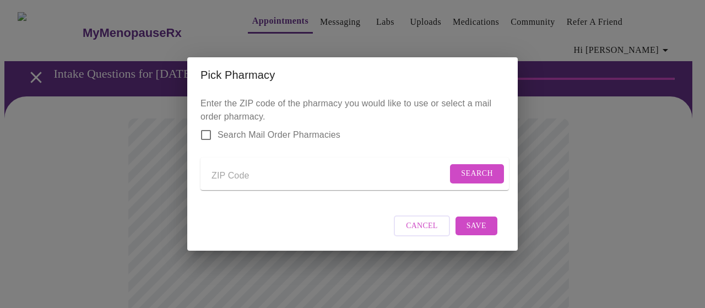
click at [269, 162] on form "Search" at bounding box center [355, 174] width 308 height 33
click at [273, 169] on input "Send a message to your care team" at bounding box center [330, 176] width 236 height 18
click at [465, 167] on span "Search" at bounding box center [477, 174] width 32 height 14
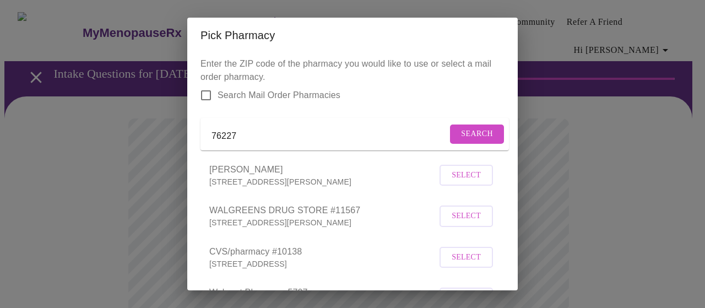
drag, startPoint x: 245, startPoint y: 136, endPoint x: 187, endPoint y: 138, distance: 57.9
click at [187, 138] on div "Pick Pharmacy Enter the ZIP code of the pharmacy you would like to use or selec…" at bounding box center [352, 154] width 705 height 308
click at [481, 131] on button "Search" at bounding box center [477, 133] width 54 height 19
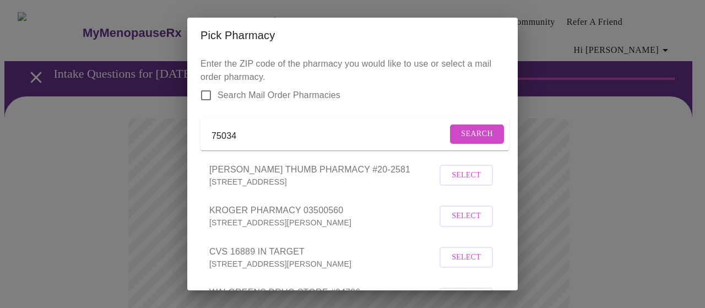
click at [265, 134] on input "75034" at bounding box center [330, 136] width 236 height 18
click at [474, 132] on span "Search" at bounding box center [477, 134] width 32 height 14
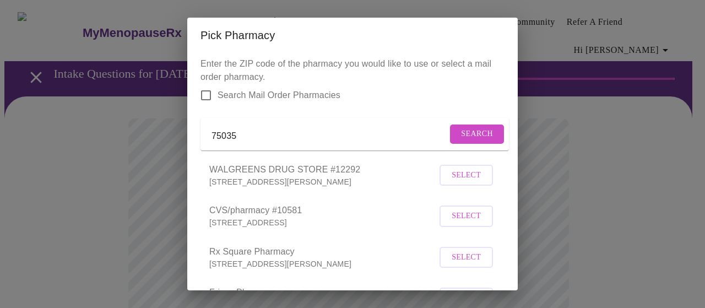
drag, startPoint x: 260, startPoint y: 139, endPoint x: 182, endPoint y: 137, distance: 77.7
click at [181, 135] on div "Pick Pharmacy Enter the ZIP code of the pharmacy you would like to use or selec…" at bounding box center [352, 154] width 705 height 308
type input "cvs frisco, [GEOGRAPHIC_DATA]"
click at [461, 137] on span "Search" at bounding box center [477, 134] width 32 height 14
drag, startPoint x: 282, startPoint y: 139, endPoint x: 138, endPoint y: 153, distance: 145.0
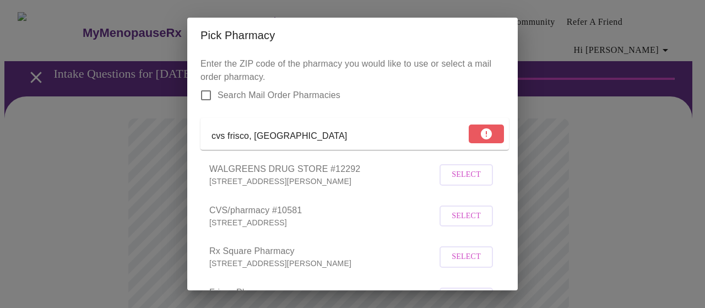
click at [138, 153] on div "Pick Pharmacy Enter the ZIP code of the pharmacy you would like to use or selec…" at bounding box center [352, 154] width 705 height 308
click at [265, 136] on input "Send a message to your care team" at bounding box center [330, 136] width 236 height 18
type input "75033"
click at [466, 136] on span "Search" at bounding box center [477, 134] width 32 height 14
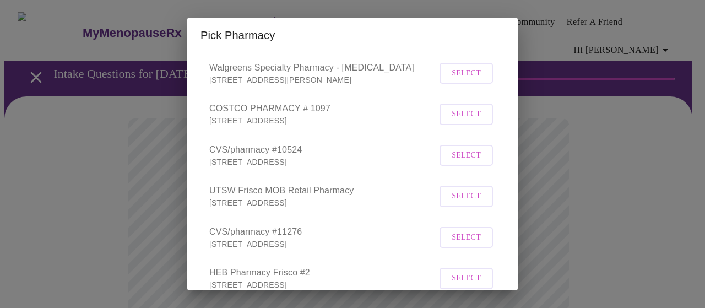
scroll to position [355, 0]
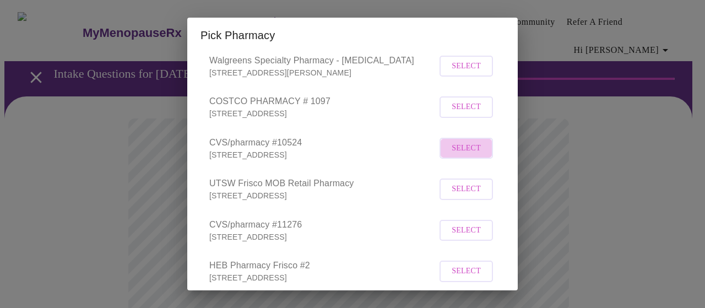
click at [465, 155] on span "Select" at bounding box center [466, 149] width 29 height 14
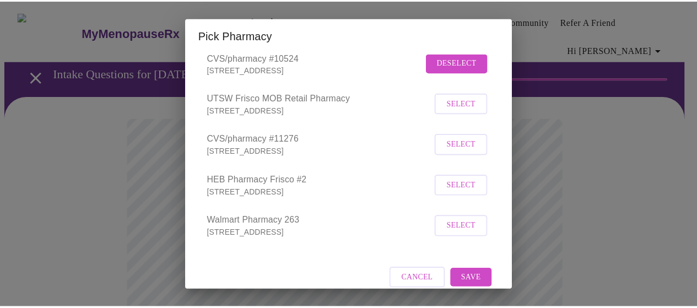
scroll to position [468, 0]
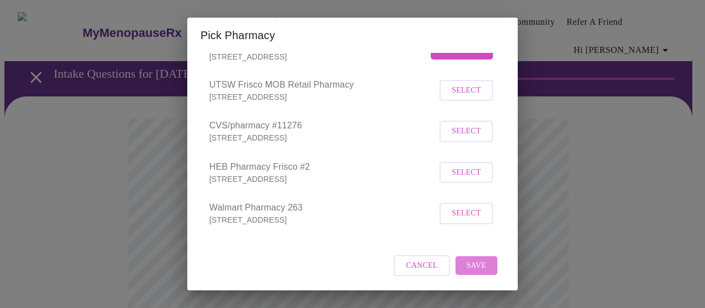
click at [473, 265] on span "Save" at bounding box center [477, 266] width 20 height 14
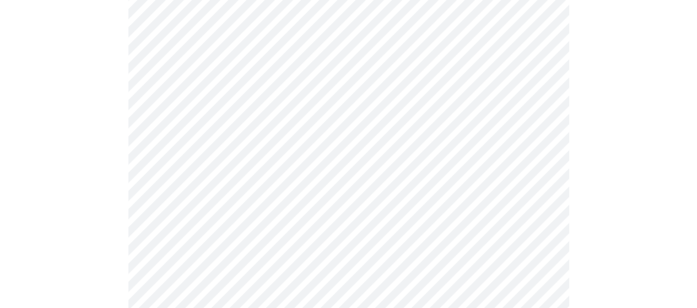
scroll to position [181, 0]
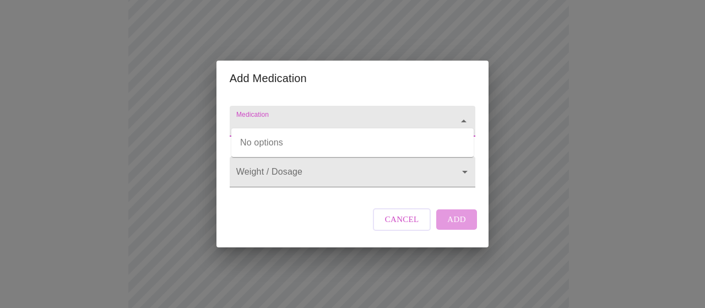
click at [342, 120] on input "Medication" at bounding box center [336, 126] width 205 height 20
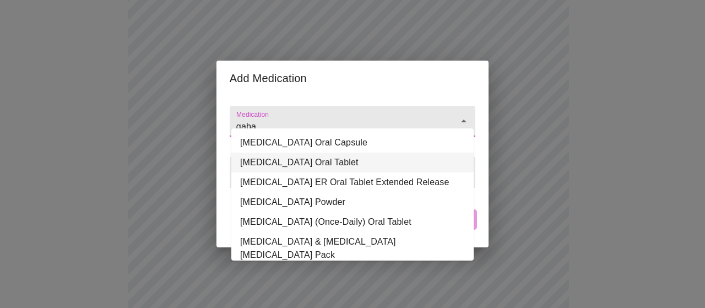
click at [322, 161] on li "[MEDICAL_DATA] Oral Tablet" at bounding box center [352, 163] width 242 height 20
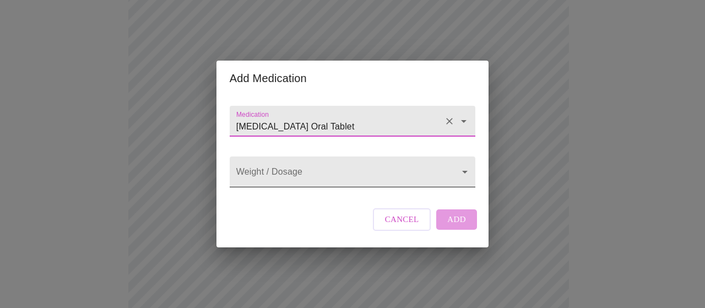
type input "[MEDICAL_DATA] Oral Tablet"
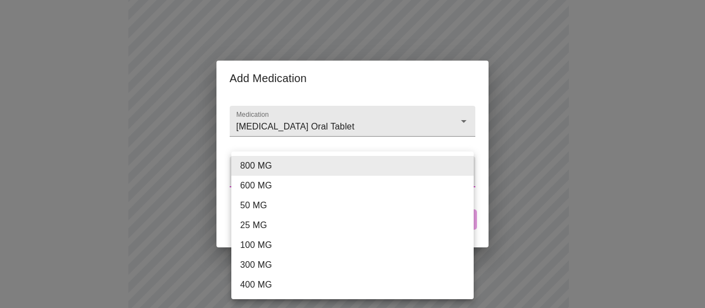
click at [332, 177] on body "MyMenopauseRx Appointments Messaging Labs Uploads Medications Community Refer a…" at bounding box center [352, 245] width 696 height 844
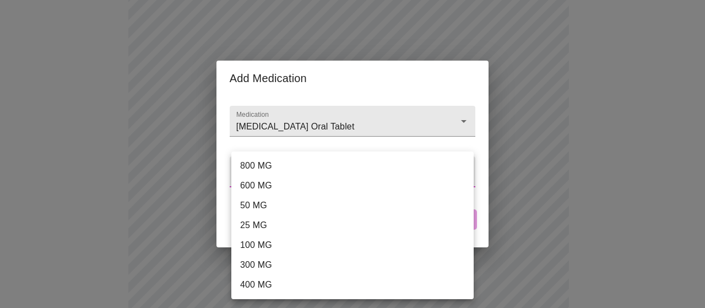
click at [310, 164] on li "800 MG" at bounding box center [352, 166] width 242 height 20
type input "800 MG"
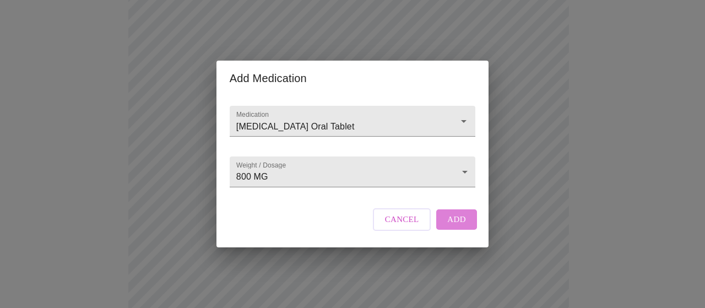
click at [462, 226] on span "Add" at bounding box center [456, 219] width 19 height 14
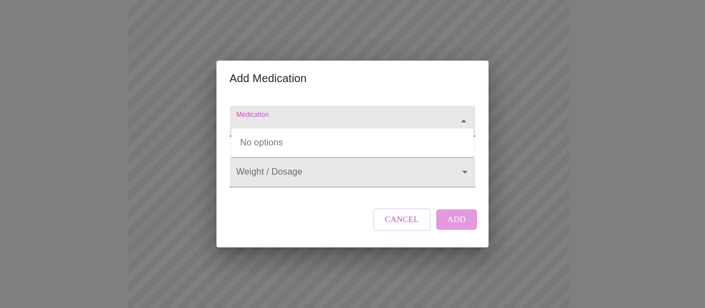
click at [348, 116] on input "Medication" at bounding box center [336, 126] width 205 height 20
type input "t"
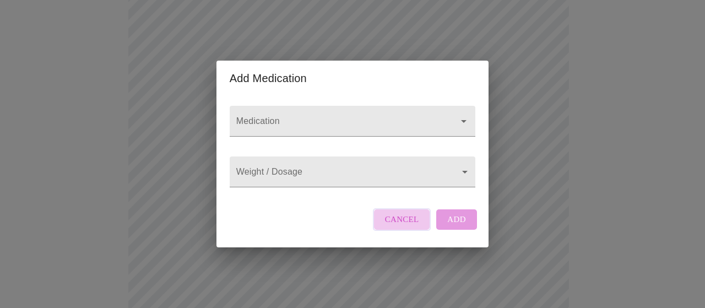
click at [403, 226] on span "Cancel" at bounding box center [402, 219] width 34 height 14
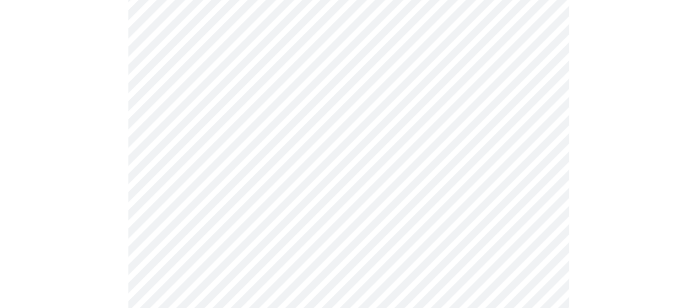
scroll to position [560, 0]
